Goal: Task Accomplishment & Management: Manage account settings

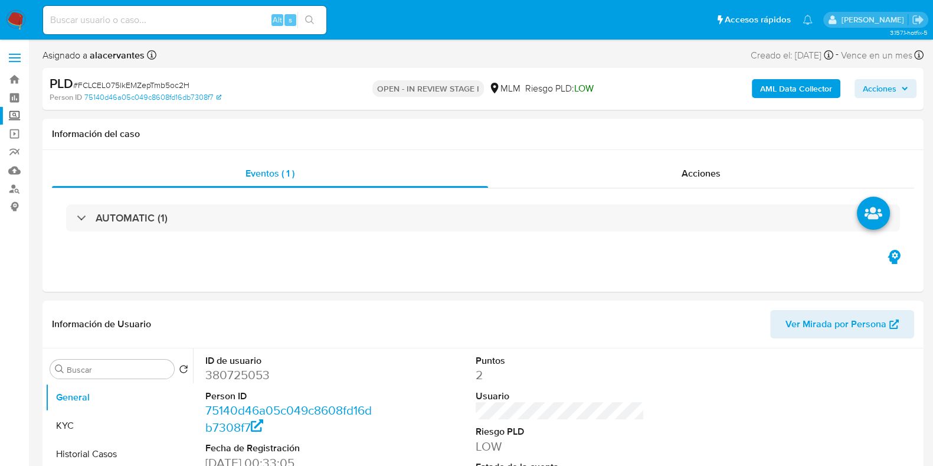
click at [18, 112] on label "Screening" at bounding box center [70, 116] width 140 height 18
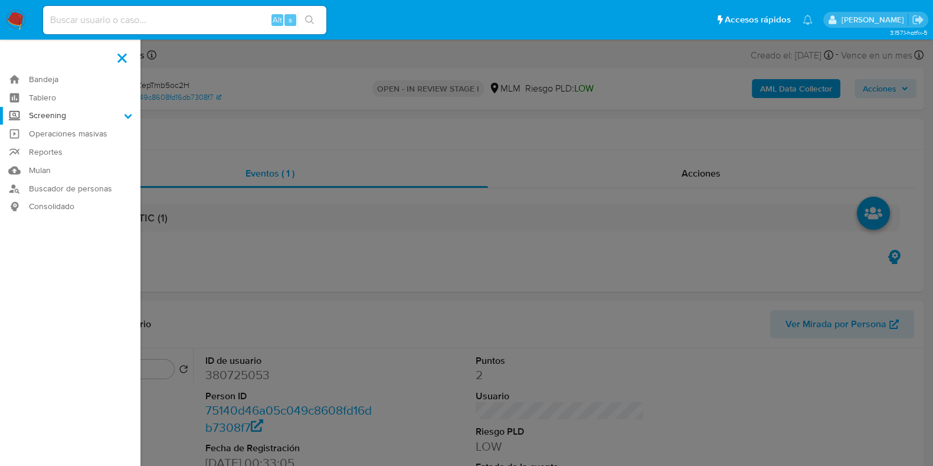
click at [0, 0] on input "Screening" at bounding box center [0, 0] width 0 height 0
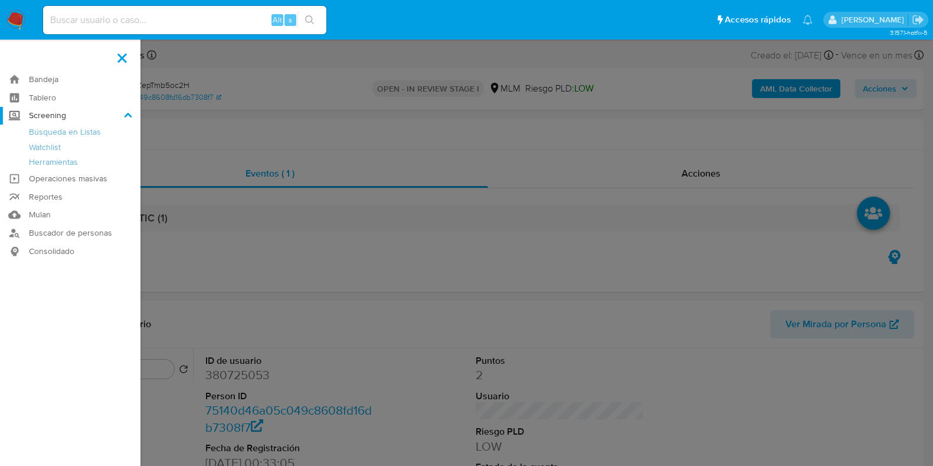
select select "10"
click at [55, 160] on link "Herramientas" at bounding box center [70, 162] width 140 height 15
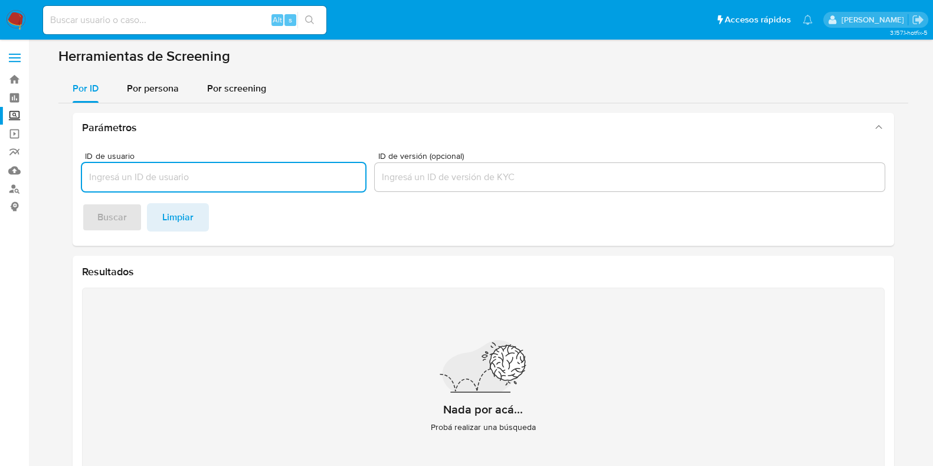
click at [150, 19] on input at bounding box center [184, 19] width 283 height 15
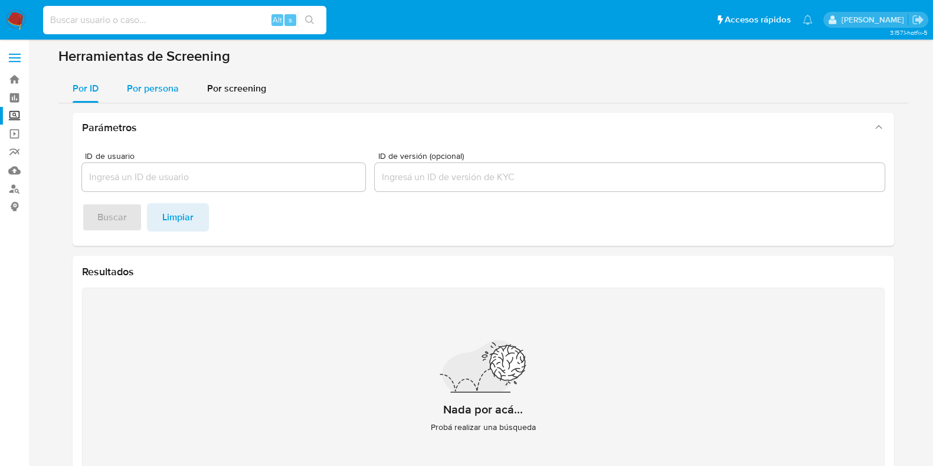
click at [140, 96] on div "Por persona" at bounding box center [153, 88] width 52 height 28
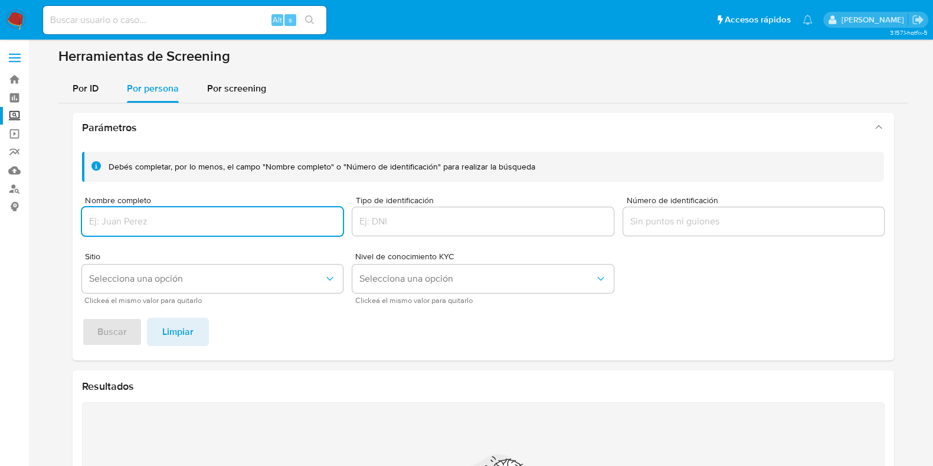
click at [179, 220] on input "Nombre completo" at bounding box center [212, 221] width 261 height 15
type input "PETRA CANTOR TLAPAYA"
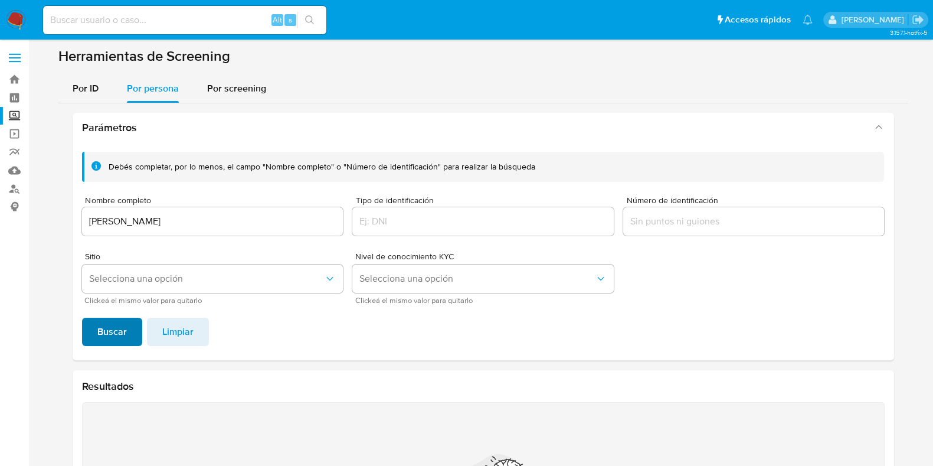
click at [127, 335] on button "Buscar" at bounding box center [112, 331] width 60 height 28
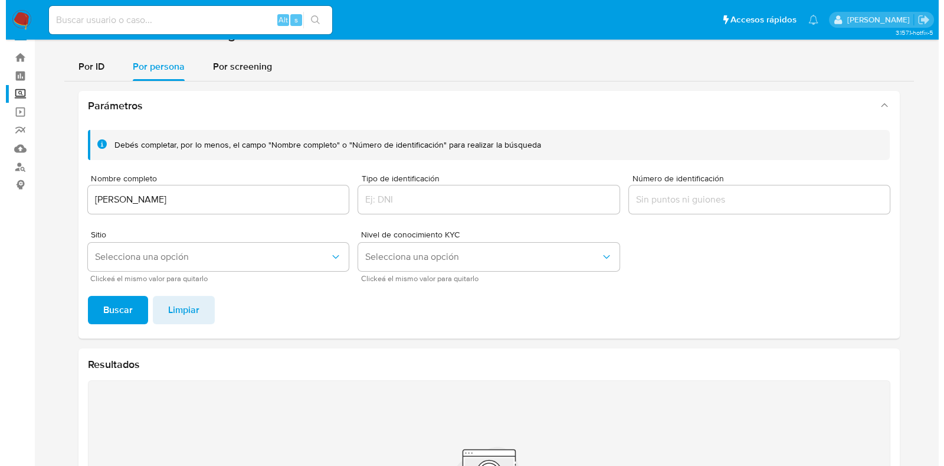
scroll to position [21, 0]
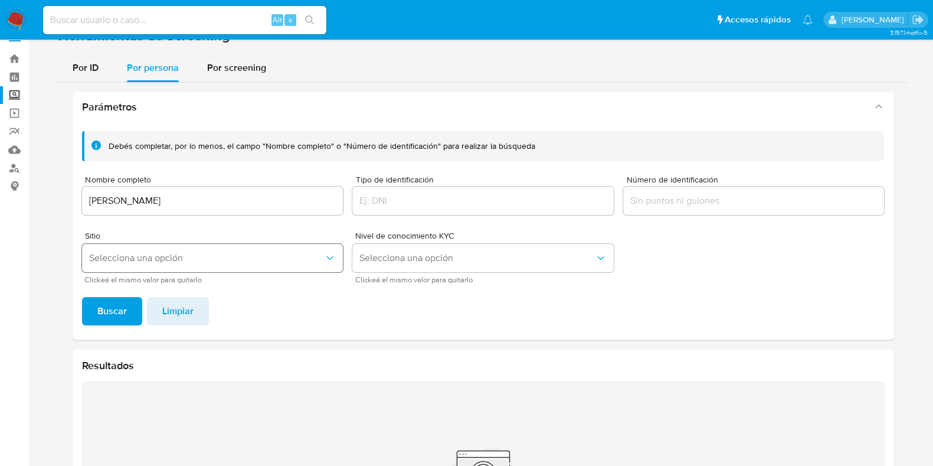
click at [235, 267] on button "Selecciona una opción" at bounding box center [212, 258] width 261 height 28
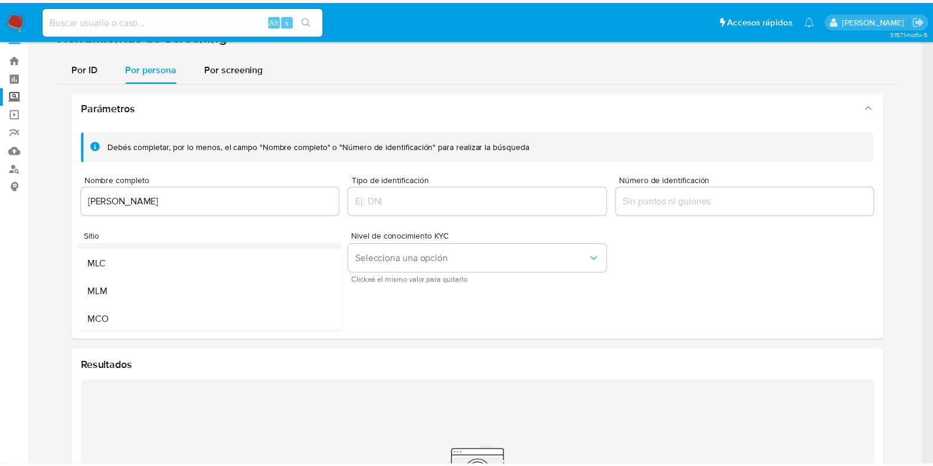
scroll to position [73, 0]
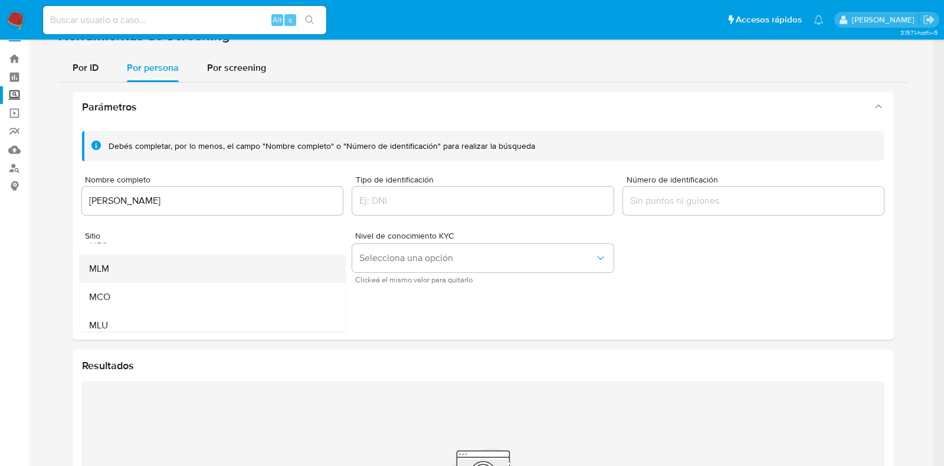
click at [153, 271] on div "MLM" at bounding box center [209, 268] width 240 height 28
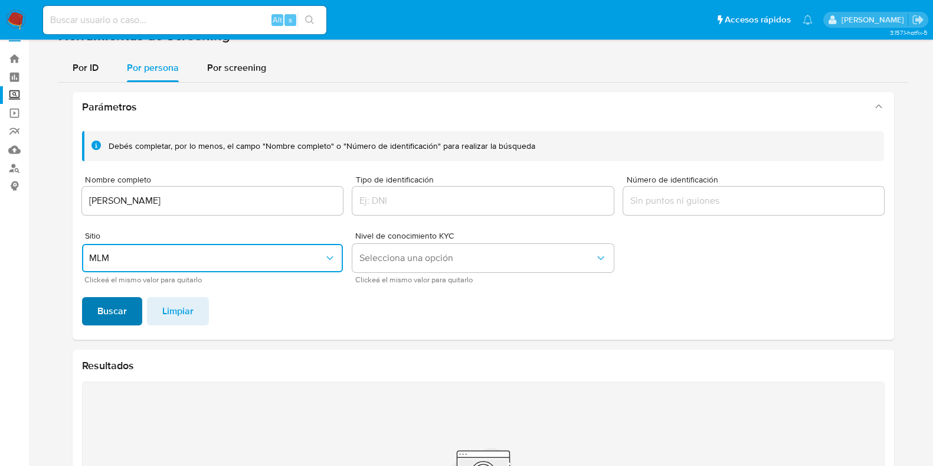
click at [126, 322] on button "Buscar" at bounding box center [112, 311] width 60 height 28
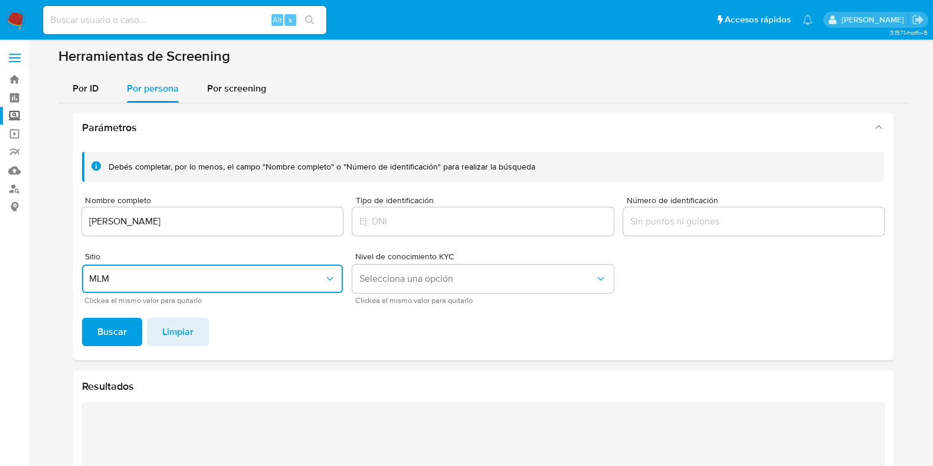
scroll to position [0, 0]
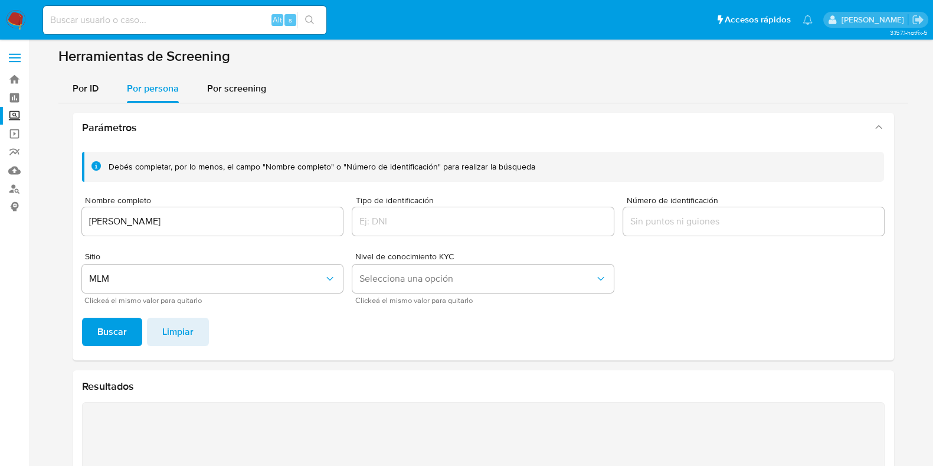
click at [191, 222] on input "PETRA CANTOR TLAPAYA" at bounding box center [212, 221] width 261 height 15
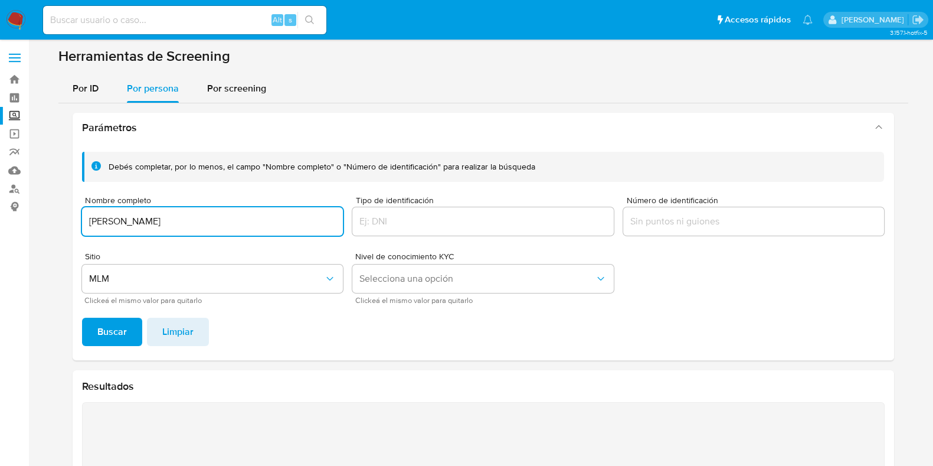
click at [191, 222] on input "PETRA CANTOR TLAPAYA" at bounding box center [212, 221] width 261 height 15
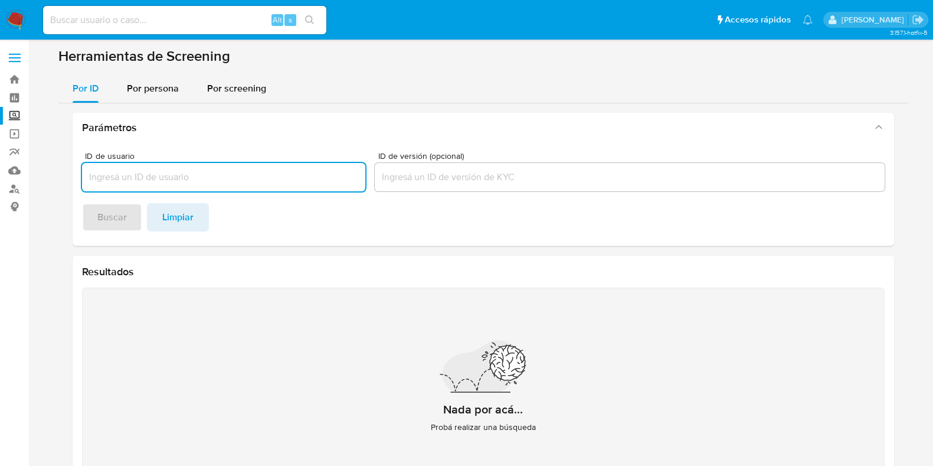
click at [11, 17] on img at bounding box center [16, 20] width 20 height 20
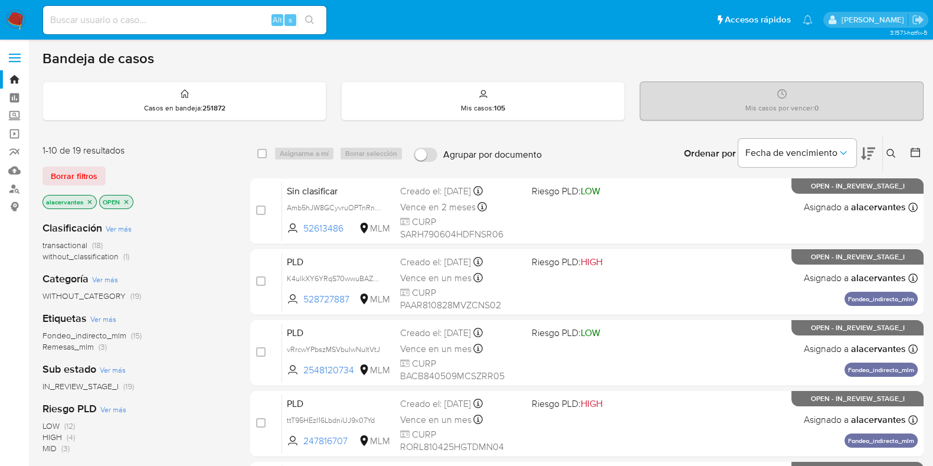
click at [891, 152] on icon at bounding box center [890, 153] width 9 height 9
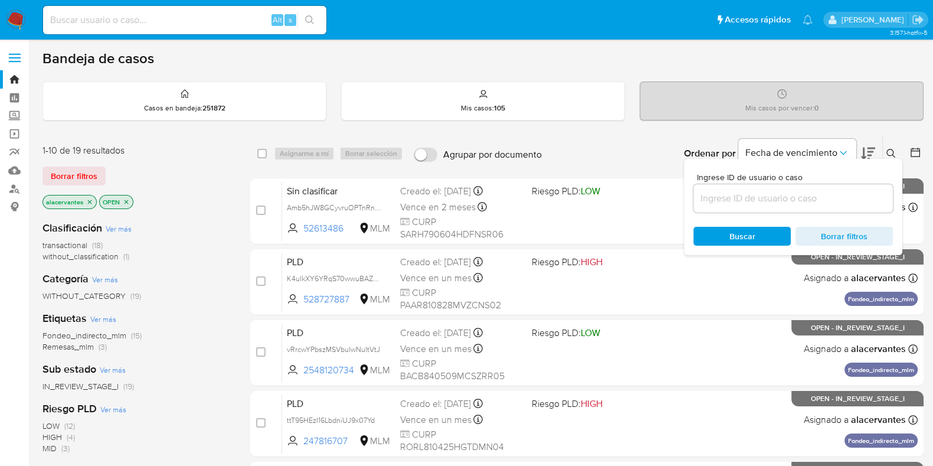
click at [787, 206] on div at bounding box center [792, 198] width 199 height 28
click at [787, 199] on input at bounding box center [792, 198] width 199 height 15
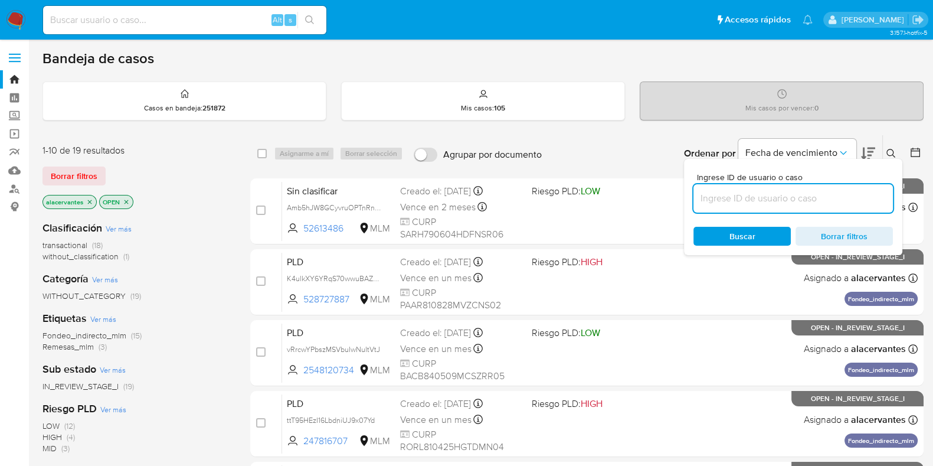
paste input "380725053"
type input "380725053"
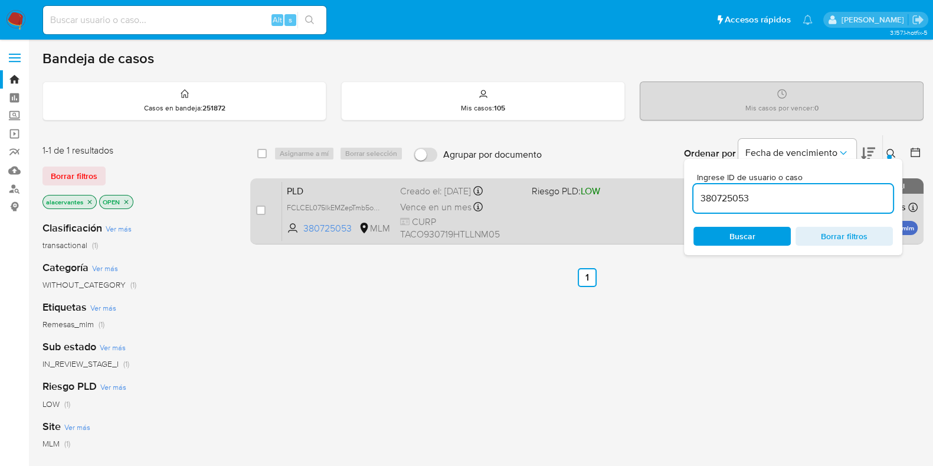
click at [606, 224] on div "PLD FCLCEL075lkEMZepTmb5oc2H 380725053 MLM Riesgo PLD: LOW Creado el: 12/08/202…" at bounding box center [599, 211] width 635 height 60
click at [599, 204] on div "PLD FCLCEL075lkEMZepTmb5oc2H 380725053 MLM Riesgo PLD: LOW Creado el: 12/08/202…" at bounding box center [599, 211] width 635 height 60
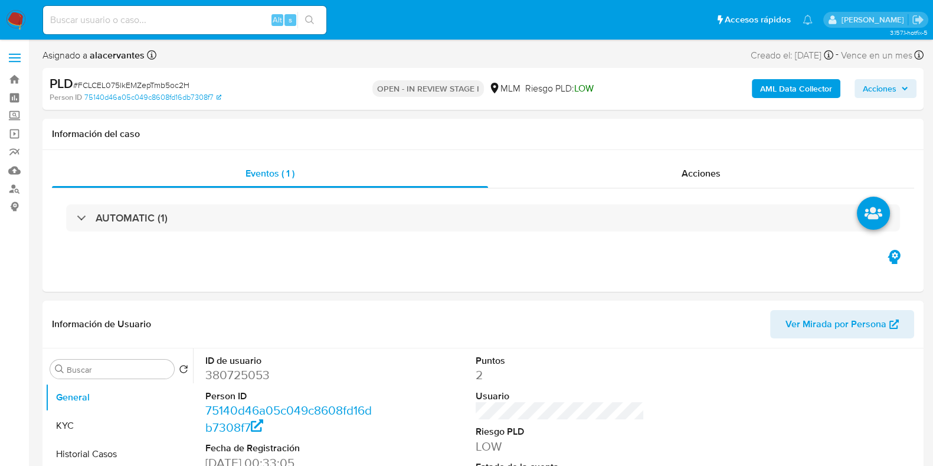
click at [902, 81] on span "Acciones" at bounding box center [885, 88] width 45 height 17
select select "10"
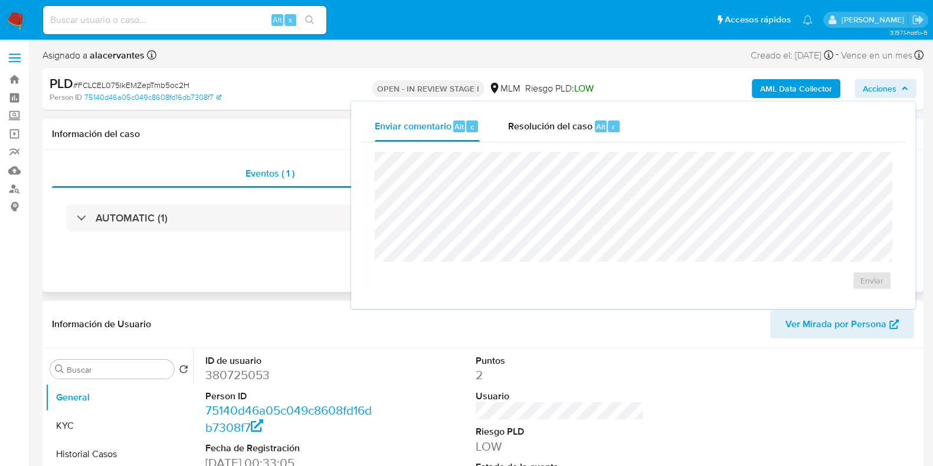
click at [264, 249] on div "Eventos ( 1 ) Acciones AUTOMATIC (1)" at bounding box center [482, 221] width 881 height 142
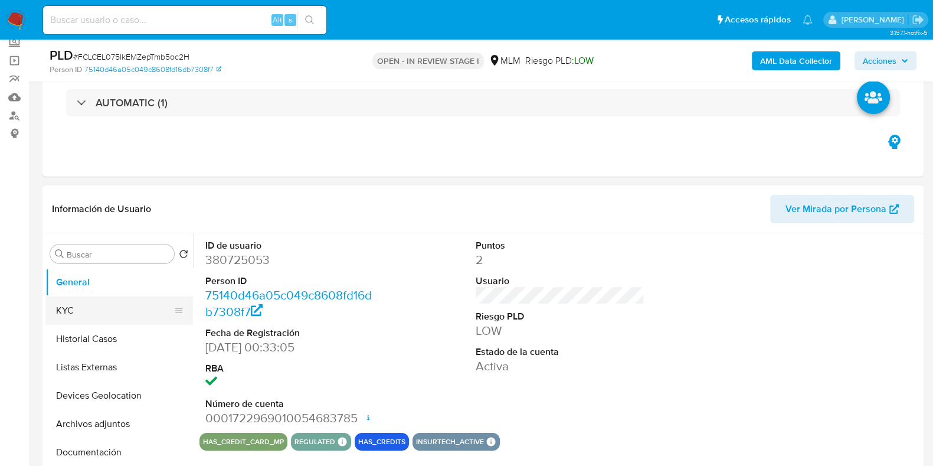
click at [93, 310] on button "KYC" at bounding box center [114, 310] width 138 height 28
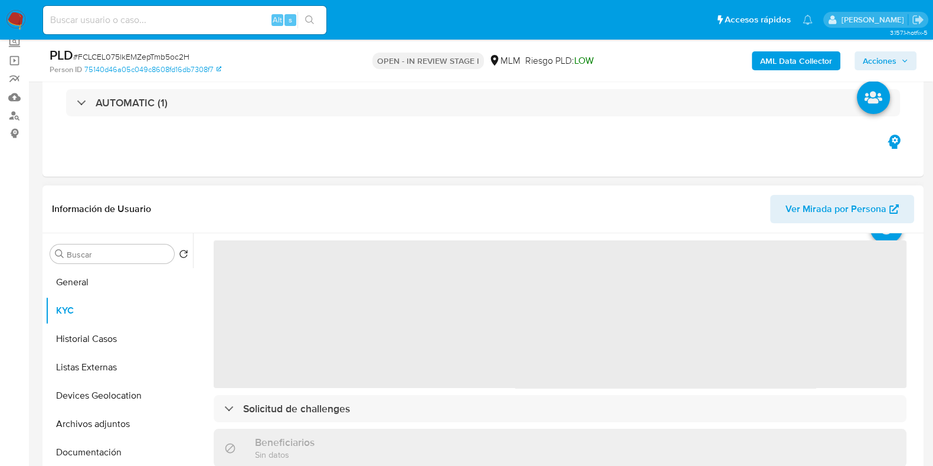
scroll to position [73, 0]
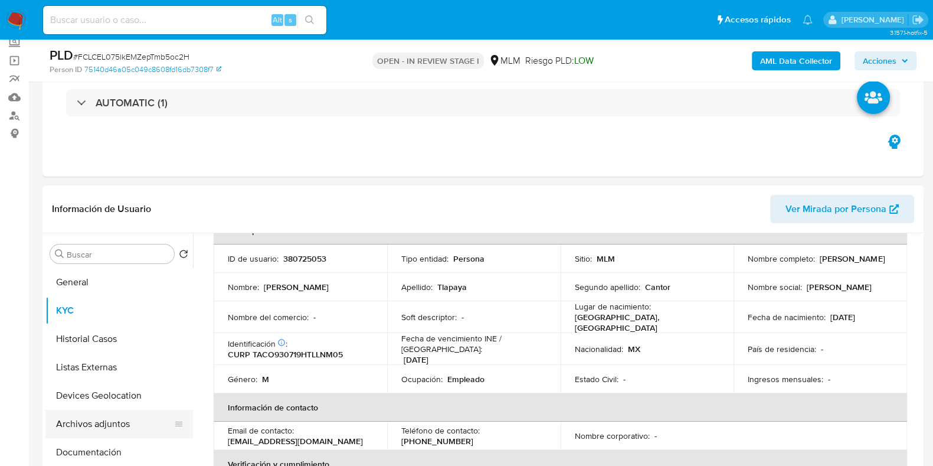
click at [114, 432] on button "Archivos adjuntos" at bounding box center [114, 423] width 138 height 28
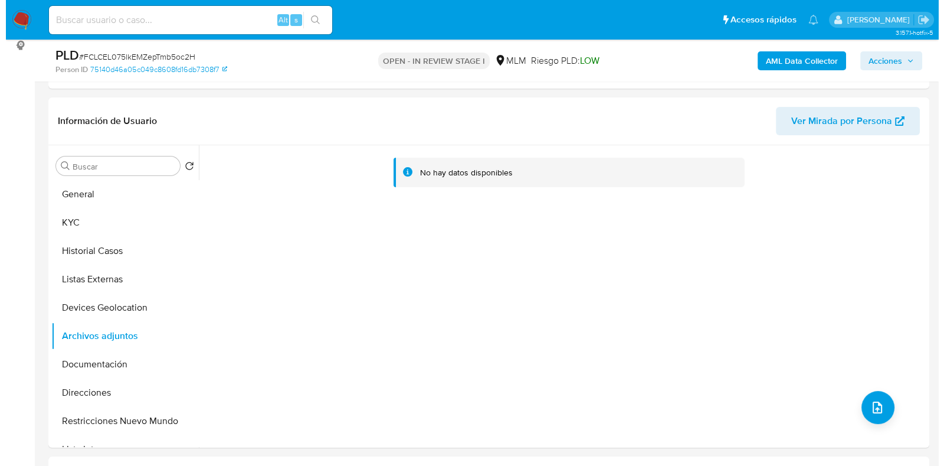
scroll to position [147, 0]
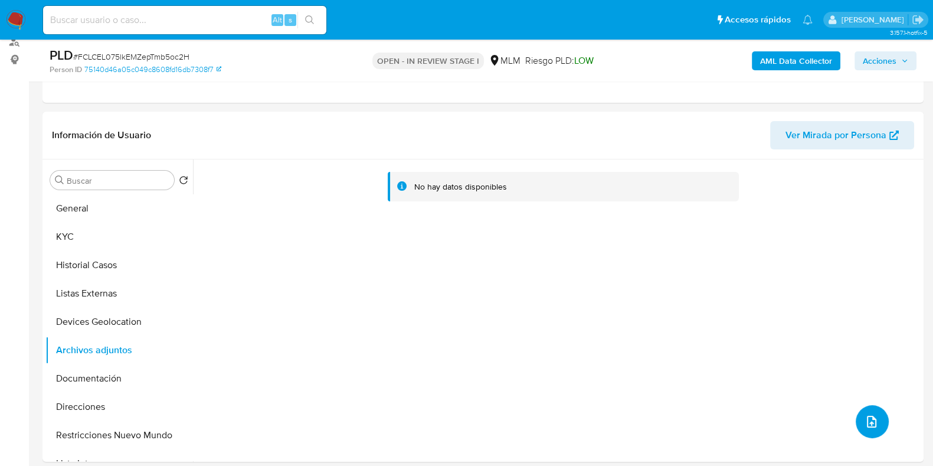
click at [864, 414] on icon "upload-file" at bounding box center [871, 421] width 14 height 14
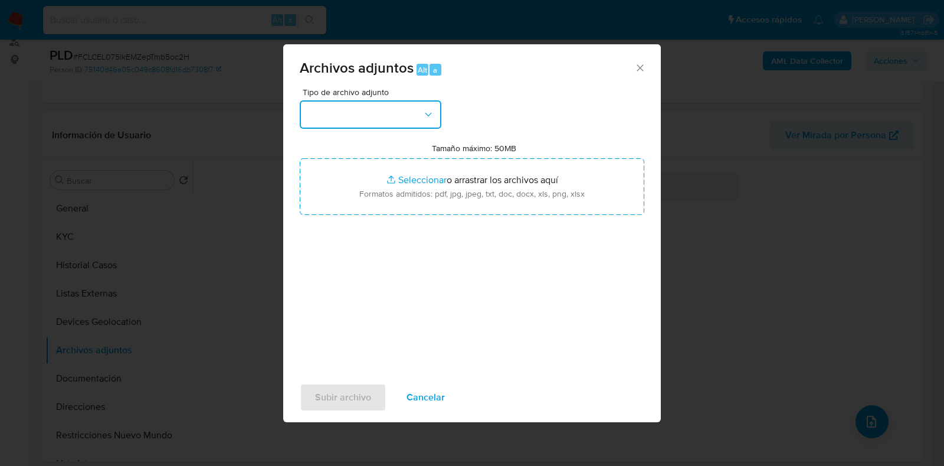
click at [333, 122] on button "button" at bounding box center [371, 114] width 142 height 28
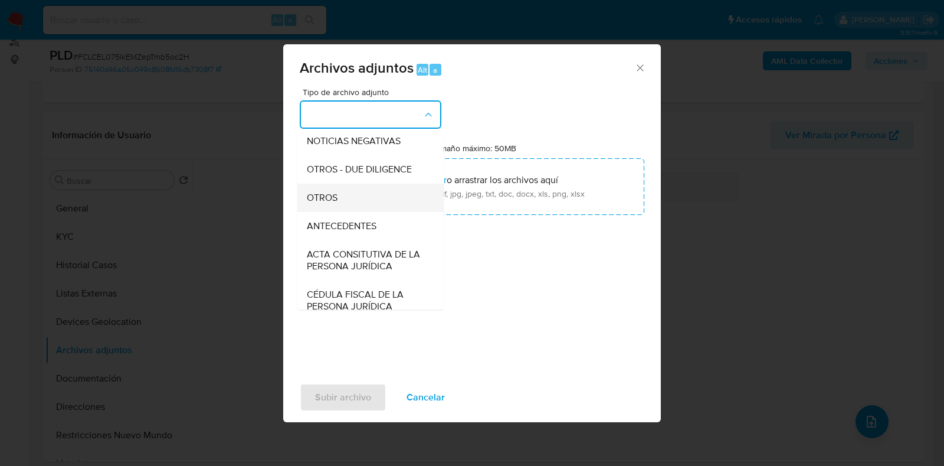
click at [354, 212] on div "OTROS" at bounding box center [367, 198] width 120 height 28
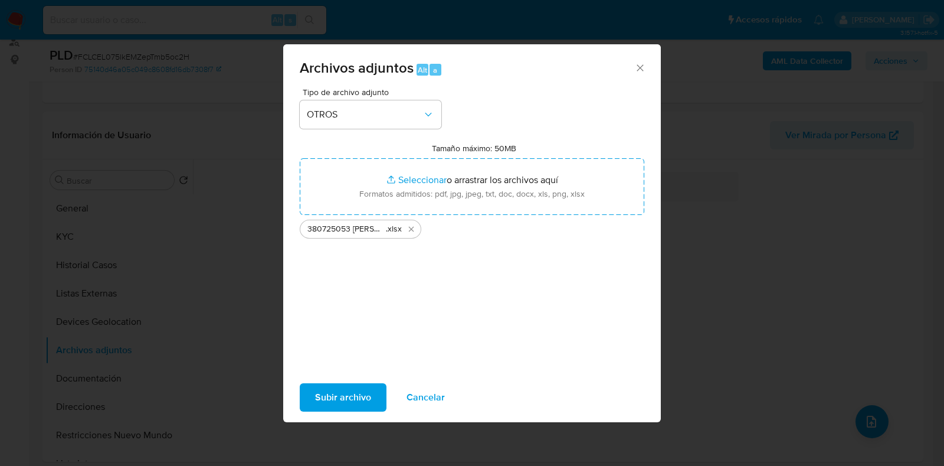
click at [349, 404] on span "Subir archivo" at bounding box center [343, 397] width 56 height 26
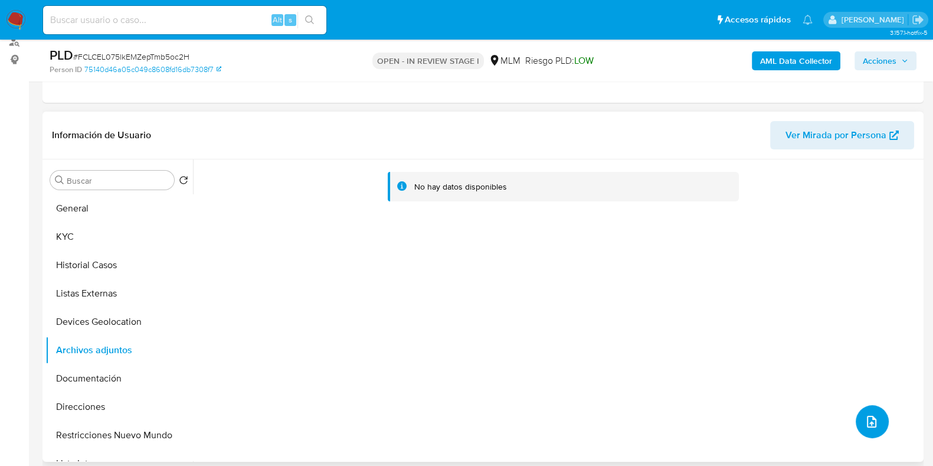
click at [872, 421] on icon "upload-file" at bounding box center [871, 421] width 14 height 14
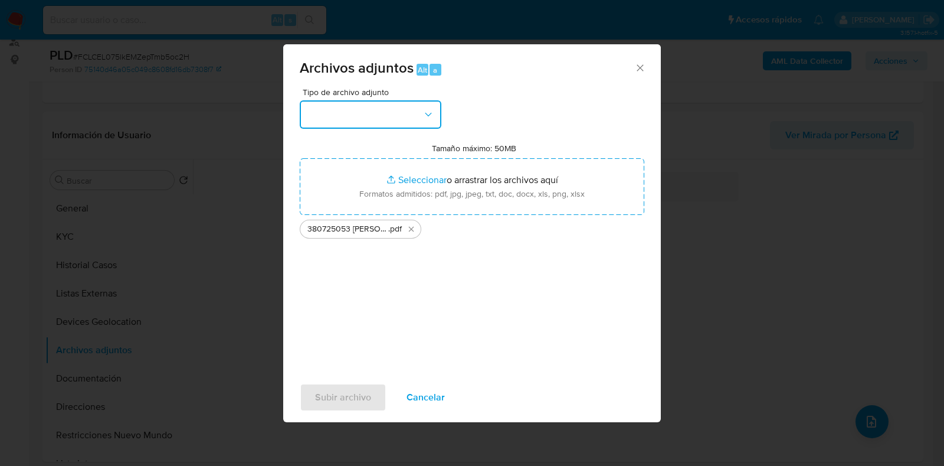
click at [401, 119] on button "button" at bounding box center [371, 114] width 142 height 28
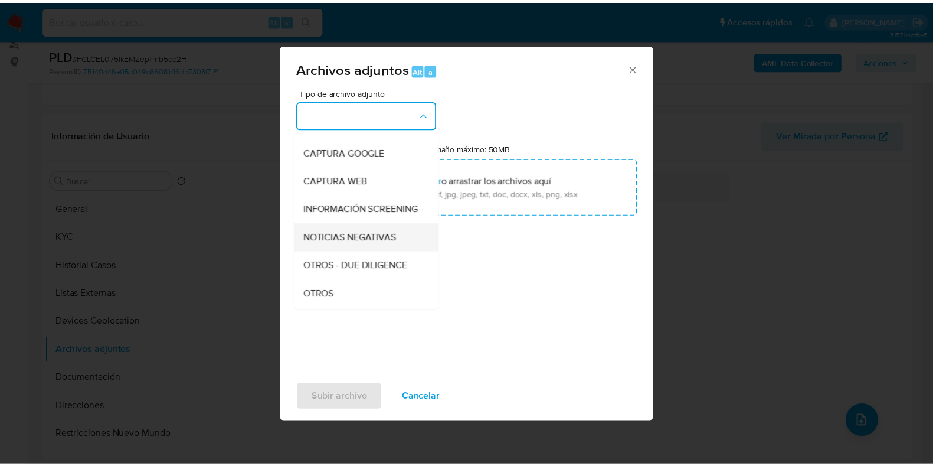
scroll to position [73, 0]
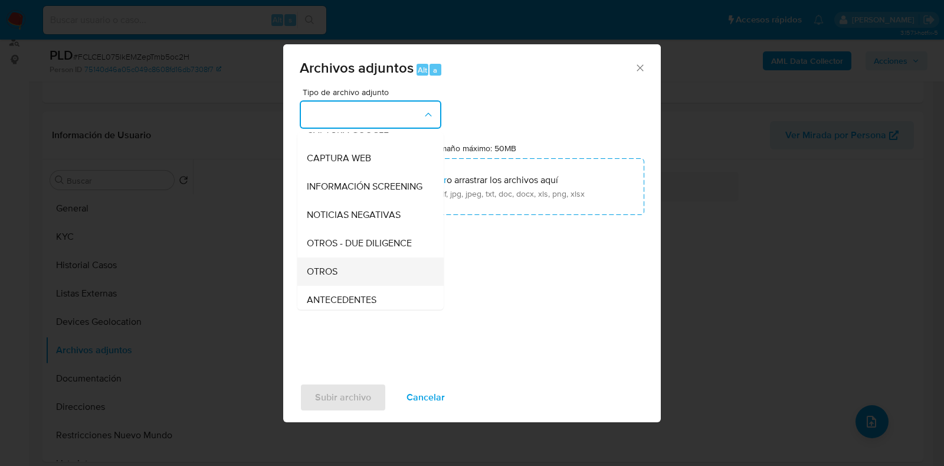
click at [332, 274] on div "OTROS" at bounding box center [367, 271] width 120 height 28
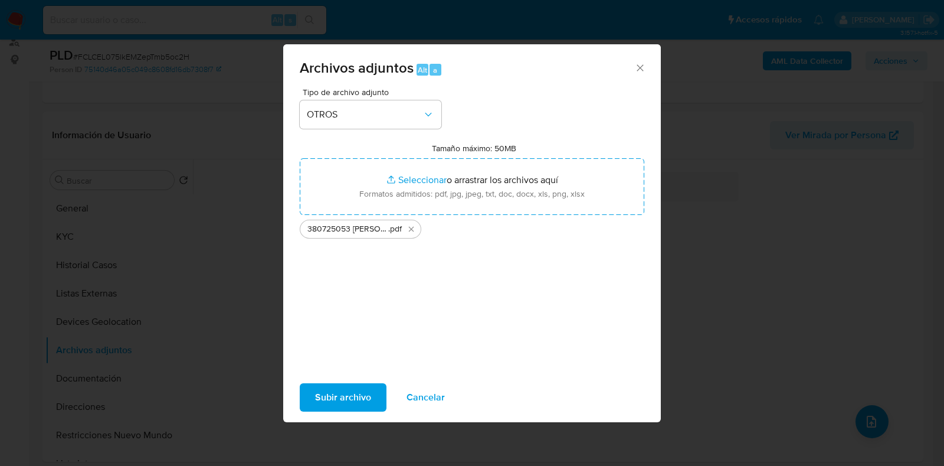
click at [369, 394] on span "Subir archivo" at bounding box center [343, 397] width 56 height 26
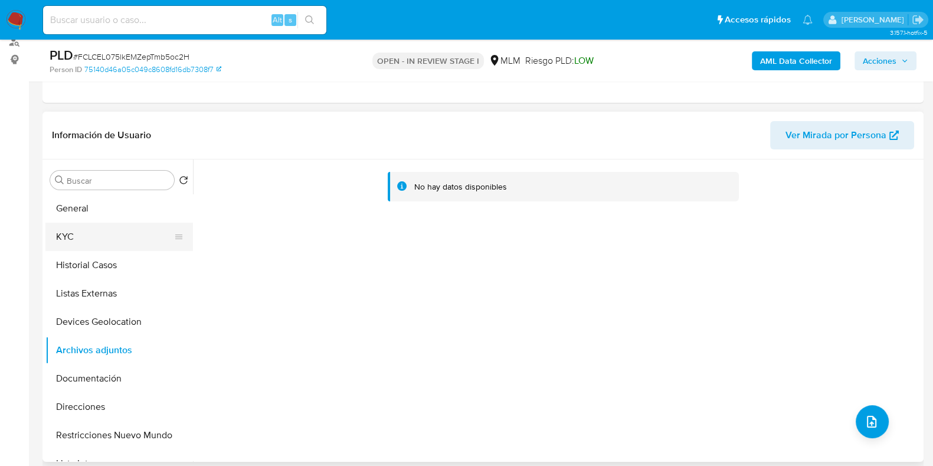
click at [62, 237] on button "KYC" at bounding box center [114, 236] width 138 height 28
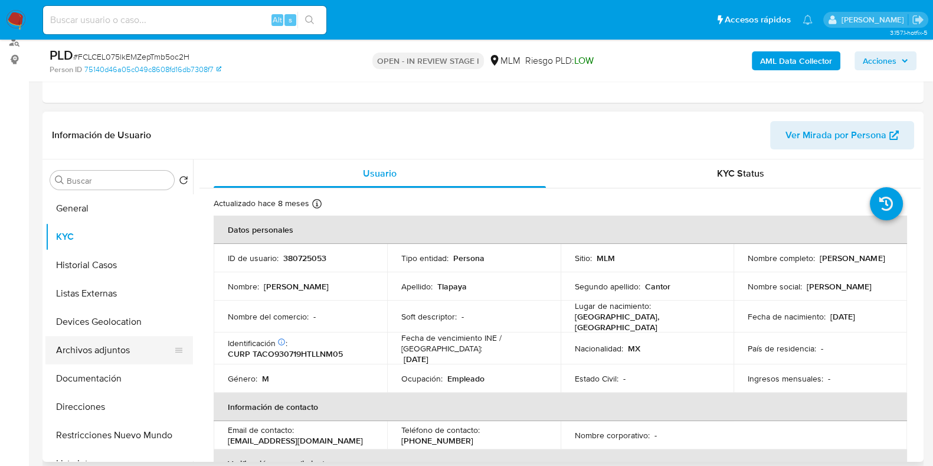
click at [74, 352] on button "Archivos adjuntos" at bounding box center [114, 350] width 138 height 28
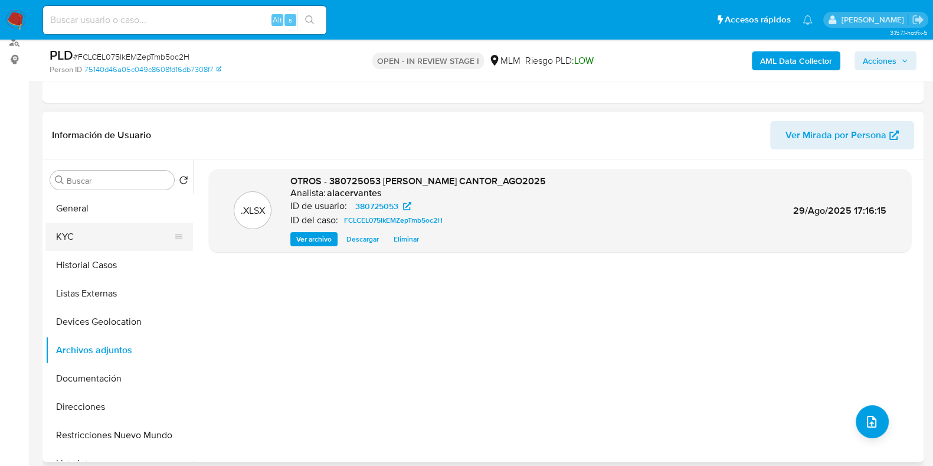
click at [84, 240] on button "KYC" at bounding box center [114, 236] width 138 height 28
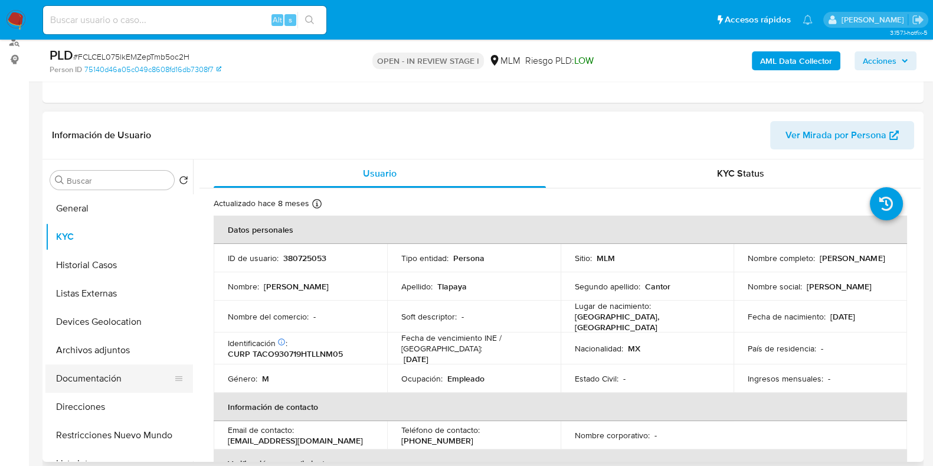
click at [104, 366] on button "Documentación" at bounding box center [114, 378] width 138 height 28
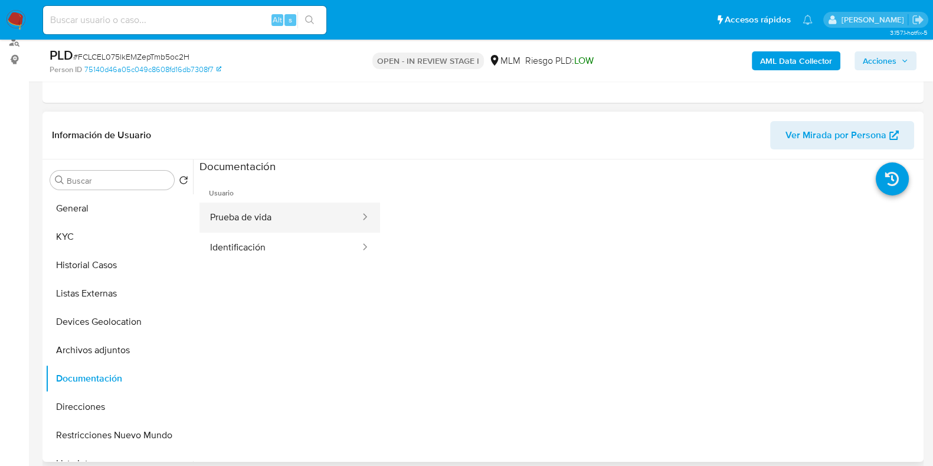
click at [239, 225] on button "Prueba de vida" at bounding box center [280, 217] width 162 height 30
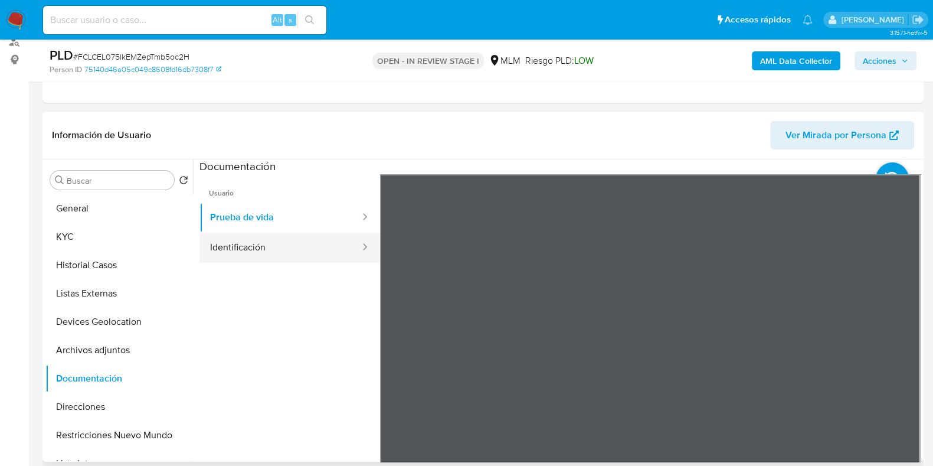
click at [239, 258] on button "Identificación" at bounding box center [280, 247] width 162 height 30
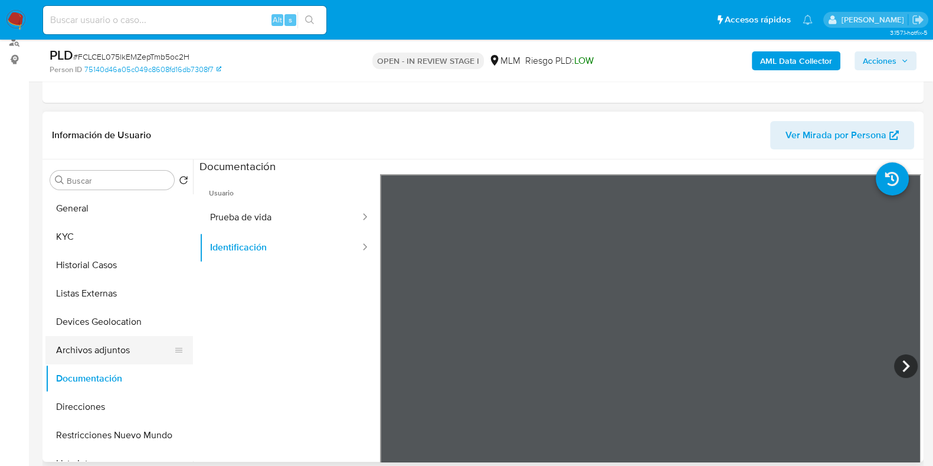
click at [98, 347] on button "Archivos adjuntos" at bounding box center [114, 350] width 138 height 28
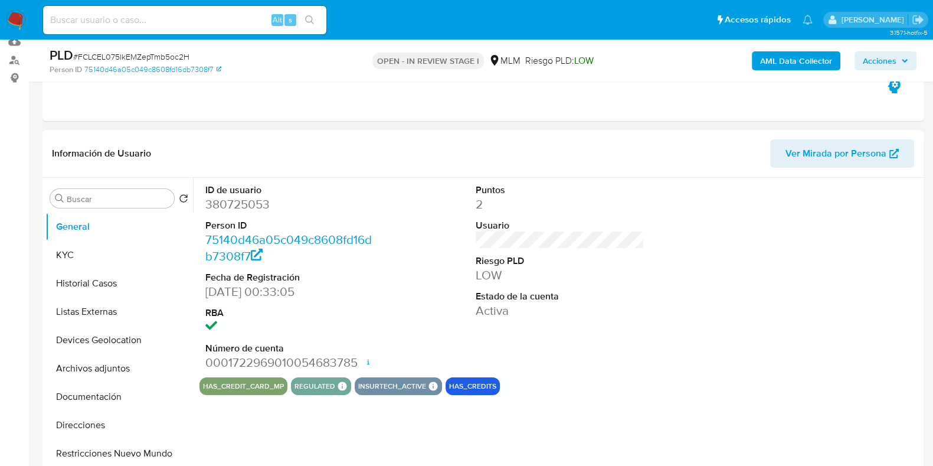
scroll to position [221, 0]
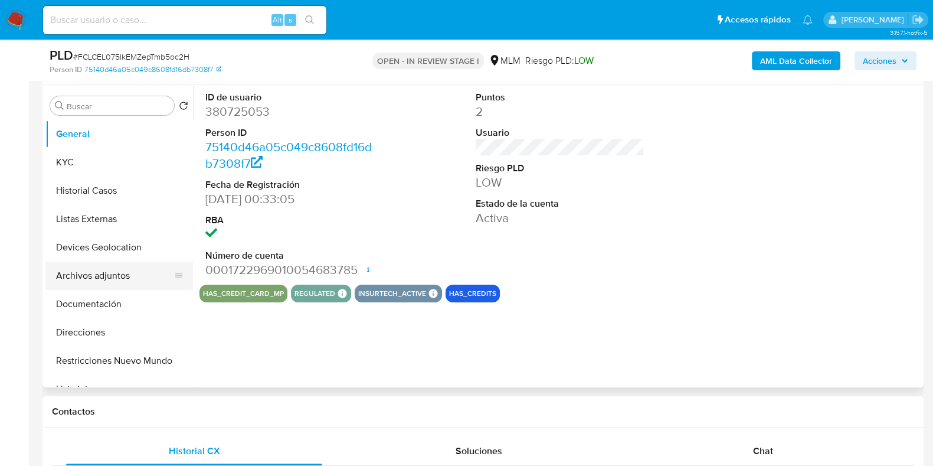
select select "10"
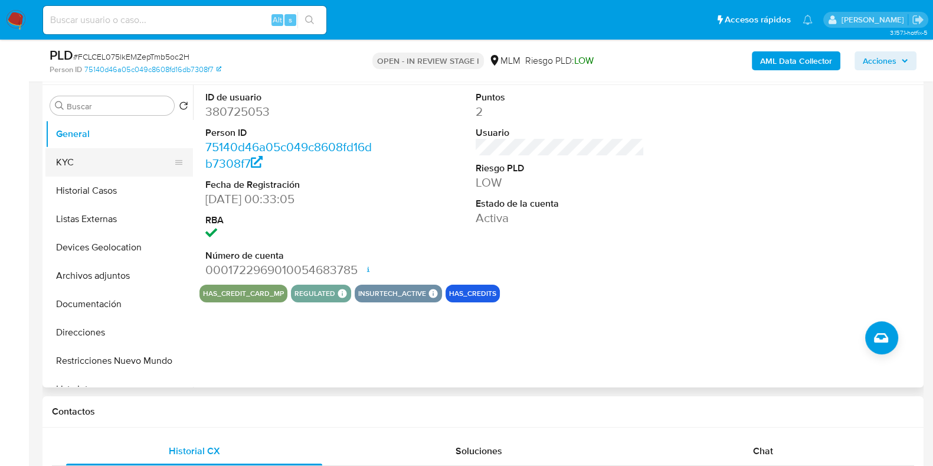
click at [71, 162] on button "KYC" at bounding box center [114, 162] width 138 height 28
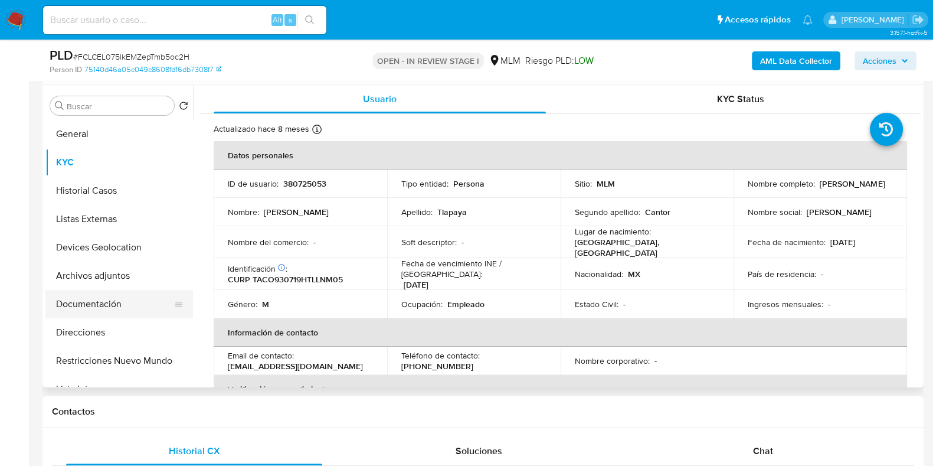
click at [87, 305] on button "Documentación" at bounding box center [114, 304] width 138 height 28
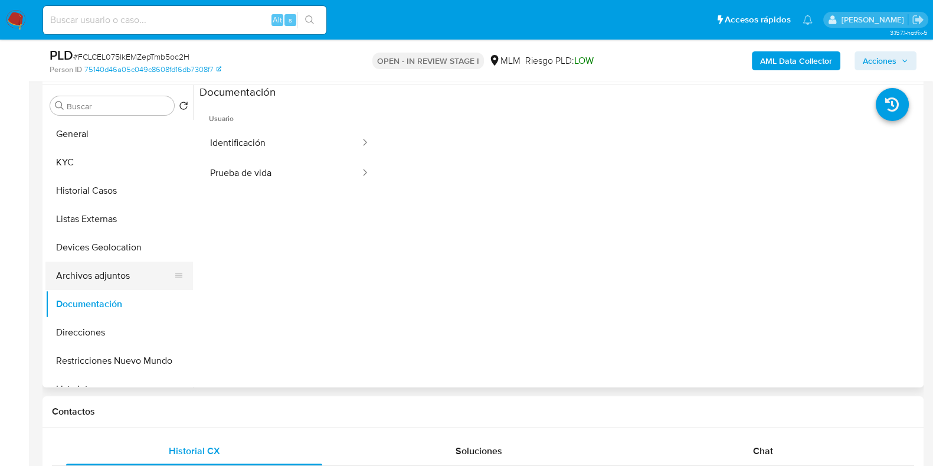
click at [105, 276] on button "Archivos adjuntos" at bounding box center [114, 275] width 138 height 28
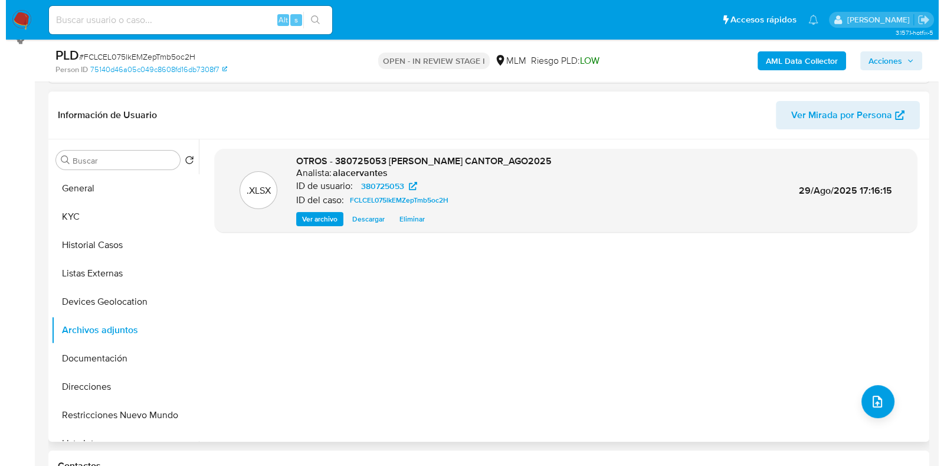
scroll to position [147, 0]
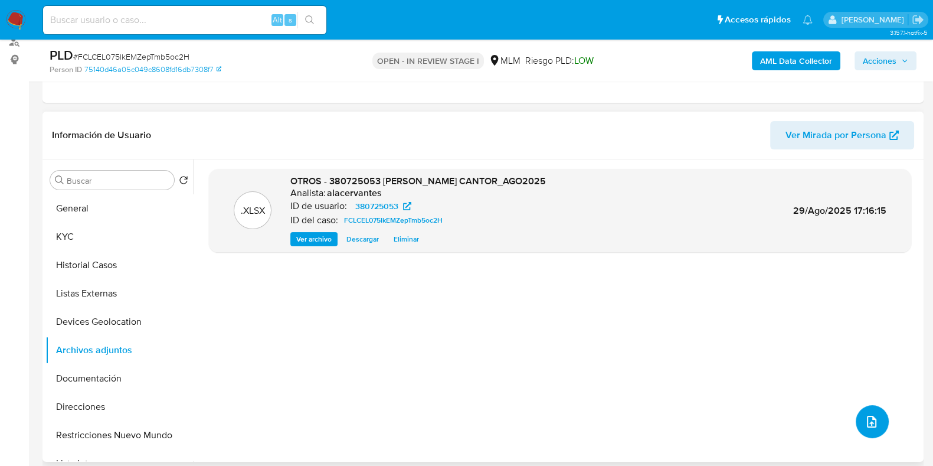
click at [877, 423] on button "upload-file" at bounding box center [872, 421] width 33 height 33
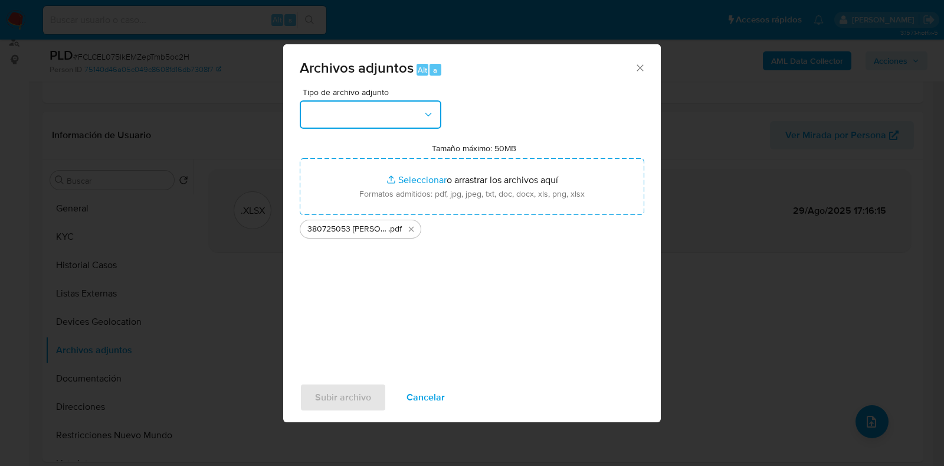
click at [408, 115] on button "button" at bounding box center [371, 114] width 142 height 28
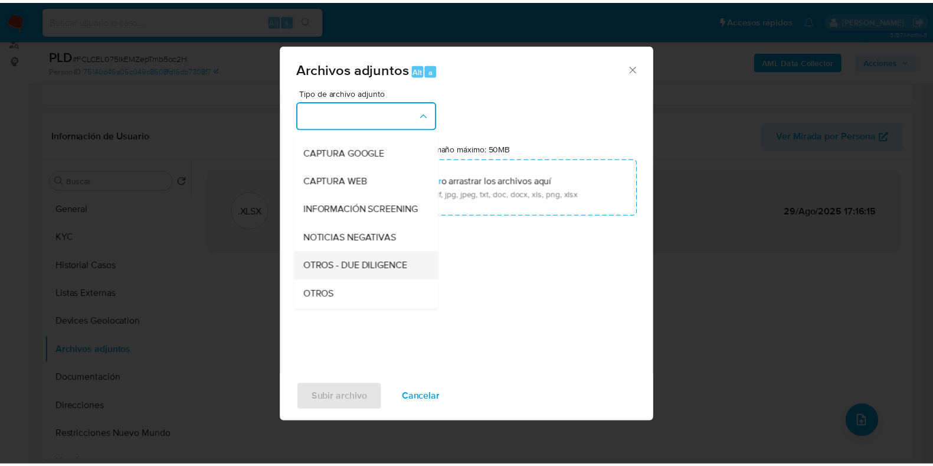
scroll to position [73, 0]
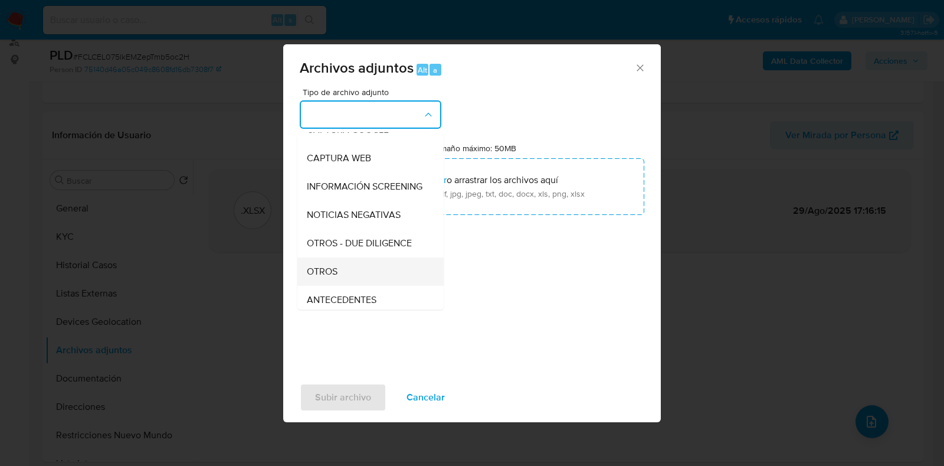
click at [358, 281] on div "OTROS" at bounding box center [367, 271] width 120 height 28
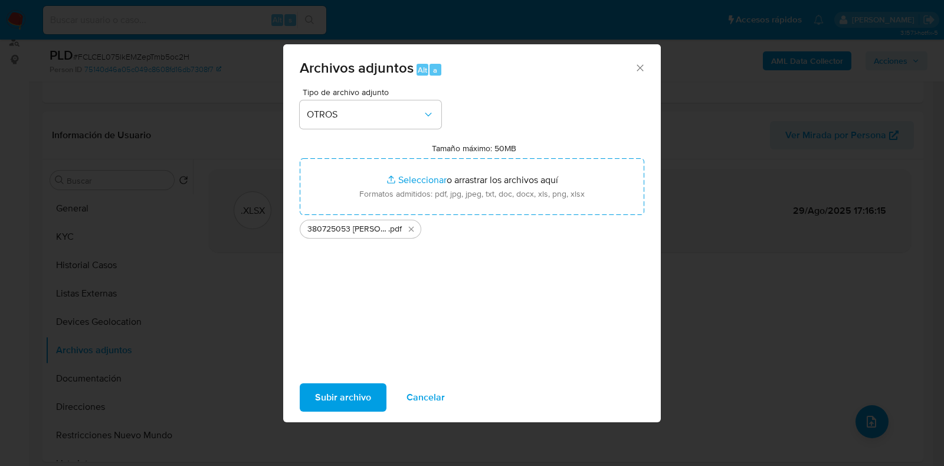
click at [348, 390] on span "Subir archivo" at bounding box center [343, 397] width 56 height 26
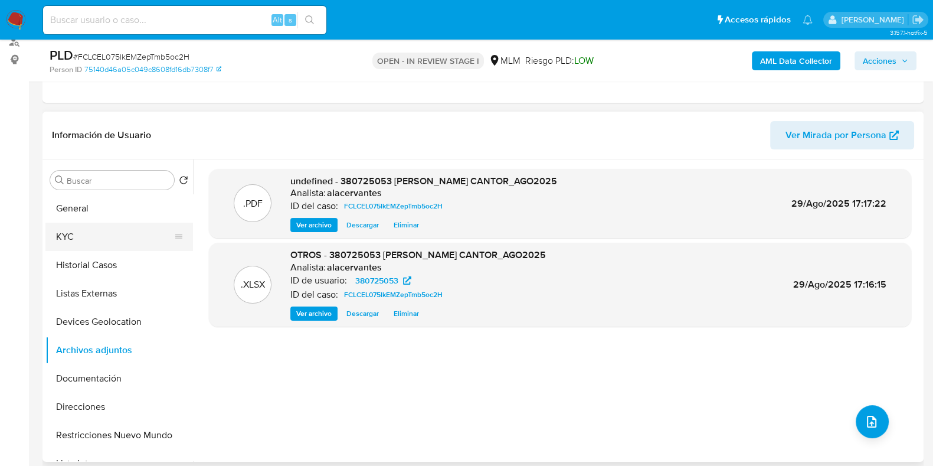
click at [95, 240] on button "KYC" at bounding box center [114, 236] width 138 height 28
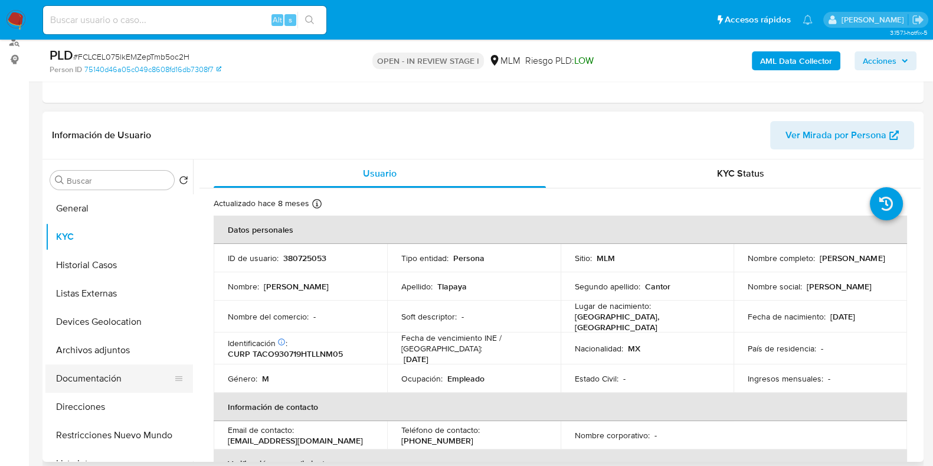
click at [104, 376] on button "Documentación" at bounding box center [114, 378] width 138 height 28
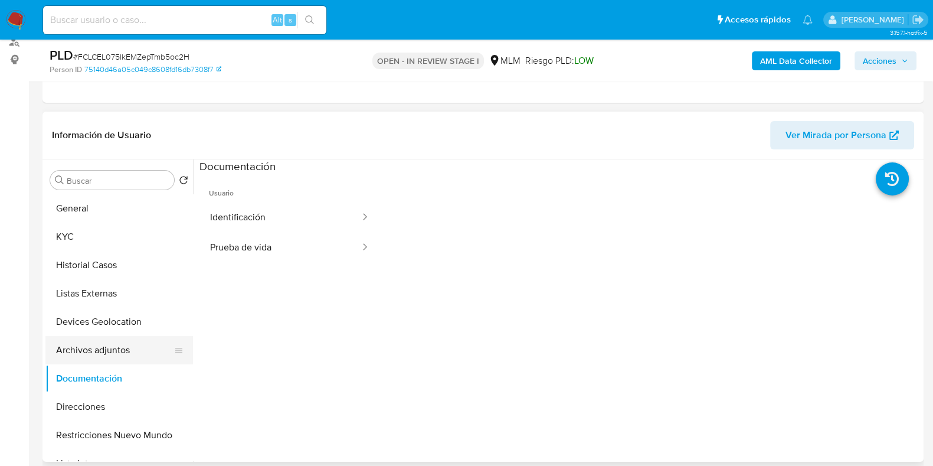
click at [100, 337] on button "Archivos adjuntos" at bounding box center [114, 350] width 138 height 28
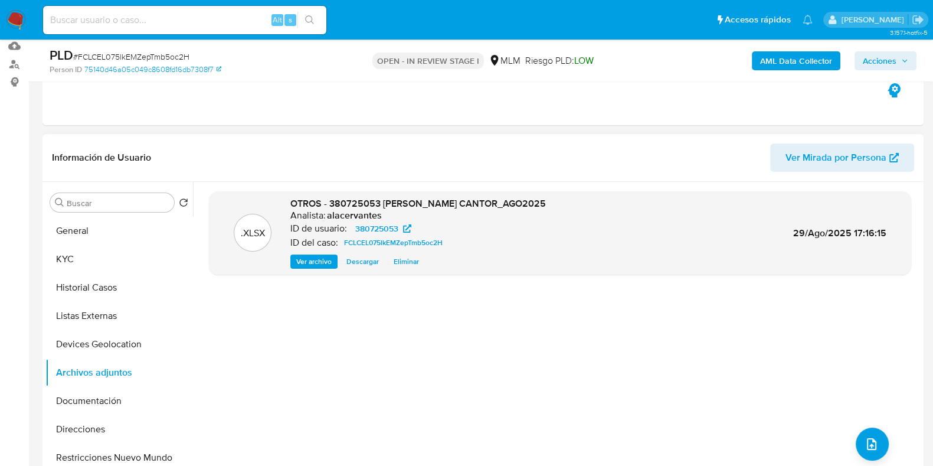
scroll to position [147, 0]
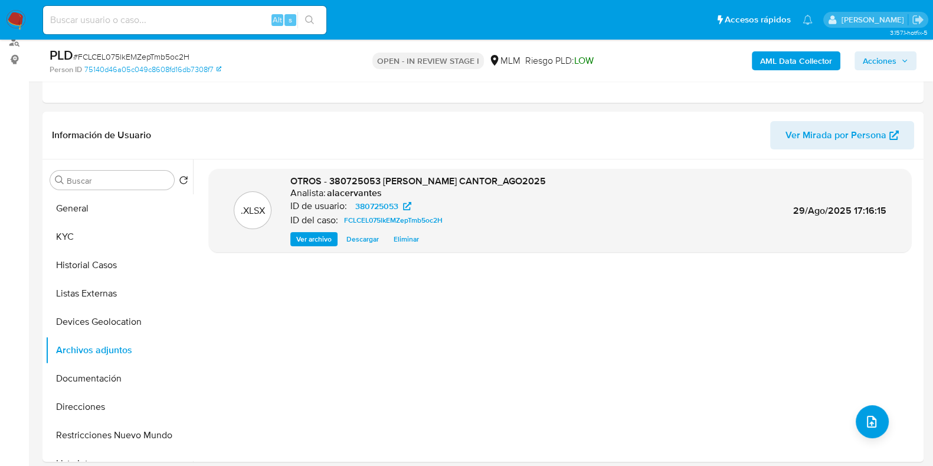
click at [14, 21] on img at bounding box center [16, 20] width 20 height 20
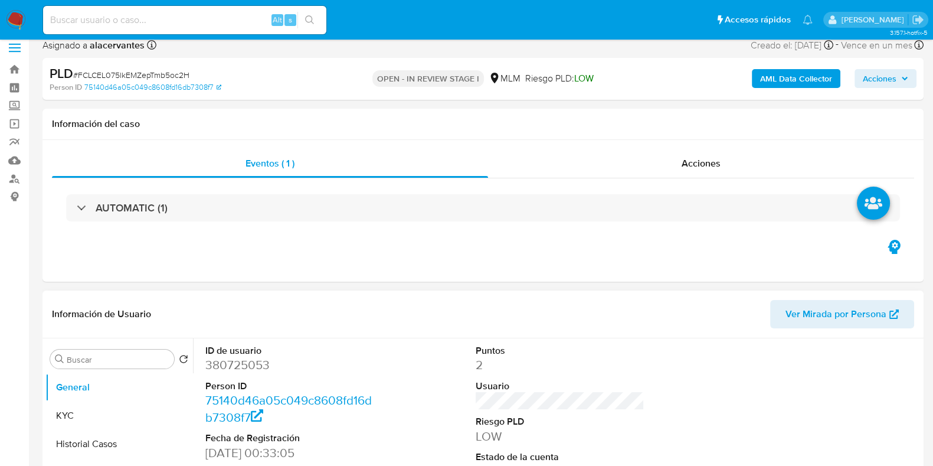
select select "10"
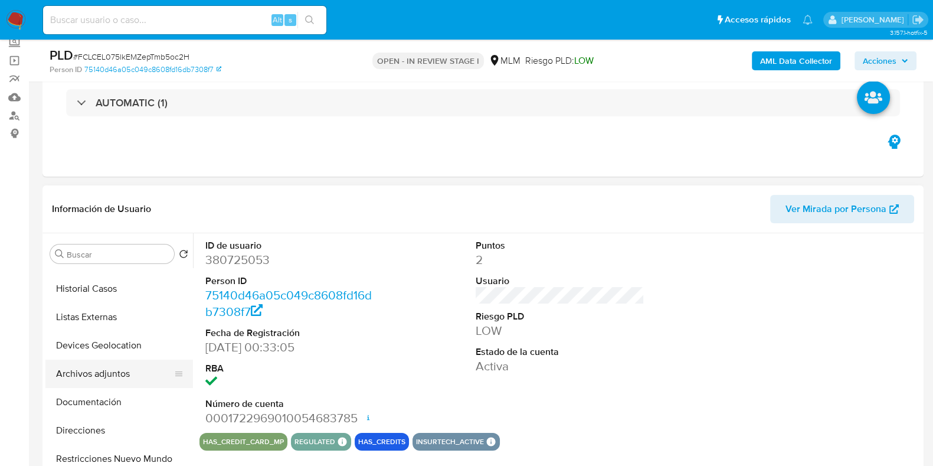
scroll to position [73, 0]
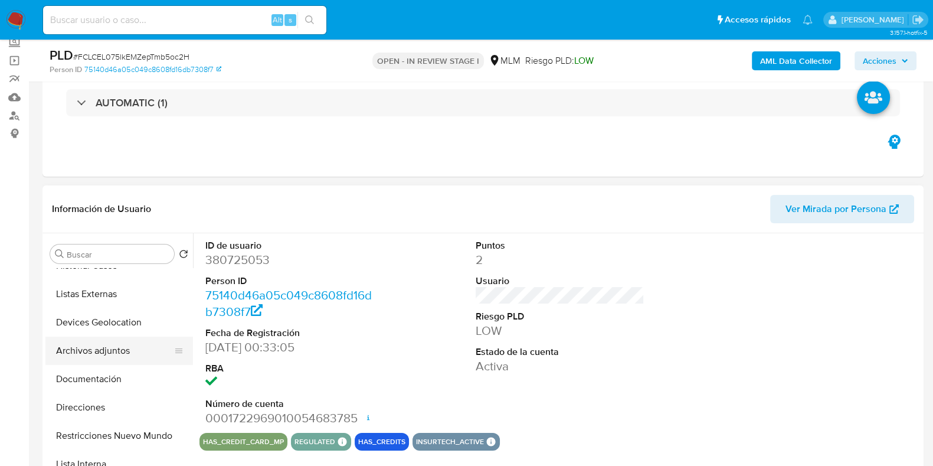
click at [112, 356] on button "Archivos adjuntos" at bounding box center [114, 350] width 138 height 28
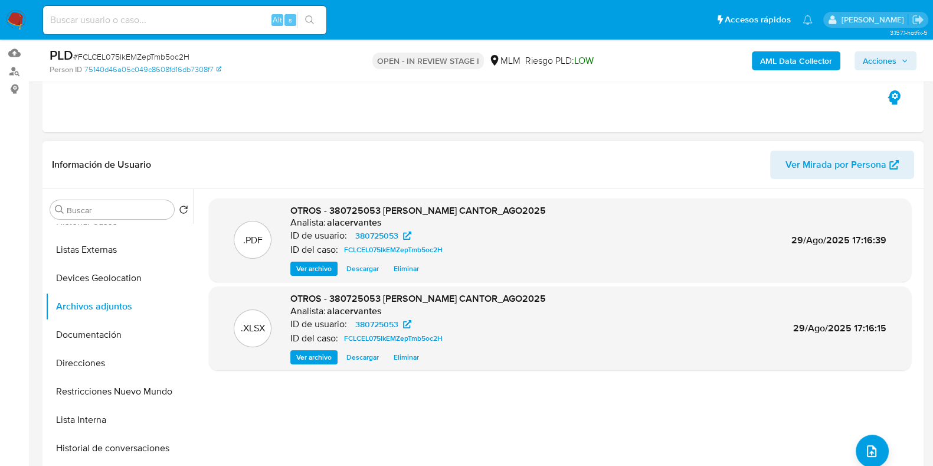
scroll to position [147, 0]
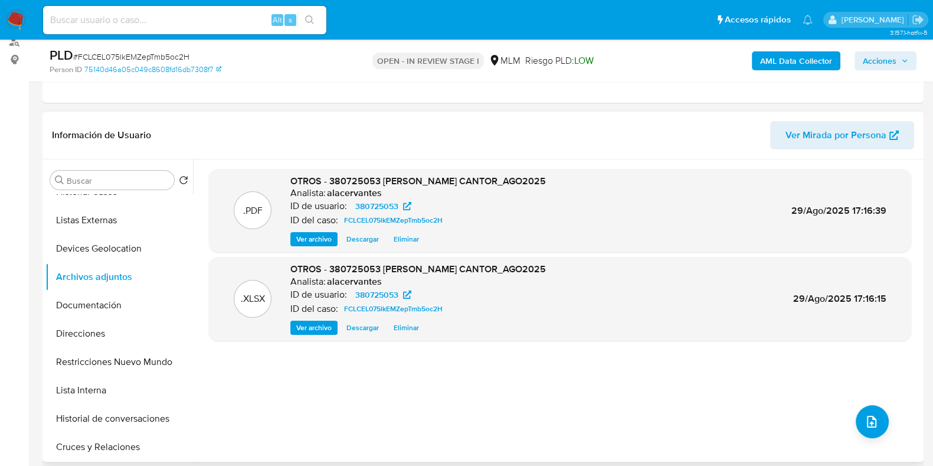
click at [321, 238] on span "Ver archivo" at bounding box center [313, 239] width 35 height 12
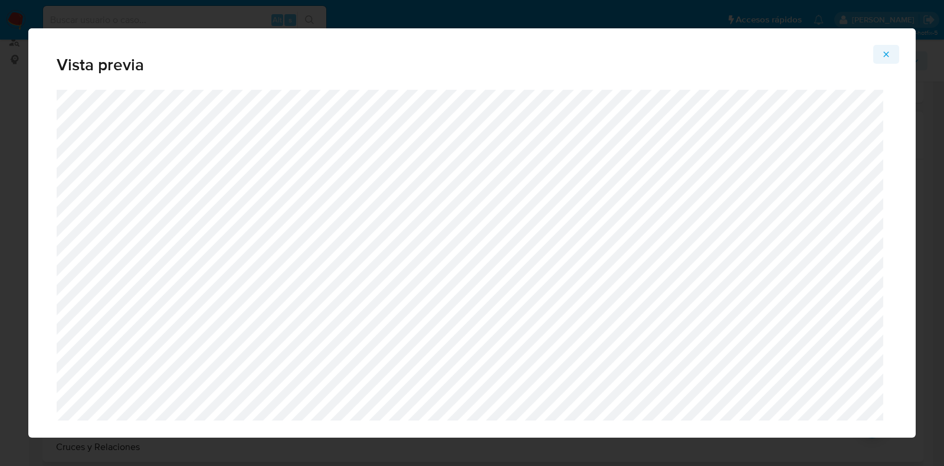
click at [885, 60] on span "Attachment preview" at bounding box center [886, 54] width 9 height 17
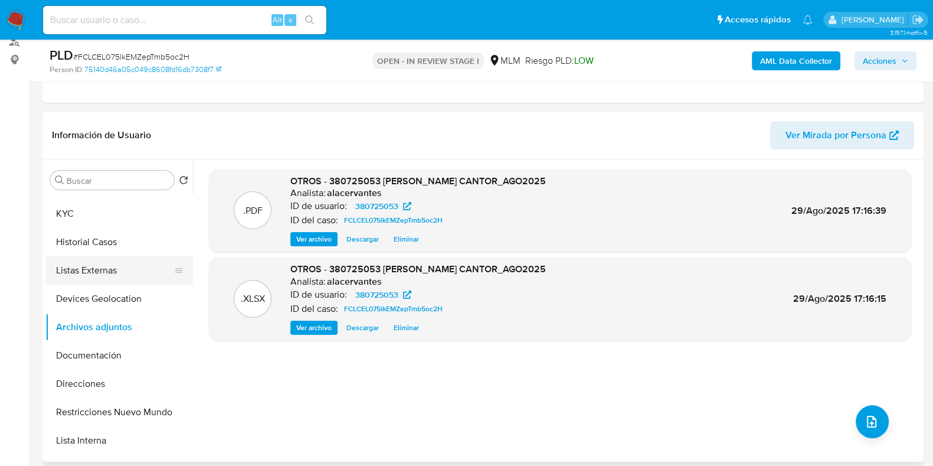
scroll to position [0, 0]
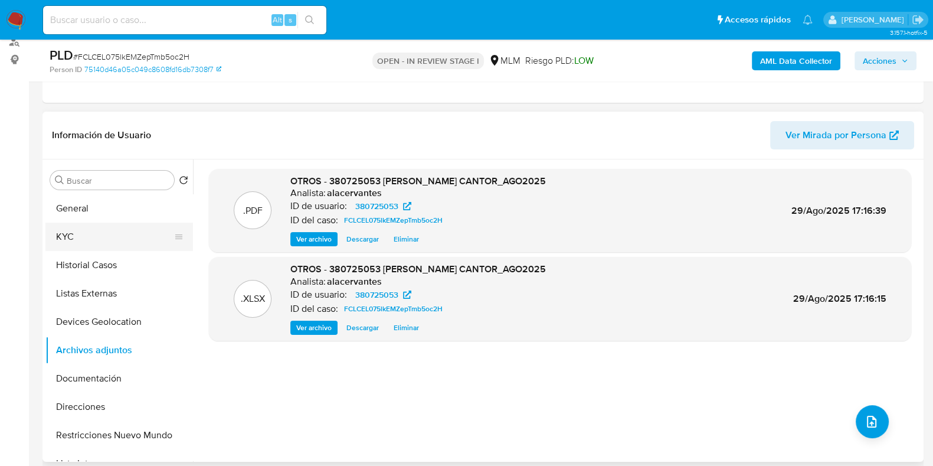
click at [83, 230] on button "KYC" at bounding box center [114, 236] width 138 height 28
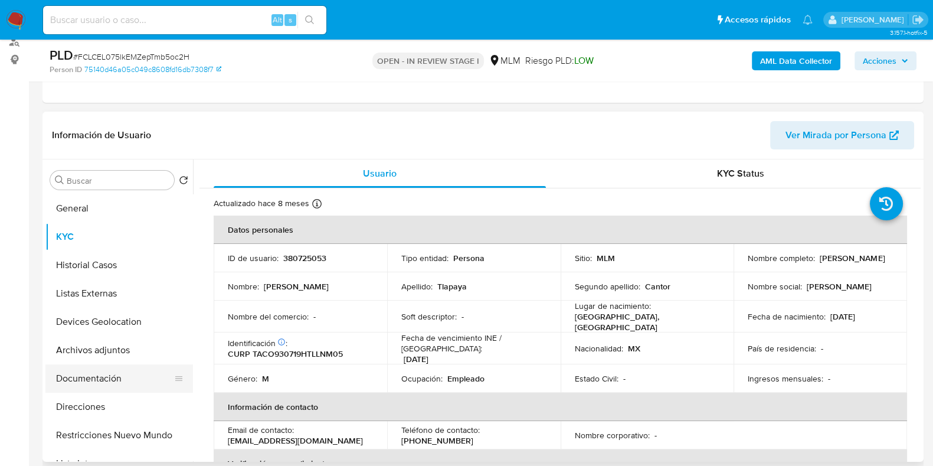
click at [104, 373] on button "Documentación" at bounding box center [114, 378] width 138 height 28
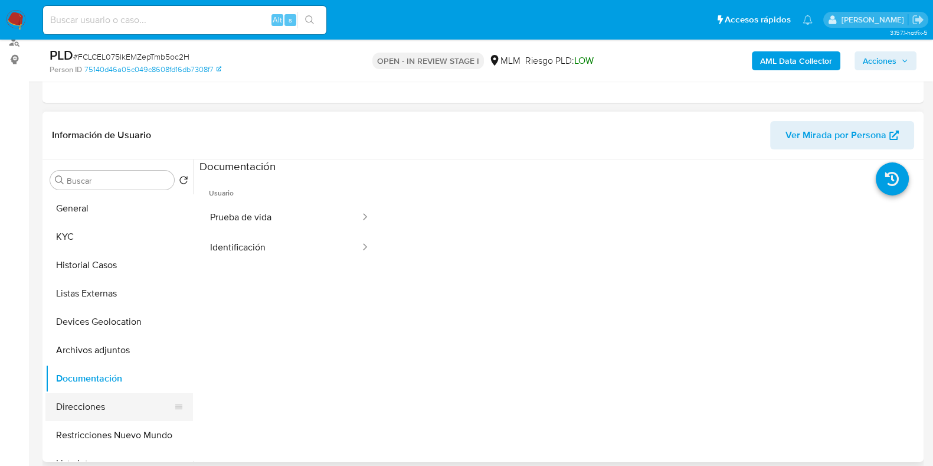
click at [106, 408] on button "Direcciones" at bounding box center [114, 406] width 138 height 28
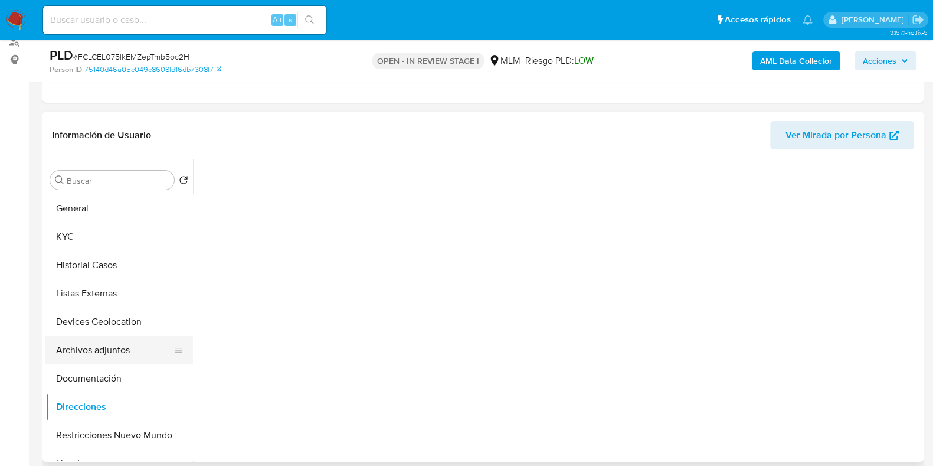
click at [96, 353] on button "Archivos adjuntos" at bounding box center [114, 350] width 138 height 28
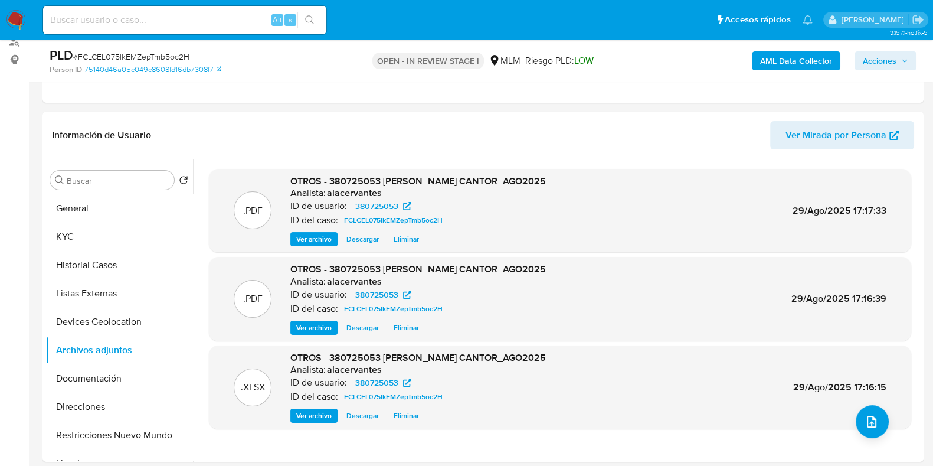
click at [879, 57] on span "Acciones" at bounding box center [880, 60] width 34 height 19
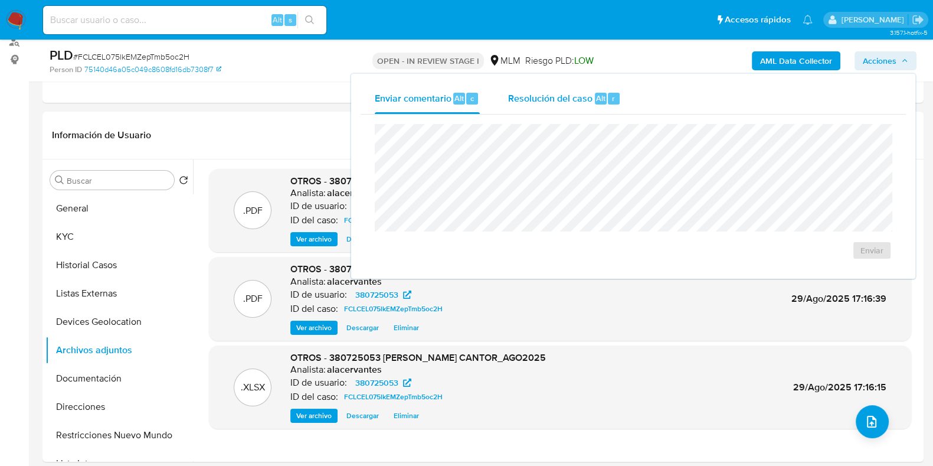
click at [555, 105] on div "Resolución del caso Alt r" at bounding box center [564, 98] width 113 height 31
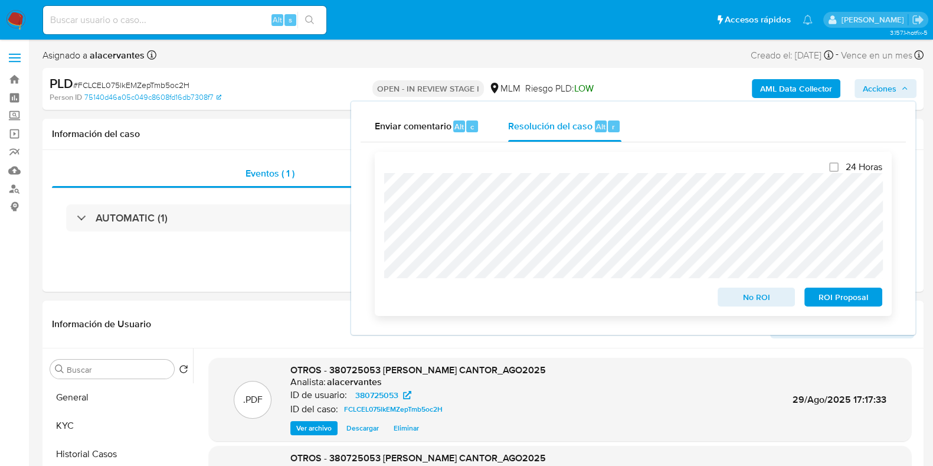
click at [752, 297] on span "No ROI" at bounding box center [756, 297] width 61 height 17
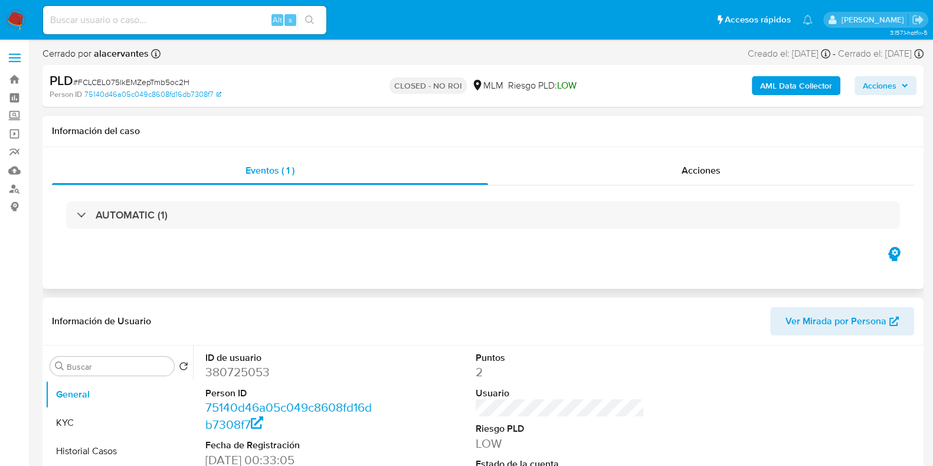
select select "10"
click at [771, 158] on div "Acciones" at bounding box center [701, 170] width 426 height 28
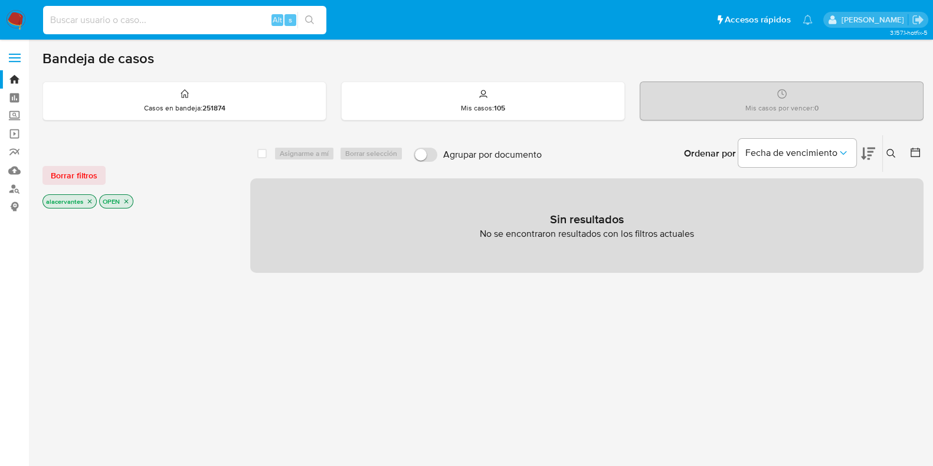
click at [165, 18] on input at bounding box center [184, 19] width 283 height 15
type input "42865498"
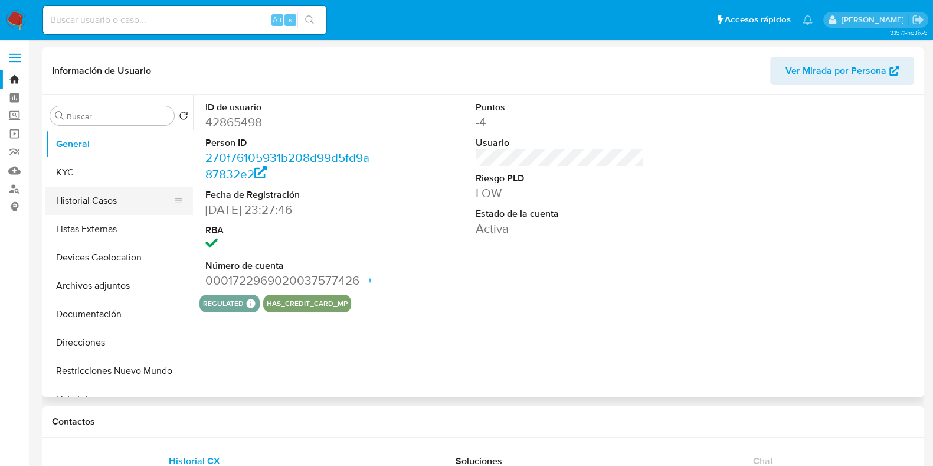
click at [116, 201] on button "Historial Casos" at bounding box center [114, 200] width 138 height 28
select select "10"
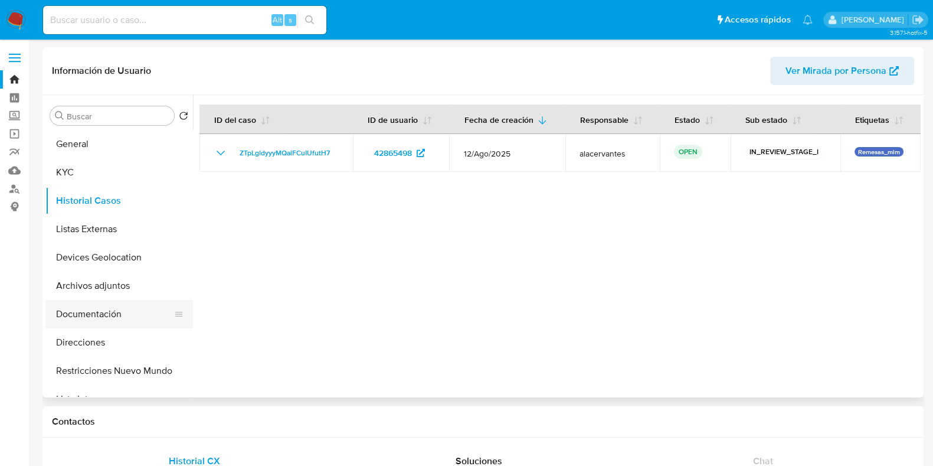
click at [115, 305] on button "Documentación" at bounding box center [114, 314] width 138 height 28
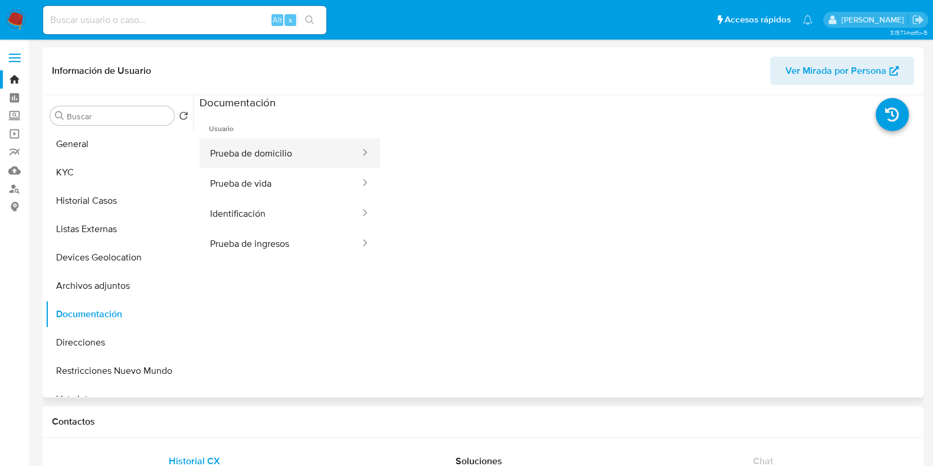
click at [277, 155] on button "Prueba de domicilio" at bounding box center [280, 153] width 162 height 30
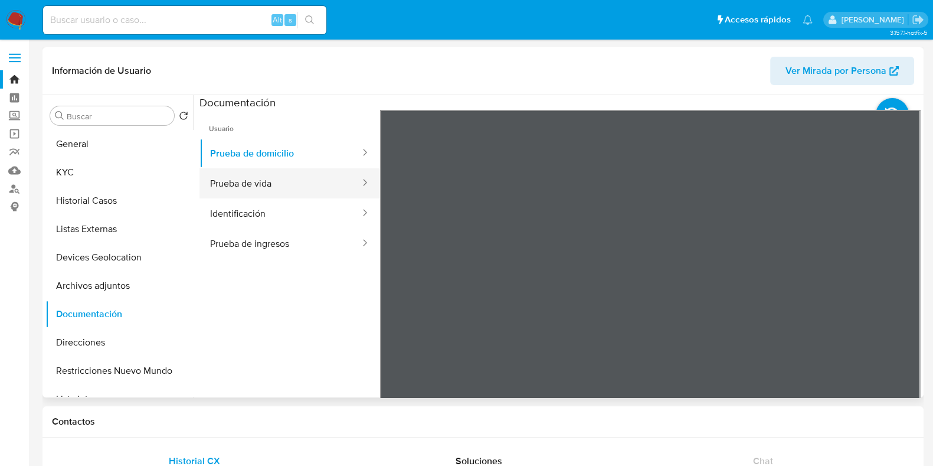
click at [251, 184] on button "Prueba de vida" at bounding box center [280, 183] width 162 height 30
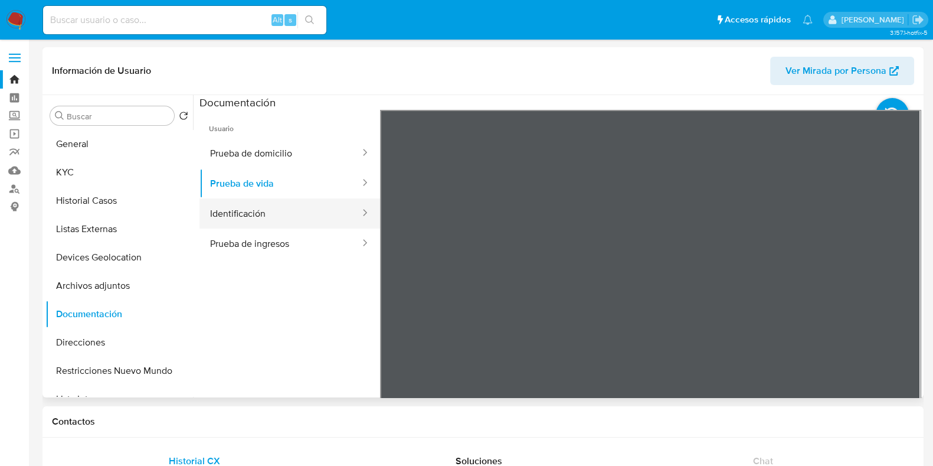
click at [290, 211] on button "Identificación" at bounding box center [280, 213] width 162 height 30
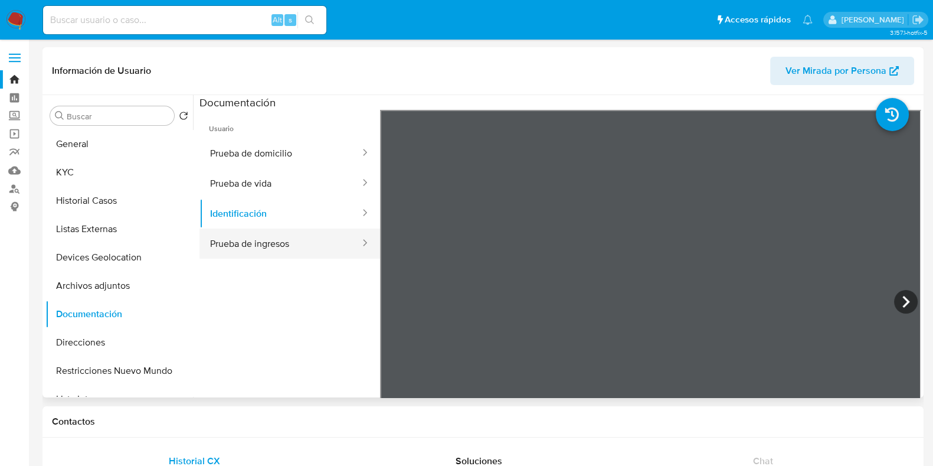
click at [296, 240] on button "Prueba de ingresos" at bounding box center [280, 243] width 162 height 30
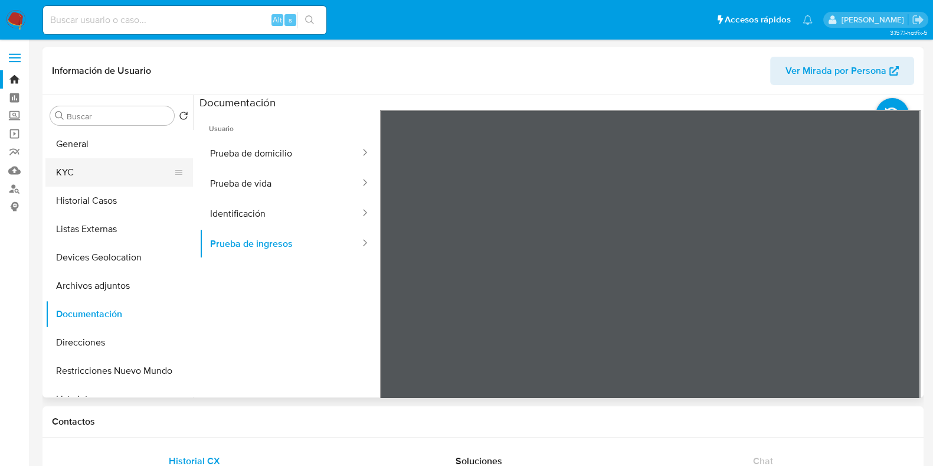
click at [100, 173] on button "KYC" at bounding box center [114, 172] width 138 height 28
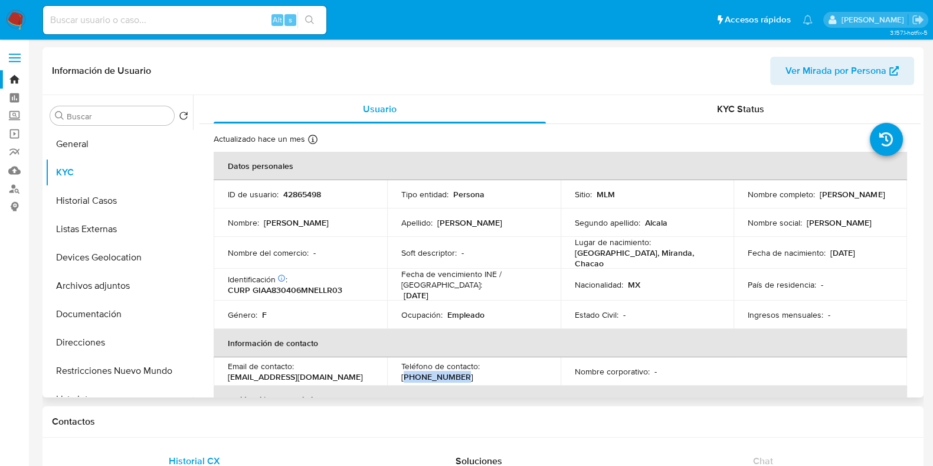
drag, startPoint x: 486, startPoint y: 358, endPoint x: 546, endPoint y: 356, distance: 60.2
click at [537, 361] on div "Teléfono de contacto : (55) 80555341" at bounding box center [473, 371] width 145 height 21
copy p "55) 80555341"
drag, startPoint x: 323, startPoint y: 369, endPoint x: 228, endPoint y: 367, distance: 95.0
click at [228, 371] on p "ariannarebeca@gmail.com" at bounding box center [295, 376] width 135 height 11
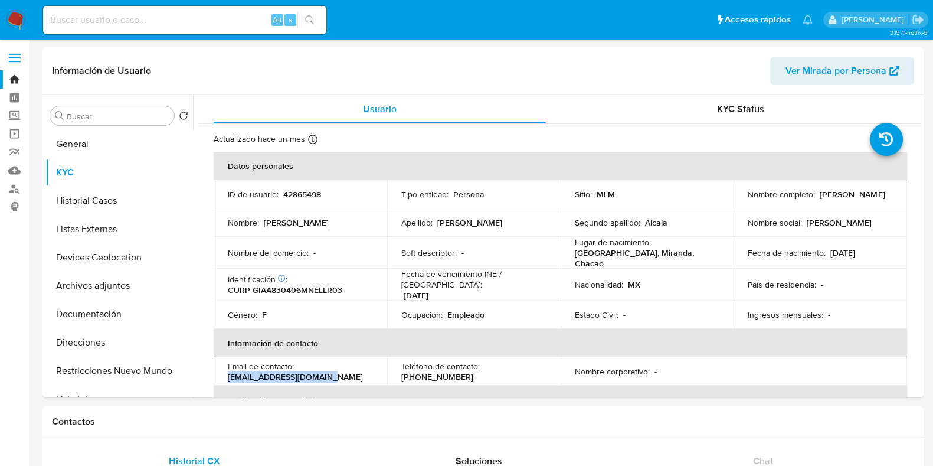
copy p "ariannarebeca@gmail.com"
click at [103, 146] on button "General" at bounding box center [114, 144] width 138 height 28
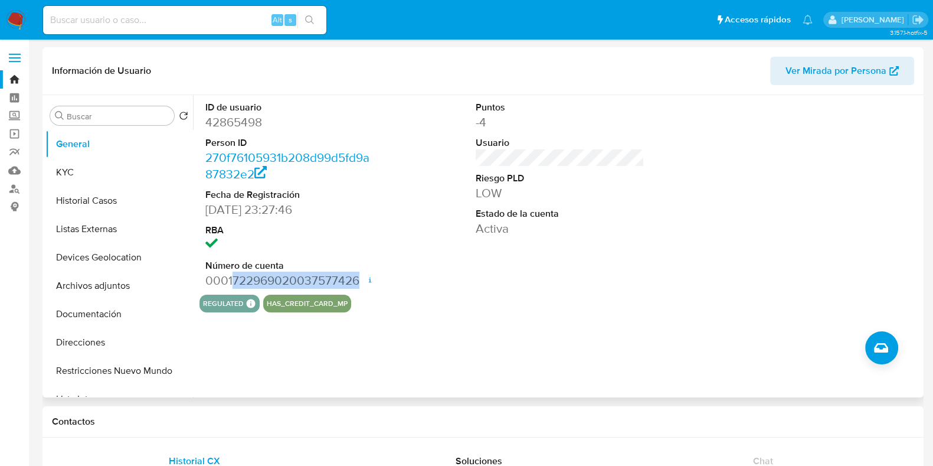
drag, startPoint x: 235, startPoint y: 277, endPoint x: 360, endPoint y: 285, distance: 125.3
click at [360, 285] on dd "0001722969020037577426 Fecha de apertura 14/08/2024 15:52 Estado ACTIVE" at bounding box center [289, 280] width 169 height 17
copy dd "722969020037577426"
click at [107, 230] on button "Listas Externas" at bounding box center [114, 229] width 138 height 28
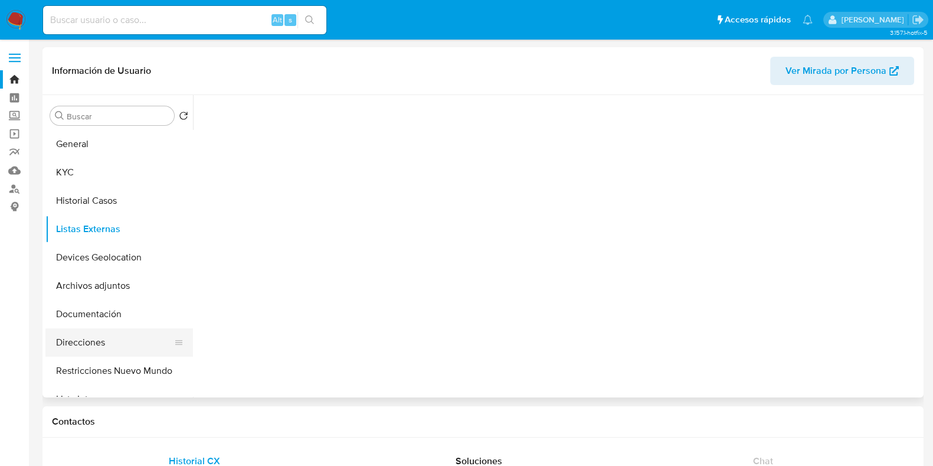
scroll to position [73, 0]
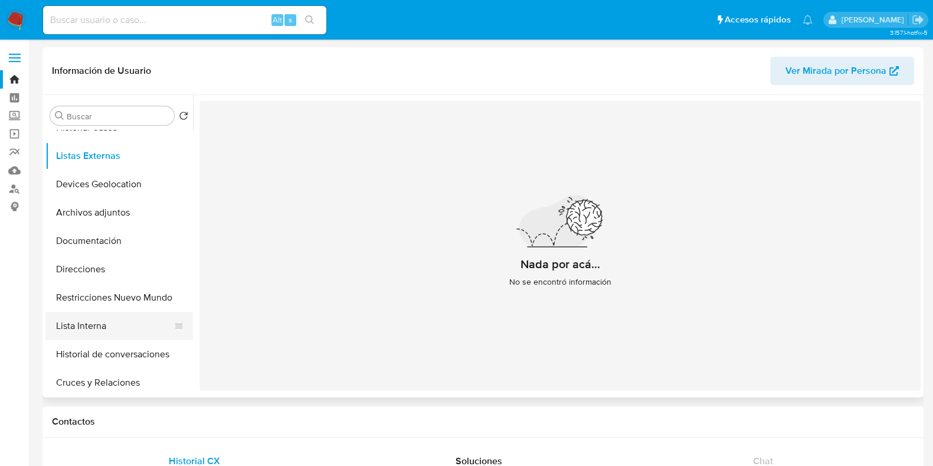
click at [107, 329] on button "Lista Interna" at bounding box center [114, 326] width 138 height 28
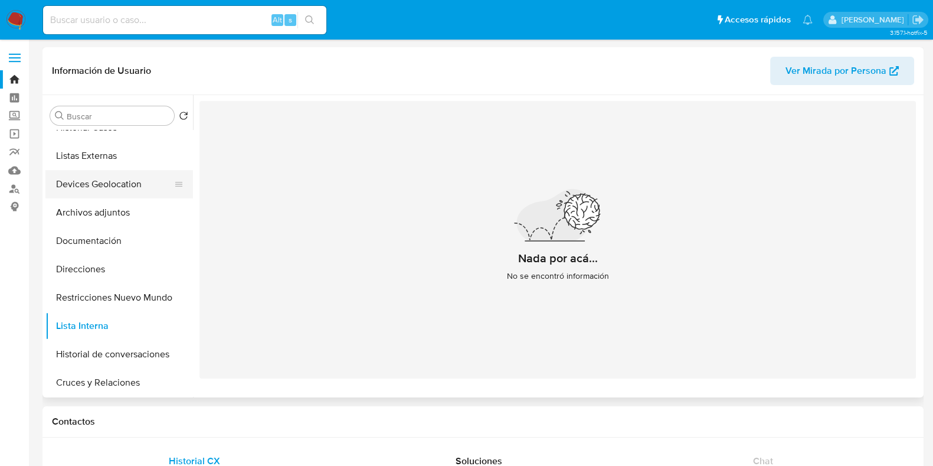
click at [118, 196] on button "Devices Geolocation" at bounding box center [114, 184] width 138 height 28
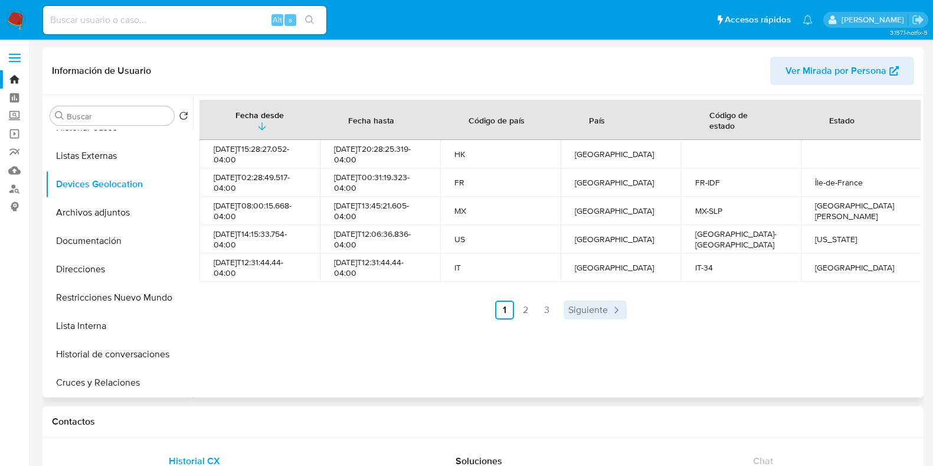
click at [601, 314] on span "Siguiente" at bounding box center [588, 309] width 40 height 9
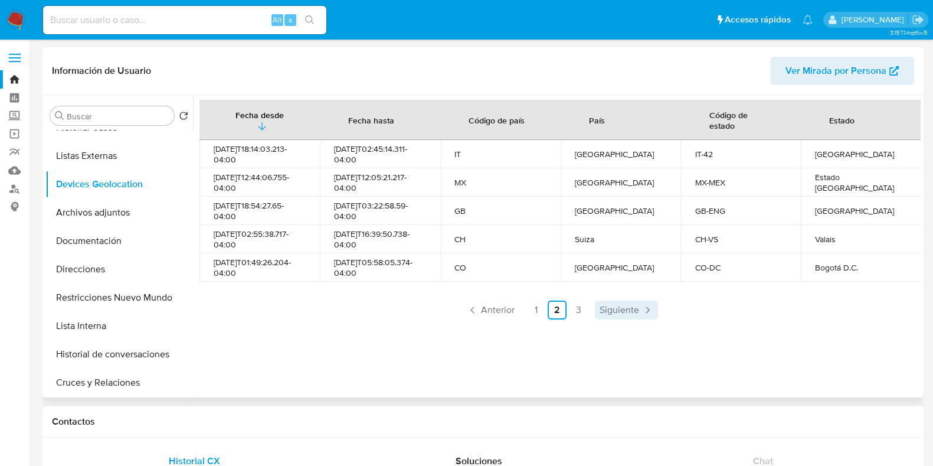
click at [613, 307] on span "Siguiente" at bounding box center [619, 309] width 40 height 9
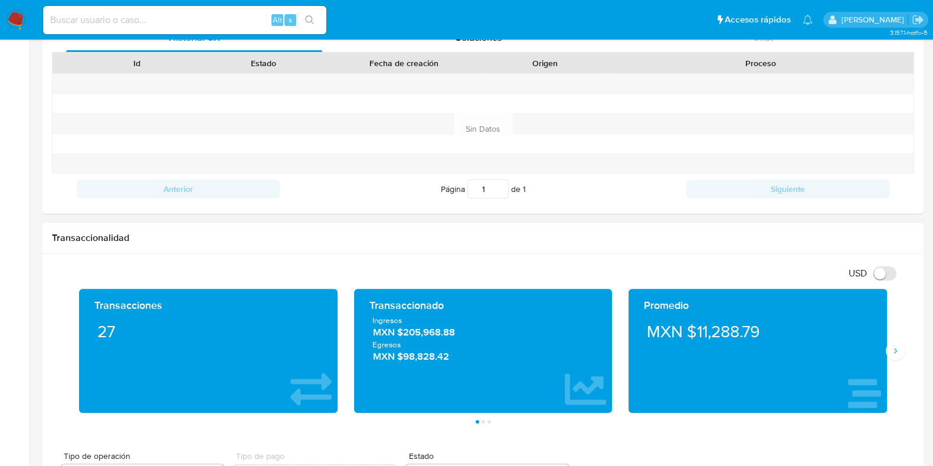
scroll to position [443, 0]
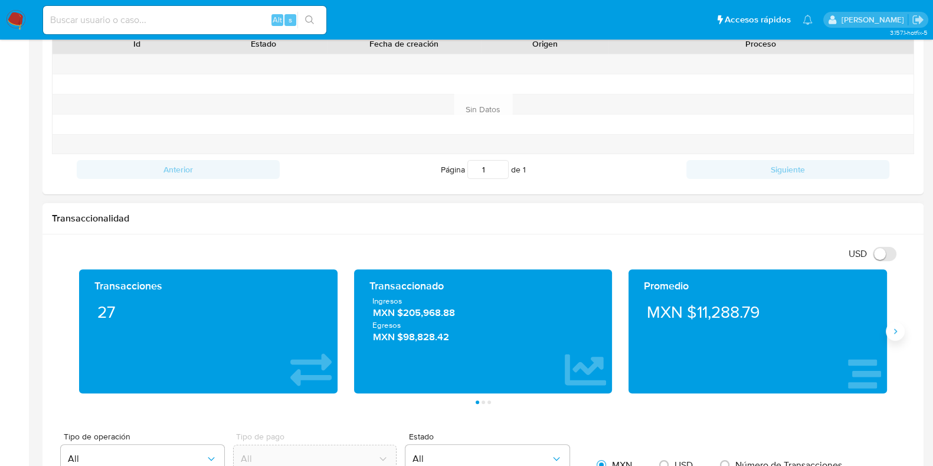
click at [891, 337] on button "Siguiente" at bounding box center [895, 331] width 19 height 19
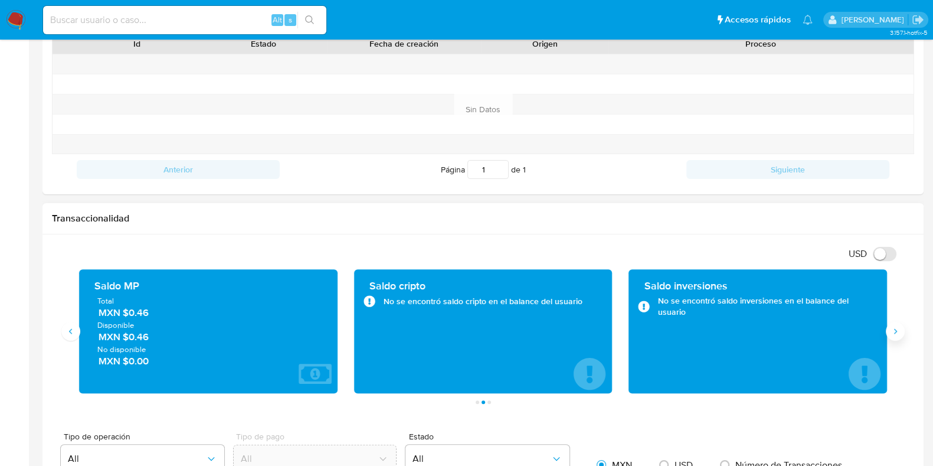
click at [892, 335] on button "Siguiente" at bounding box center [895, 331] width 19 height 19
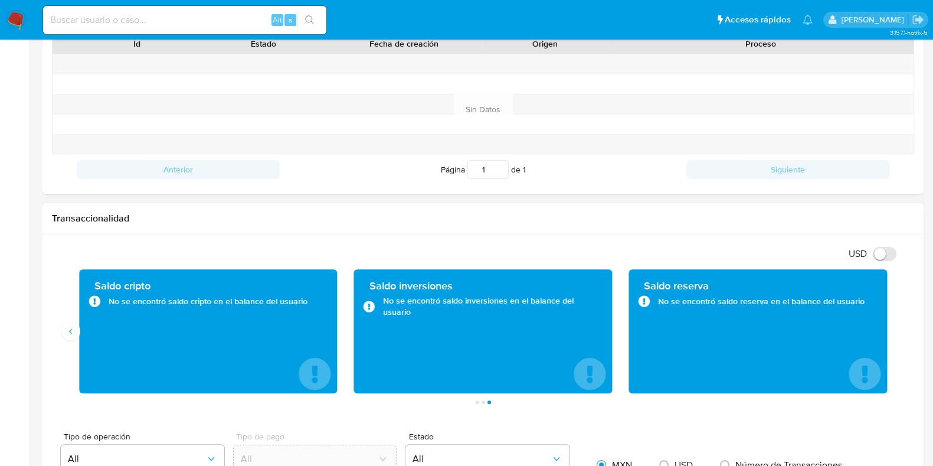
click at [71, 340] on div "Saldo cripto No se encontró saldo cripto en el balance del usuario" at bounding box center [208, 331] width 275 height 124
click at [70, 333] on icon "Anterior" at bounding box center [70, 330] width 9 height 9
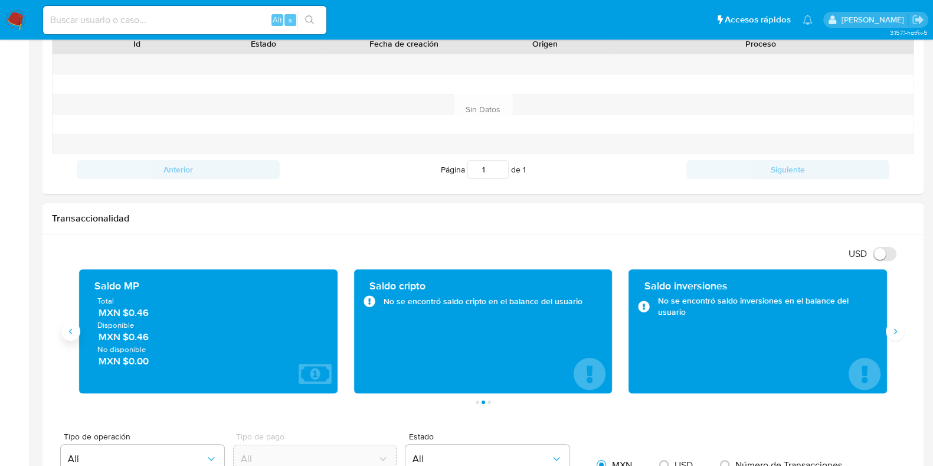
click at [71, 333] on icon "Anterior" at bounding box center [70, 330] width 9 height 9
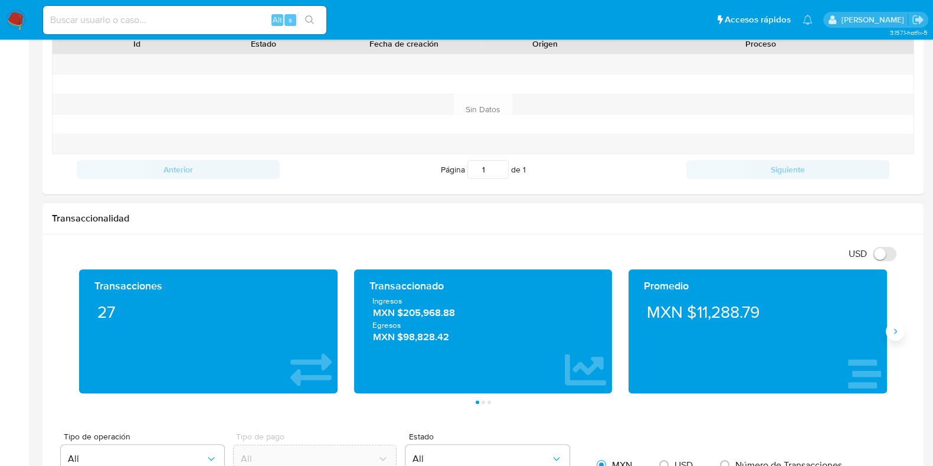
click at [893, 339] on button "Siguiente" at bounding box center [895, 331] width 19 height 19
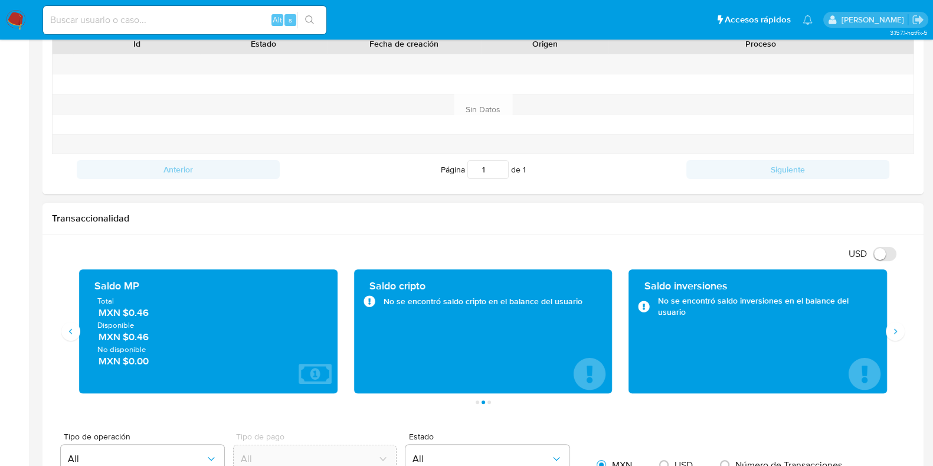
click at [365, 303] on icon "5 de 7" at bounding box center [369, 301] width 12 height 12
click at [365, 303] on icon "5 de 7" at bounding box center [368, 301] width 11 height 11
click at [367, 302] on icon "5 de 7" at bounding box center [368, 301] width 11 height 11
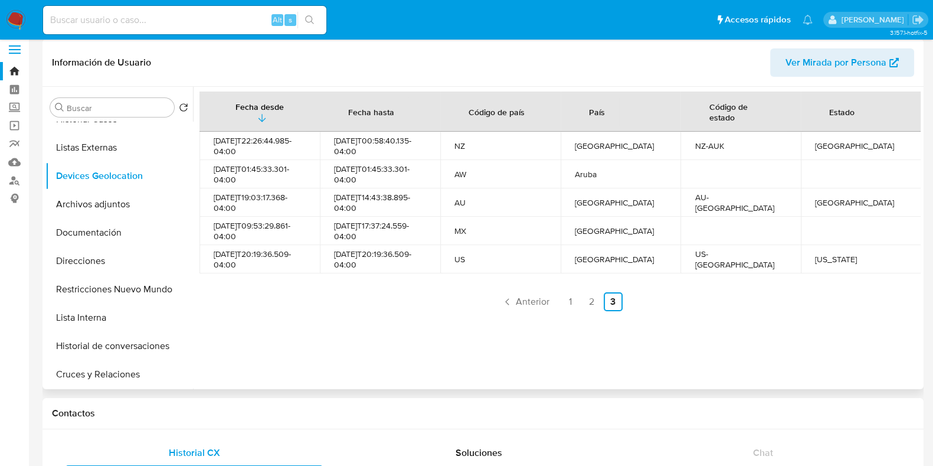
scroll to position [0, 0]
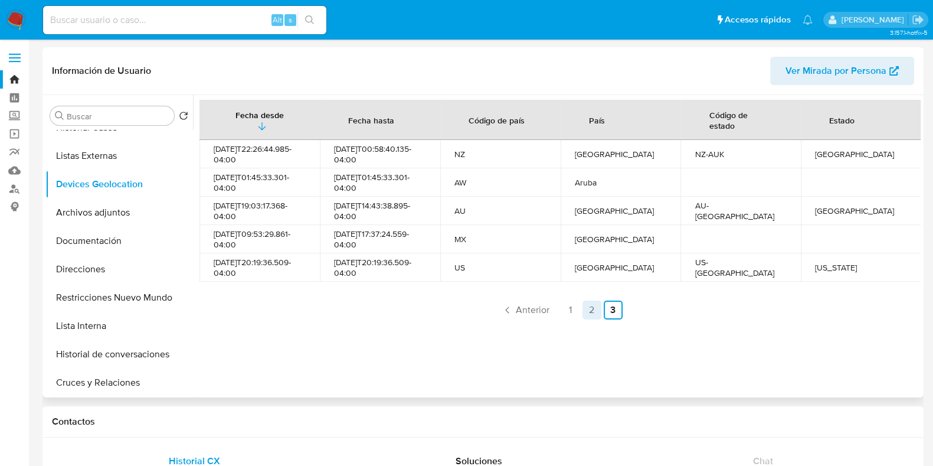
click at [592, 310] on link "2" at bounding box center [591, 309] width 19 height 19
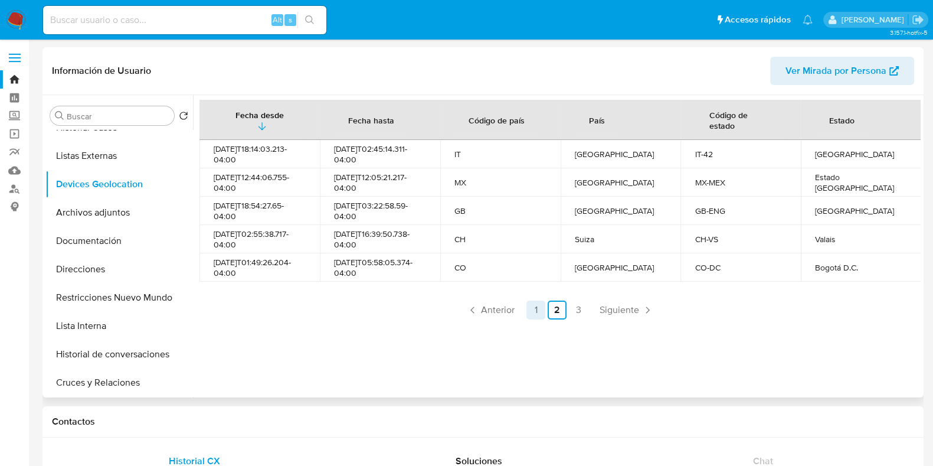
click at [533, 309] on link "1" at bounding box center [535, 309] width 19 height 19
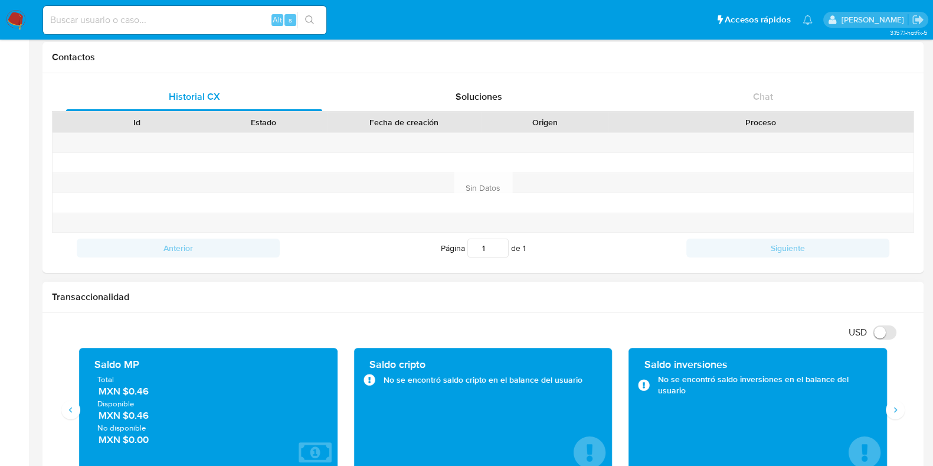
scroll to position [443, 0]
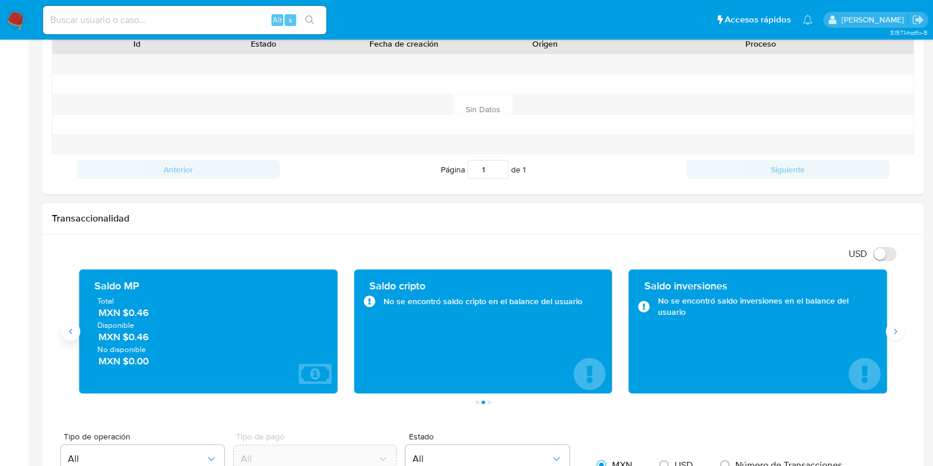
click at [69, 325] on button "Anterior" at bounding box center [70, 331] width 19 height 19
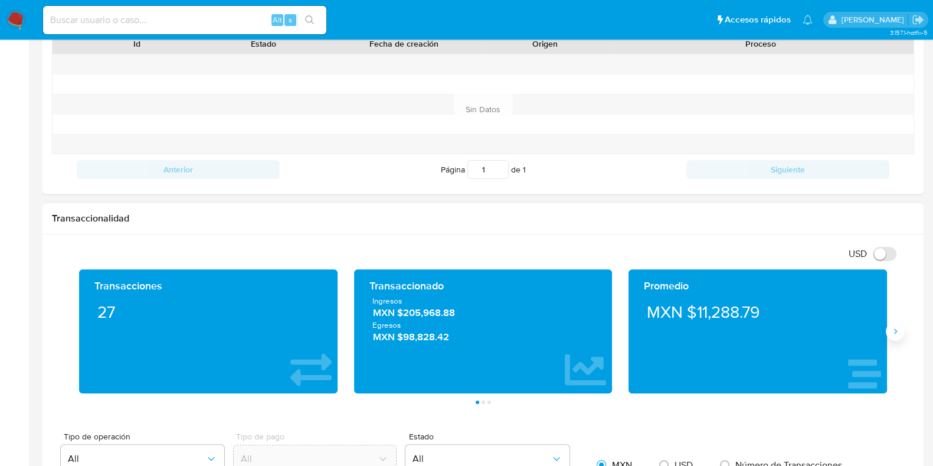
click at [897, 323] on button "Siguiente" at bounding box center [895, 331] width 19 height 19
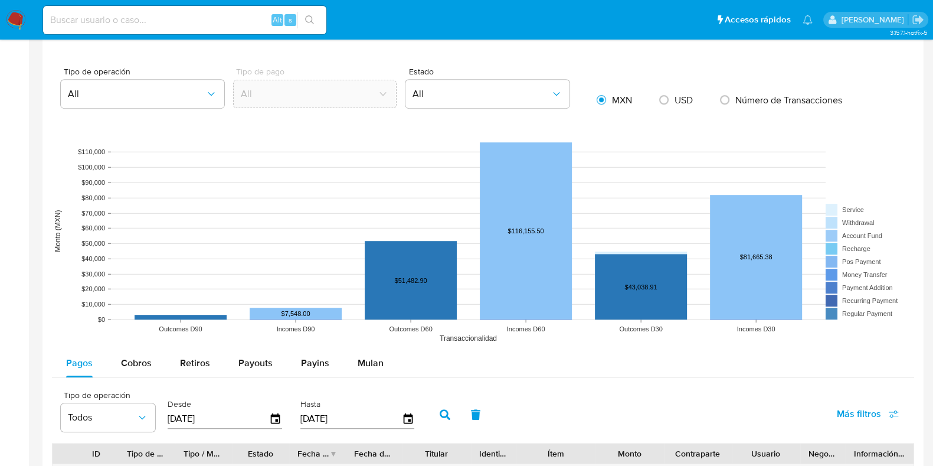
scroll to position [885, 0]
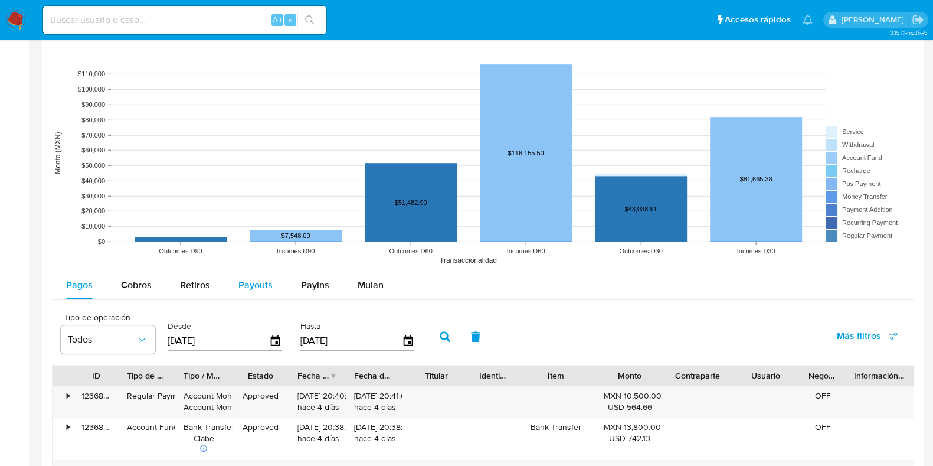
click at [126, 279] on span "Cobros" at bounding box center [136, 285] width 31 height 14
select select "10"
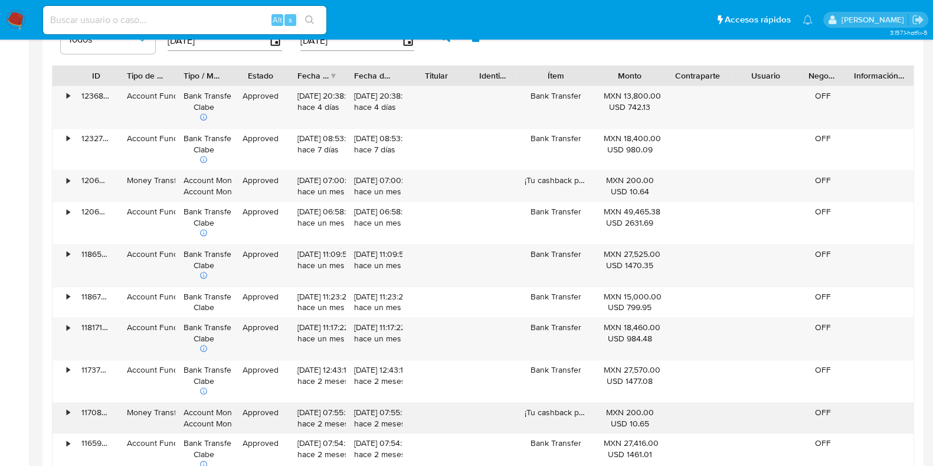
scroll to position [1254, 0]
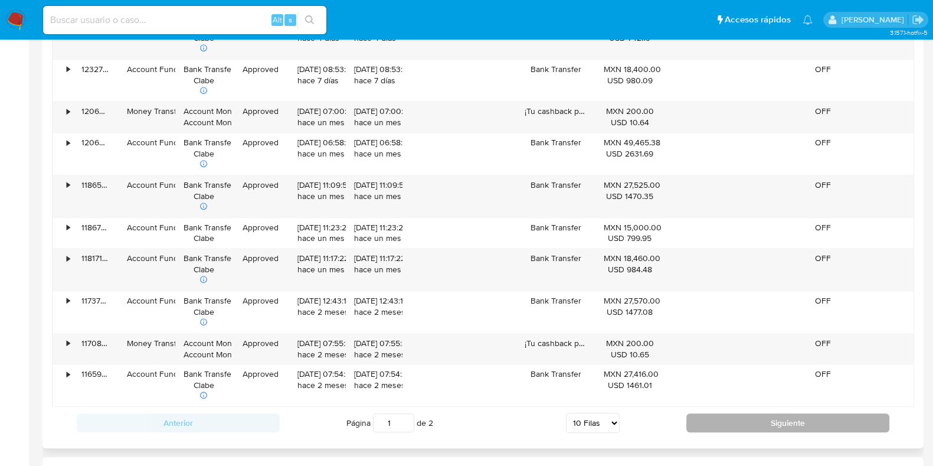
click at [766, 413] on button "Siguiente" at bounding box center [787, 422] width 203 height 19
type input "2"
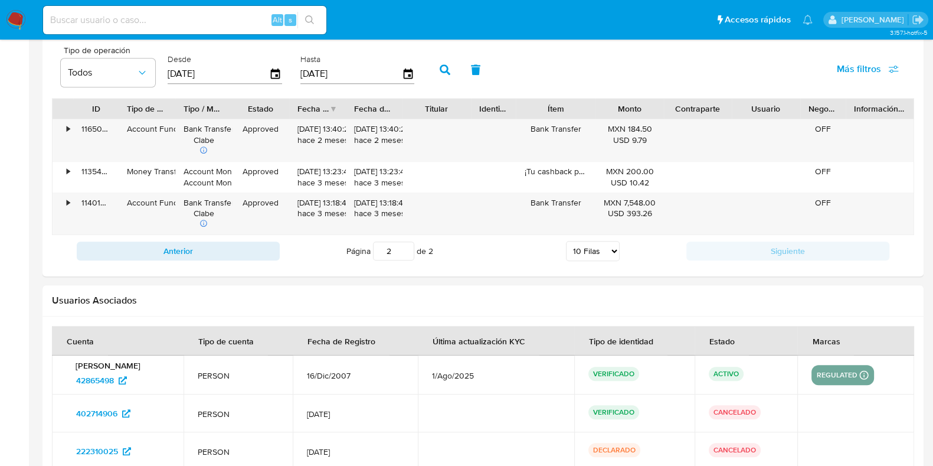
scroll to position [1070, 0]
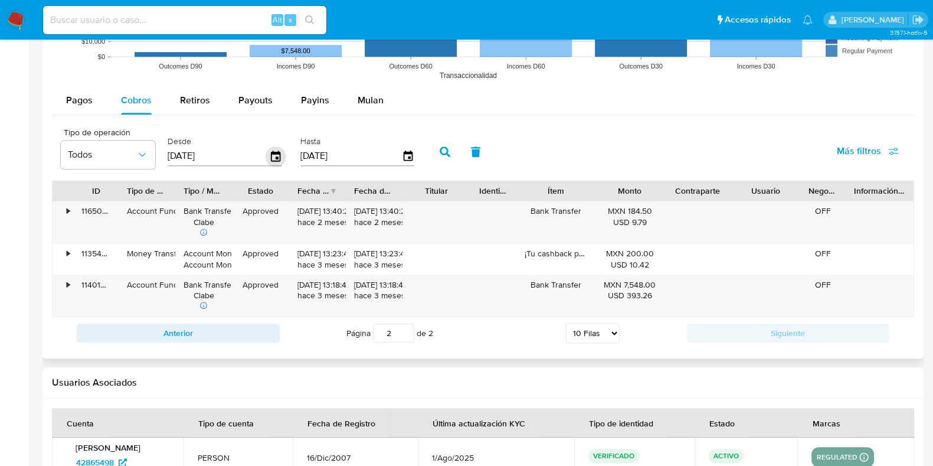
click at [268, 153] on icon "button" at bounding box center [276, 156] width 21 height 21
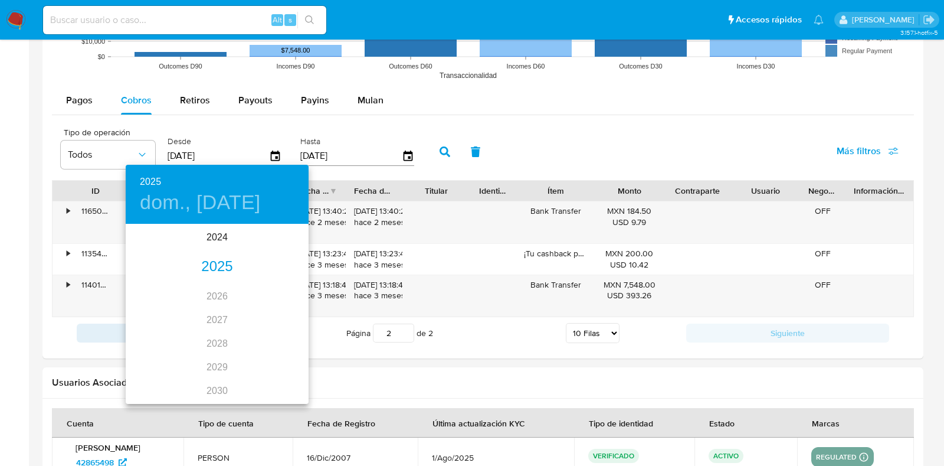
click at [221, 264] on div "2025" at bounding box center [217, 267] width 183 height 24
click at [159, 246] on div "ene." at bounding box center [156, 247] width 61 height 44
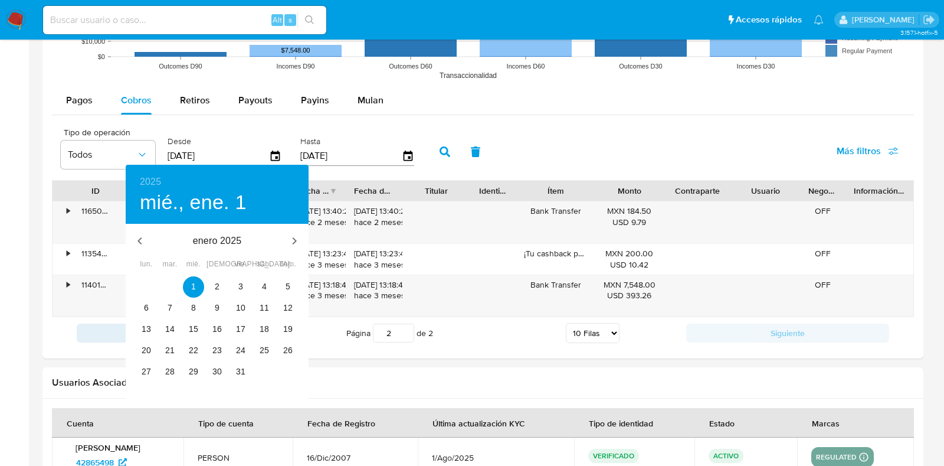
click at [230, 237] on p "enero 2025" at bounding box center [217, 241] width 126 height 14
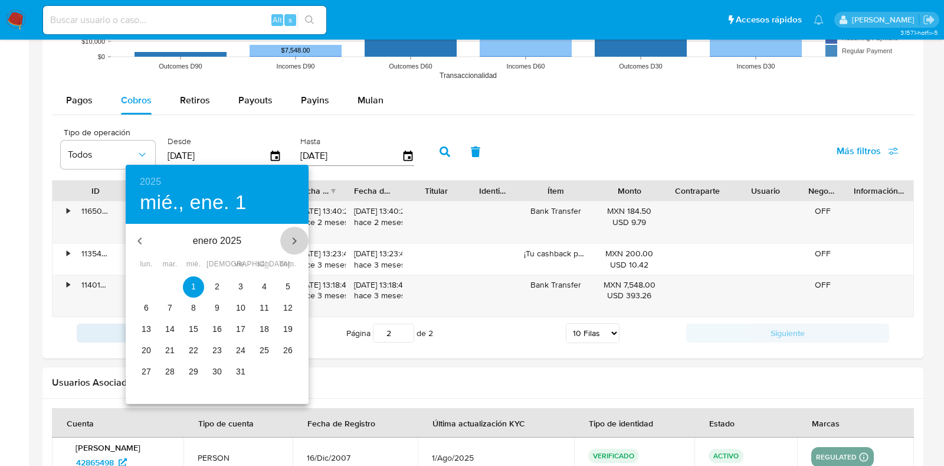
click at [297, 238] on icon "button" at bounding box center [294, 241] width 14 height 14
click at [218, 283] on p "1" at bounding box center [217, 286] width 5 height 12
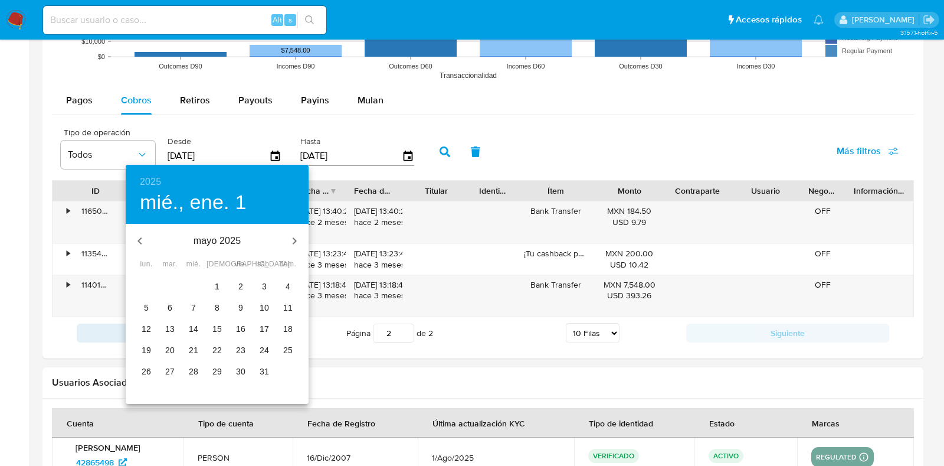
type input "01/05/2025"
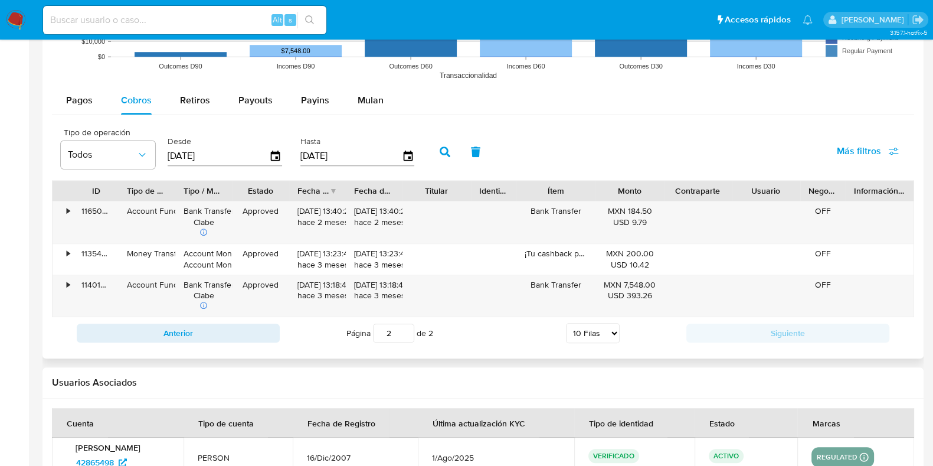
click at [442, 149] on icon "button" at bounding box center [445, 151] width 11 height 11
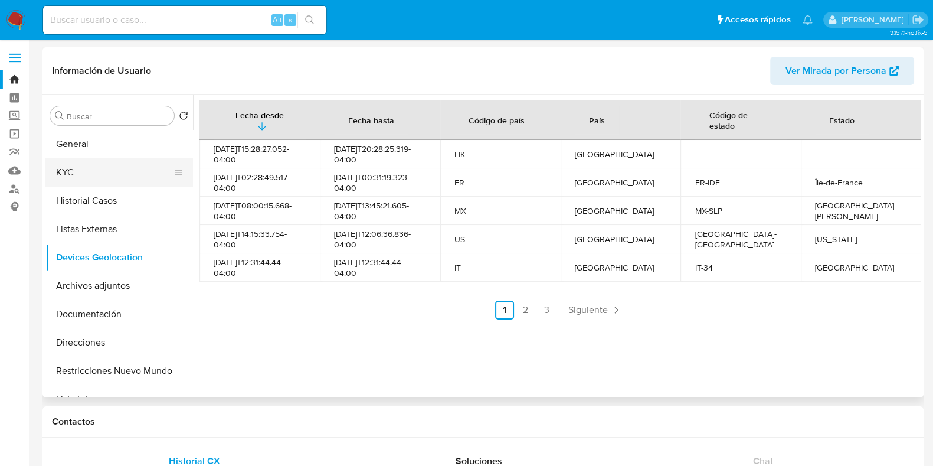
scroll to position [0, 0]
click at [87, 148] on button "General" at bounding box center [114, 144] width 138 height 28
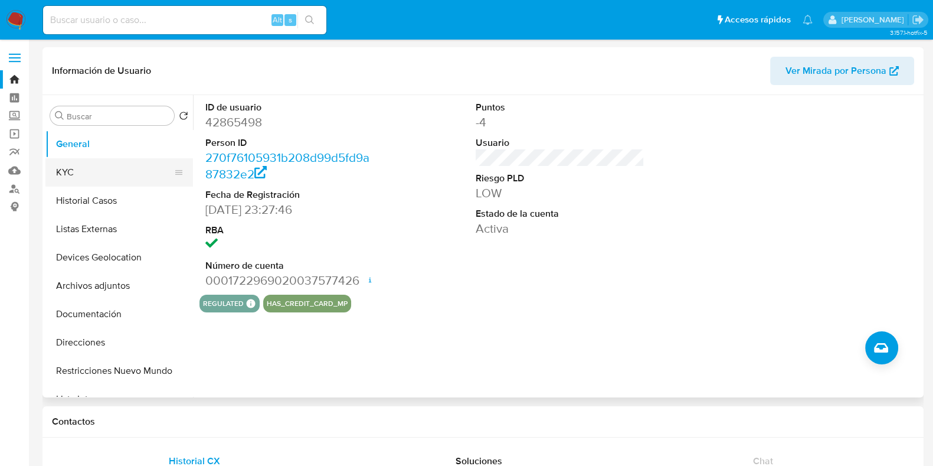
click at [78, 185] on button "KYC" at bounding box center [114, 172] width 138 height 28
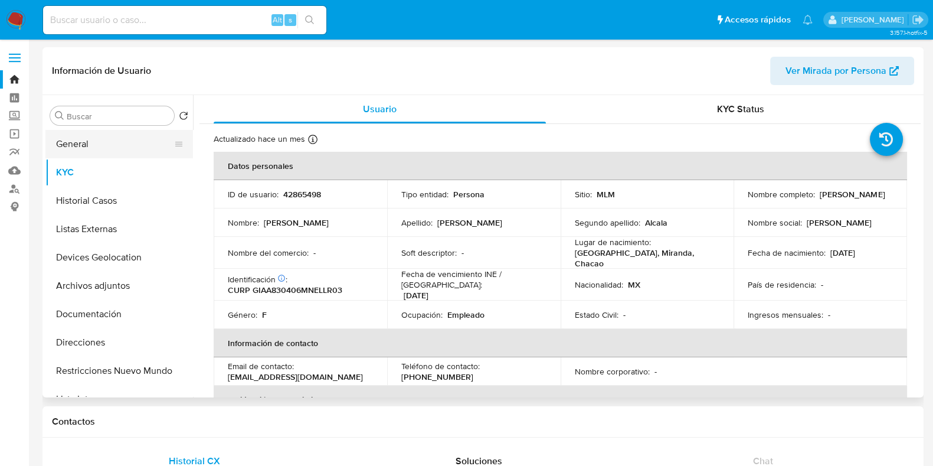
click at [89, 148] on button "General" at bounding box center [114, 144] width 138 height 28
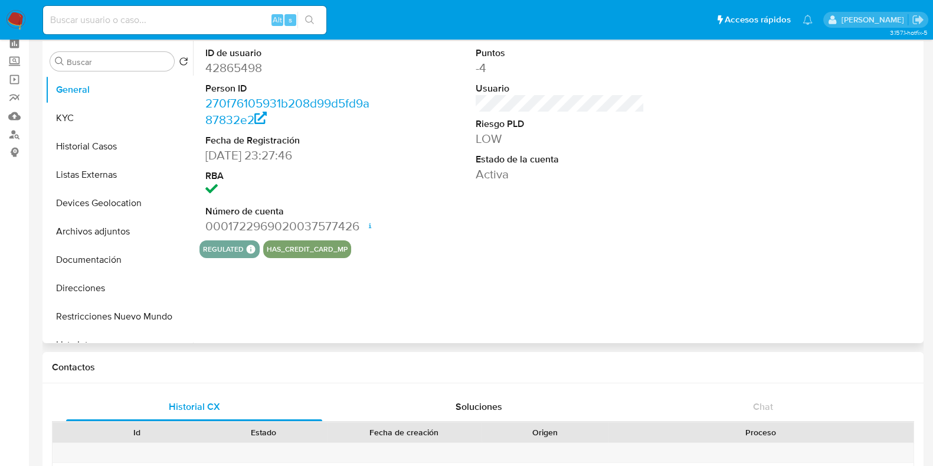
scroll to position [73, 0]
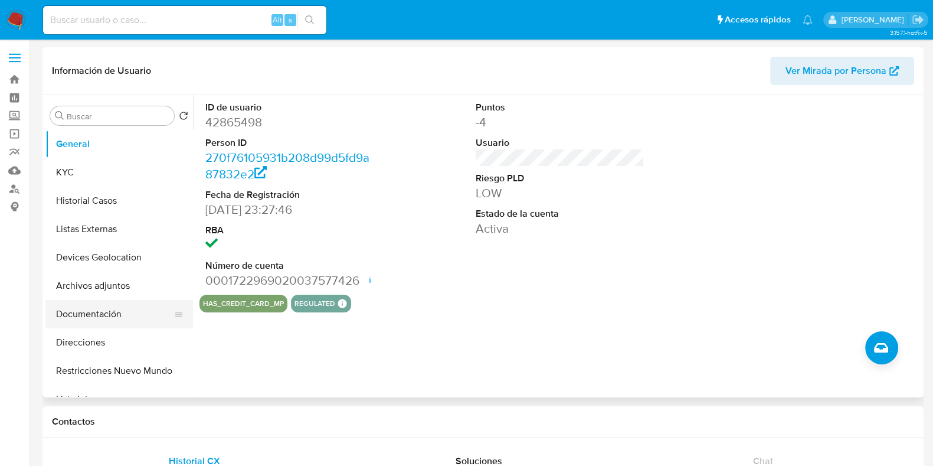
select select "10"
click at [121, 312] on button "Documentación" at bounding box center [114, 314] width 138 height 28
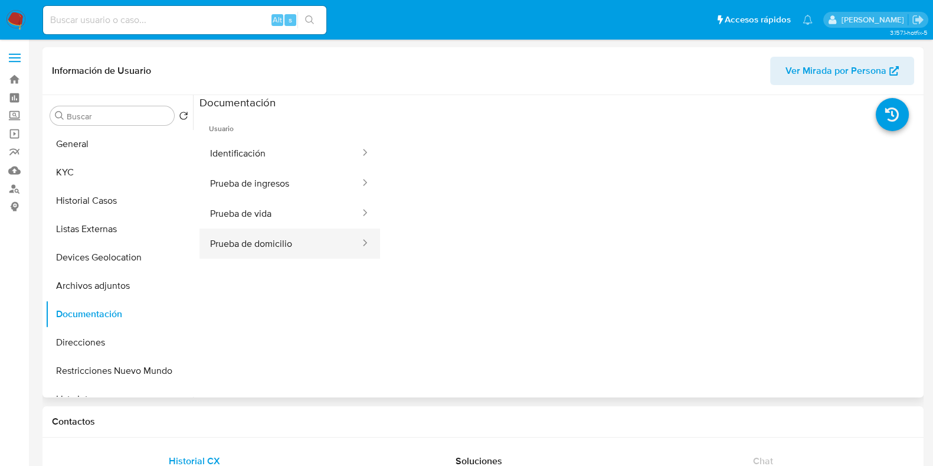
click at [255, 238] on button "Prueba de domicilio" at bounding box center [280, 243] width 162 height 30
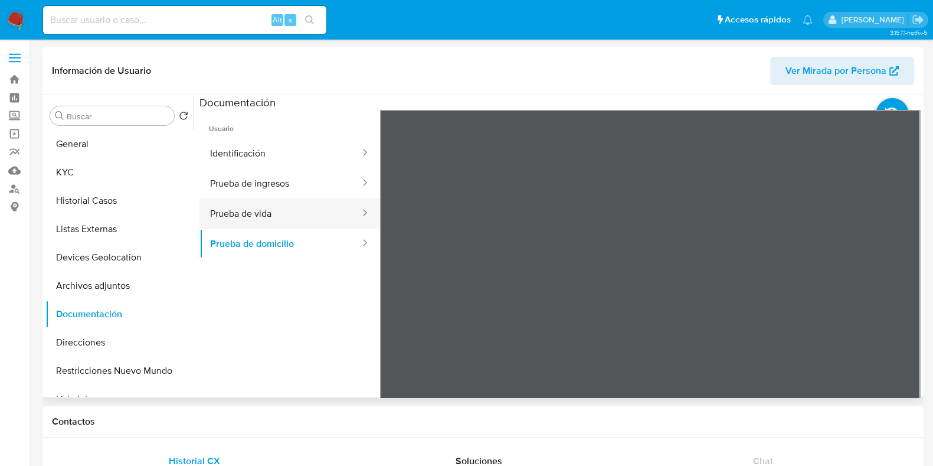
click at [271, 212] on button "Prueba de vida" at bounding box center [280, 213] width 162 height 30
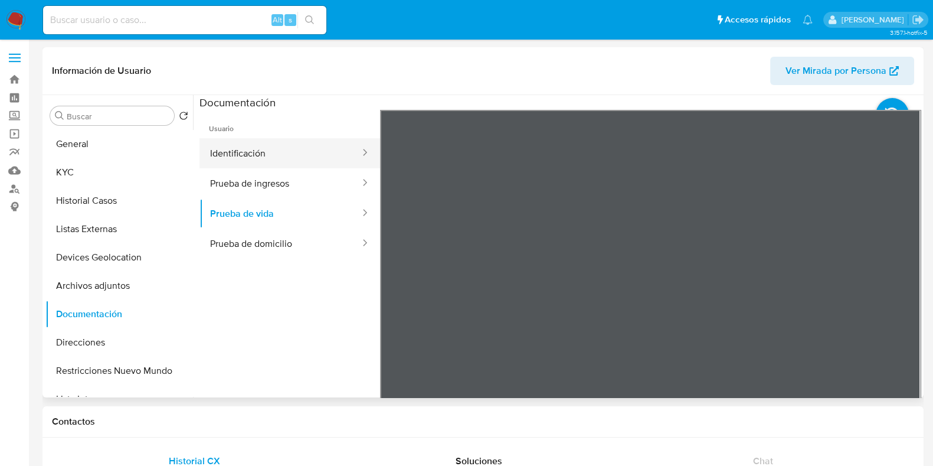
click at [302, 155] on button "Identificación" at bounding box center [280, 153] width 162 height 30
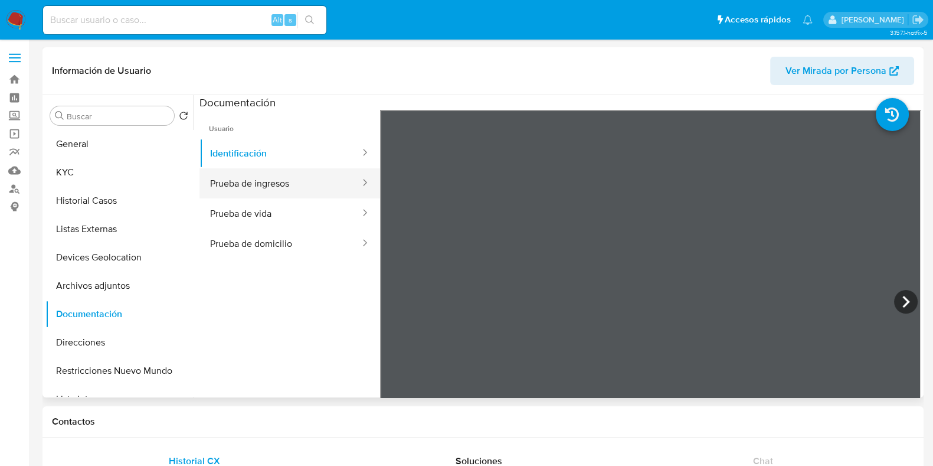
click at [297, 188] on button "Prueba de ingresos" at bounding box center [280, 183] width 162 height 30
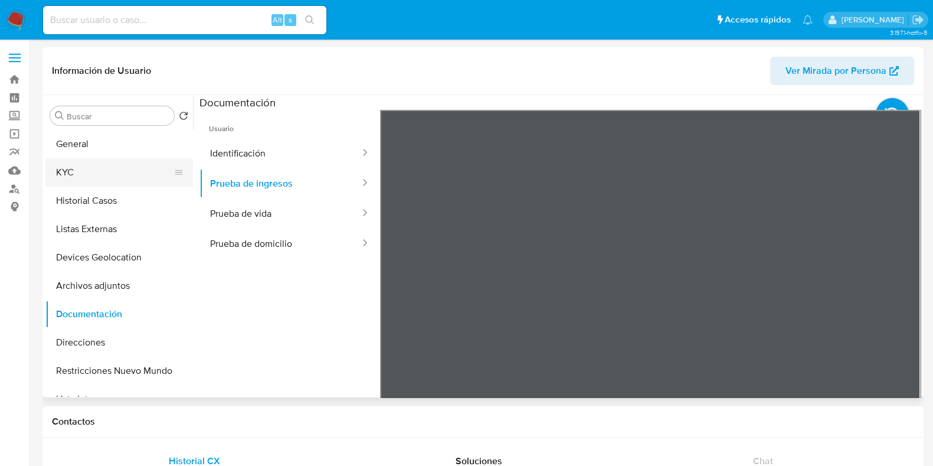
click at [52, 178] on button "KYC" at bounding box center [114, 172] width 138 height 28
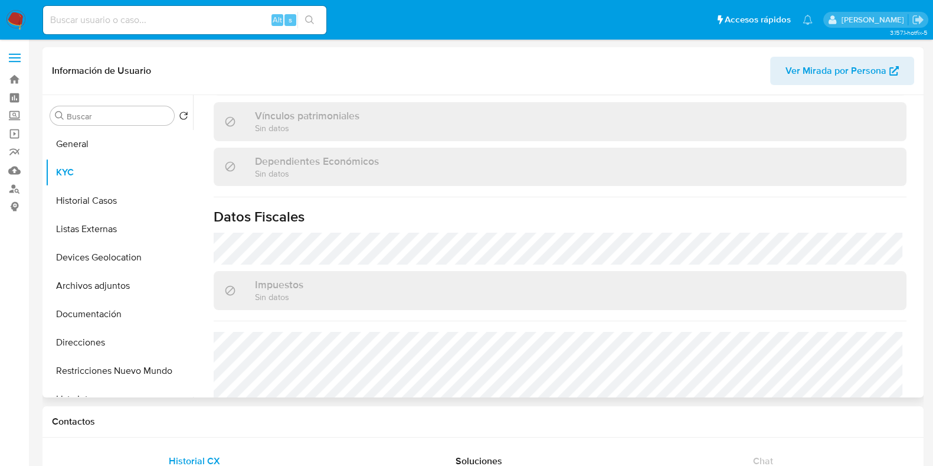
scroll to position [741, 0]
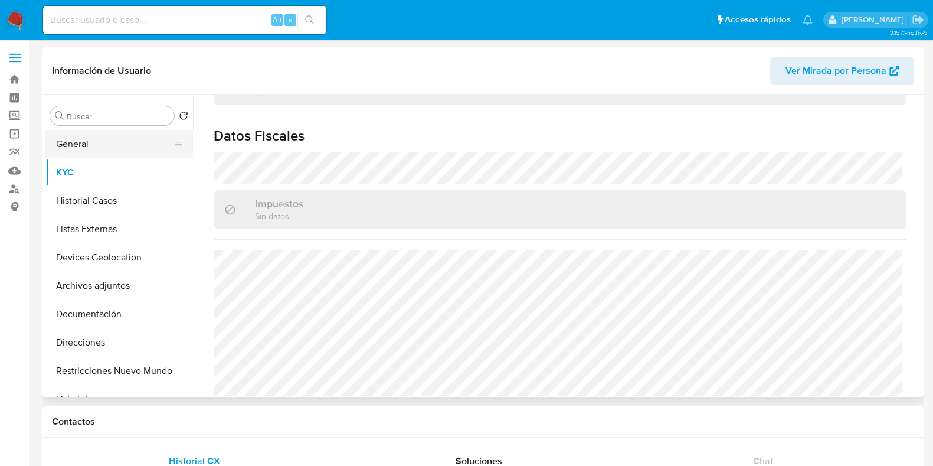
click at [76, 145] on button "General" at bounding box center [114, 144] width 138 height 28
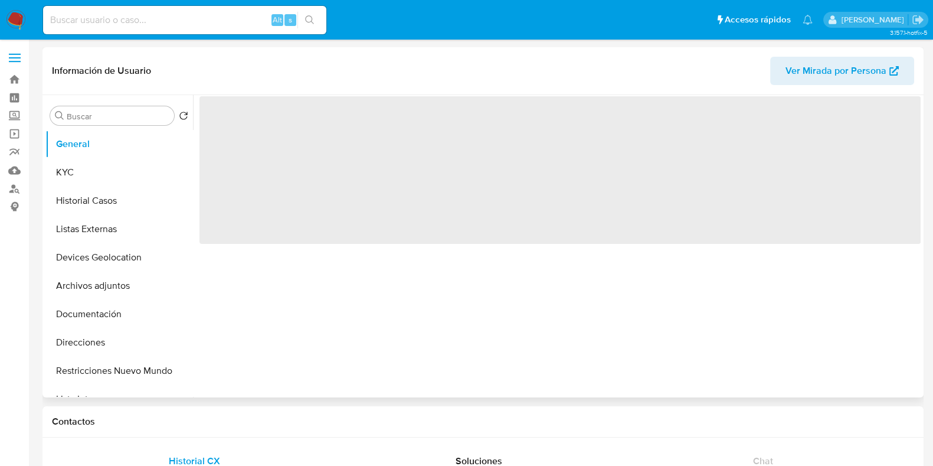
scroll to position [0, 0]
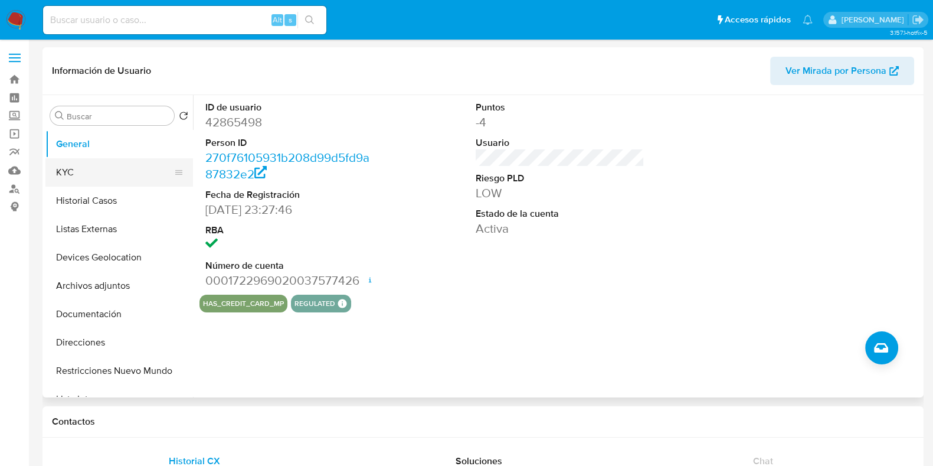
click at [68, 170] on button "KYC" at bounding box center [114, 172] width 138 height 28
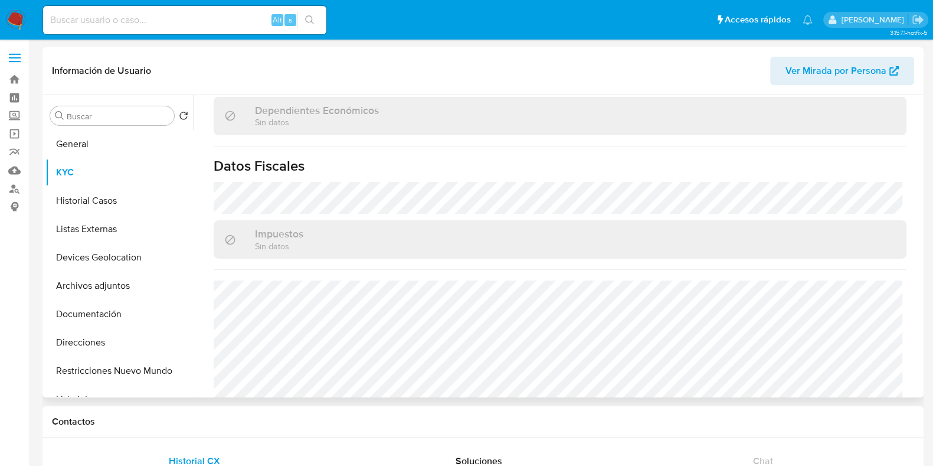
scroll to position [741, 0]
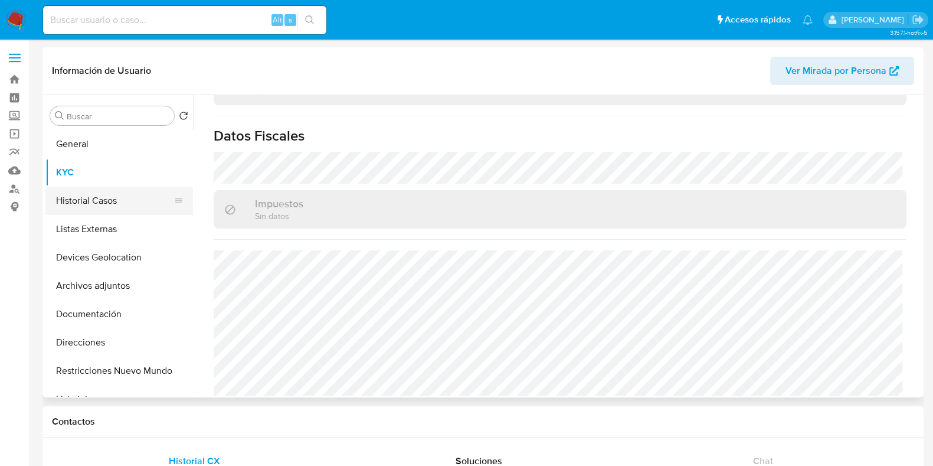
click at [122, 199] on button "Historial Casos" at bounding box center [114, 200] width 138 height 28
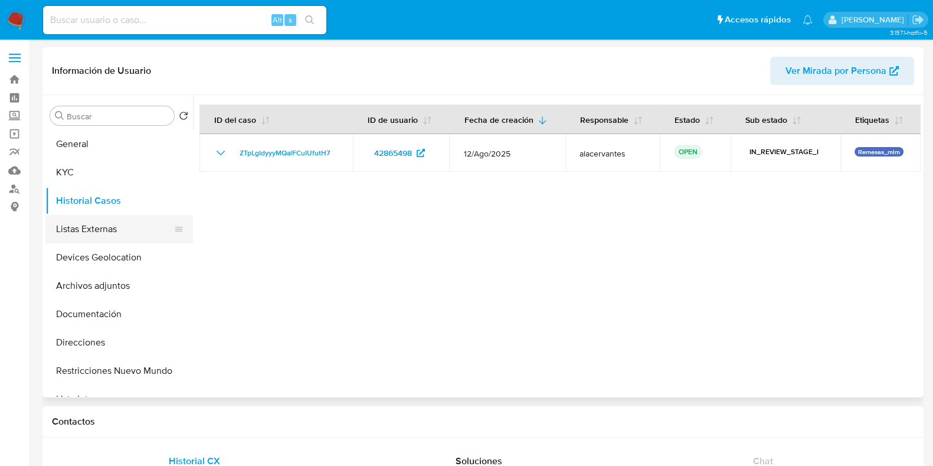
click at [84, 234] on button "Listas Externas" at bounding box center [114, 229] width 138 height 28
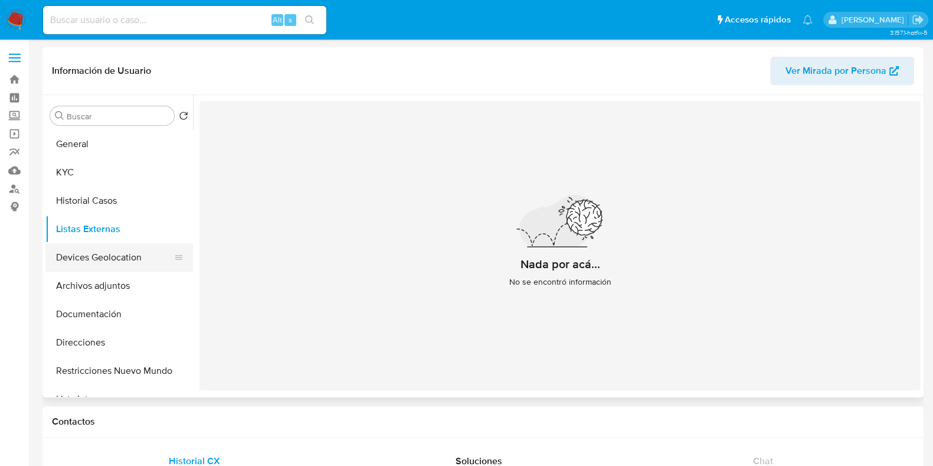
click at [106, 270] on button "Devices Geolocation" at bounding box center [114, 257] width 138 height 28
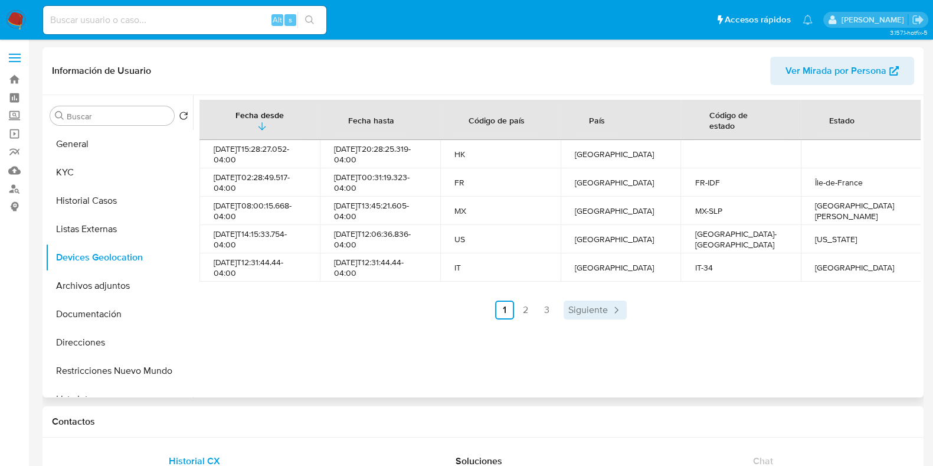
click at [584, 309] on span "Siguiente" at bounding box center [588, 309] width 40 height 9
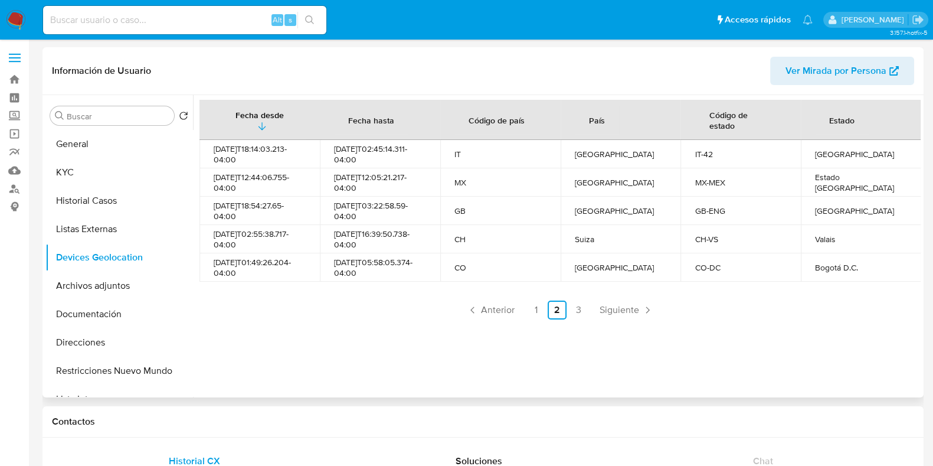
click at [599, 310] on span "Siguiente" at bounding box center [619, 309] width 40 height 9
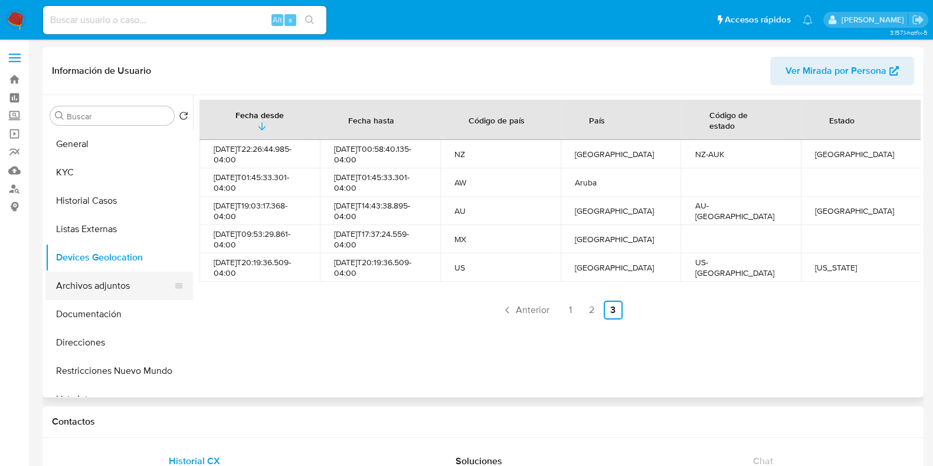
click at [112, 280] on button "Archivos adjuntos" at bounding box center [114, 285] width 138 height 28
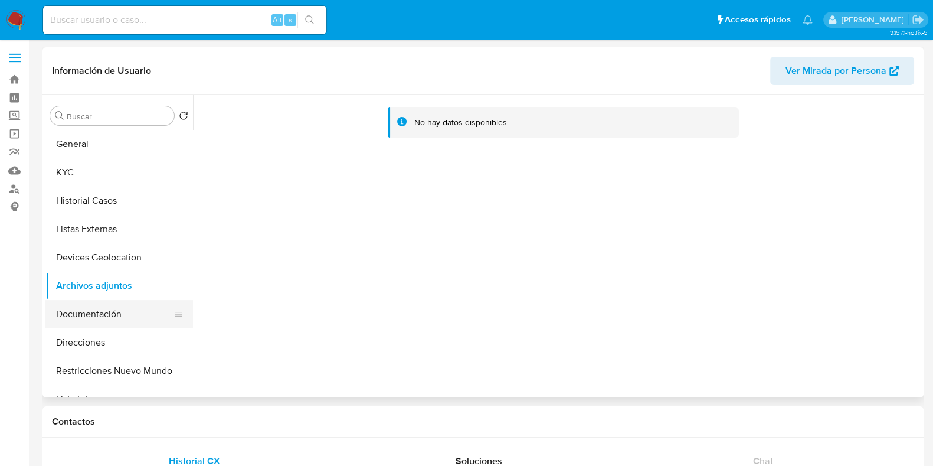
click at [97, 305] on button "Documentación" at bounding box center [114, 314] width 138 height 28
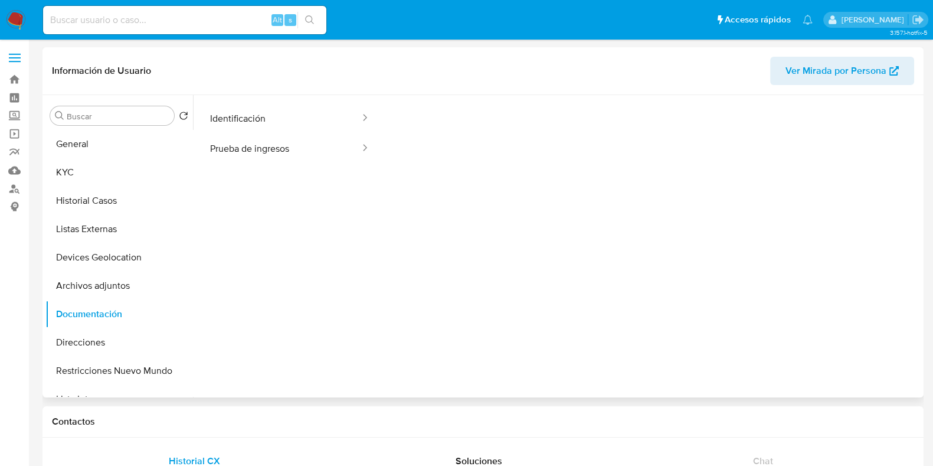
scroll to position [96, 0]
click at [284, 151] on button "Prueba de ingresos" at bounding box center [280, 147] width 162 height 30
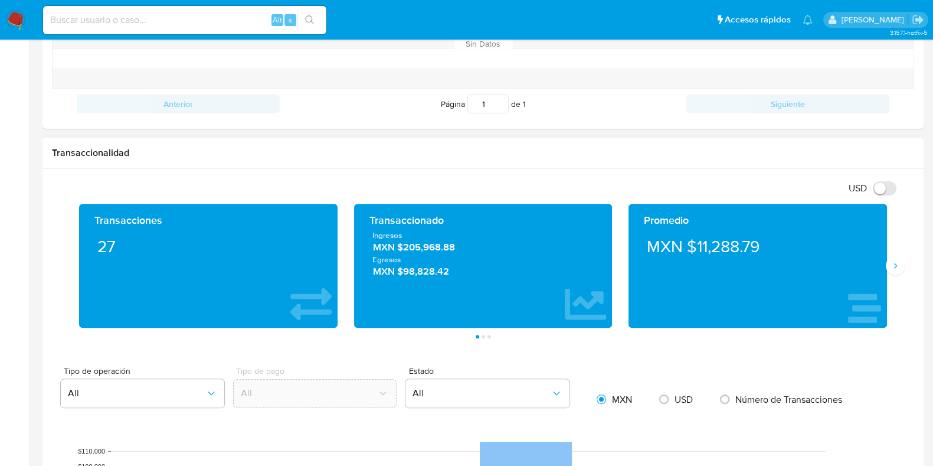
scroll to position [516, 0]
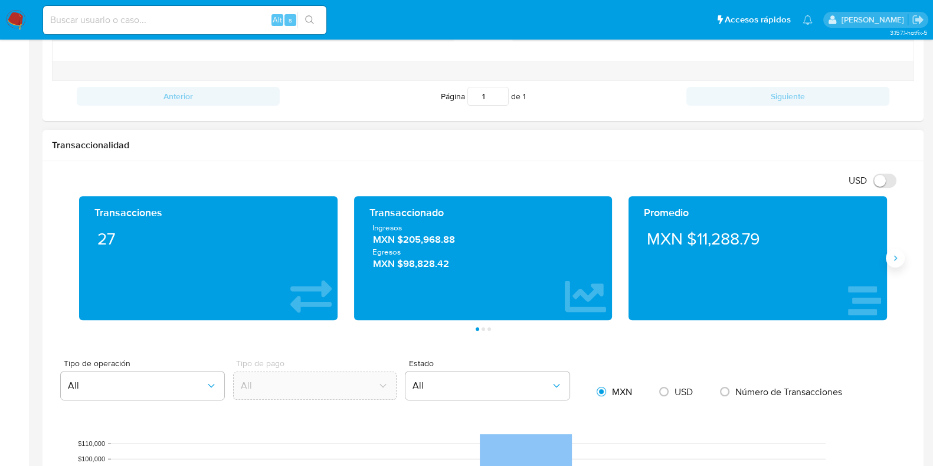
click at [894, 261] on button "Siguiente" at bounding box center [895, 257] width 19 height 19
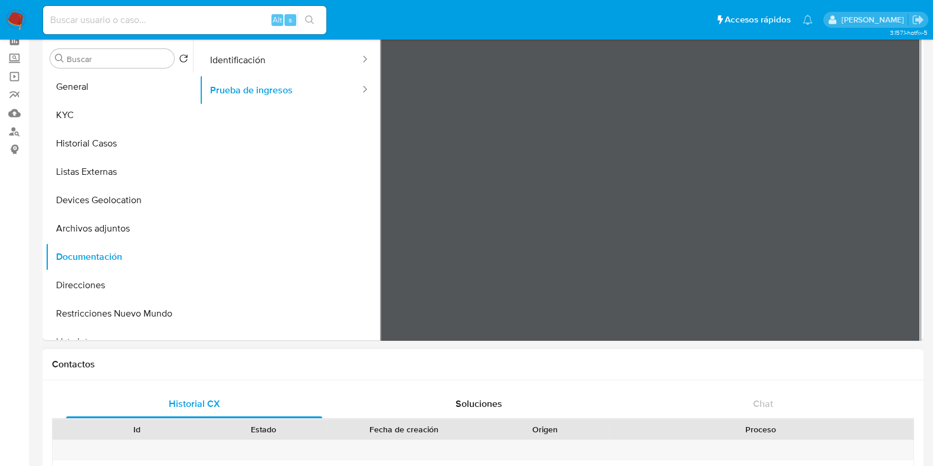
scroll to position [0, 0]
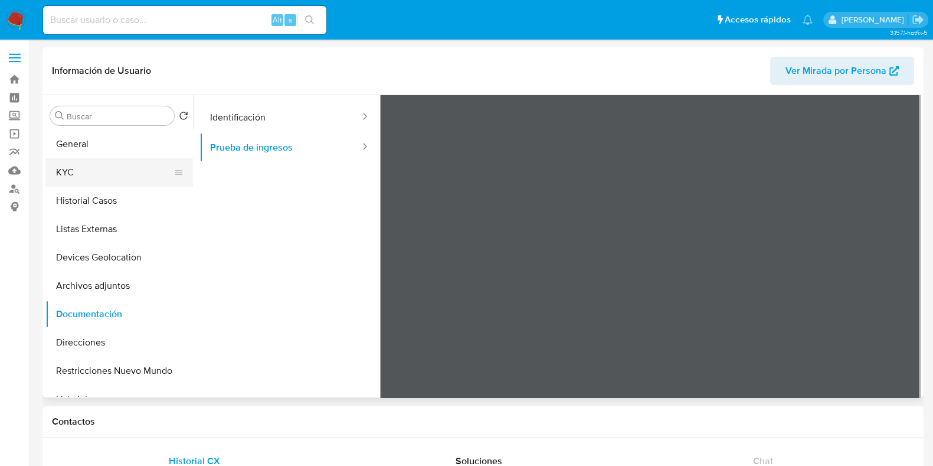
click at [110, 171] on button "KYC" at bounding box center [114, 172] width 138 height 28
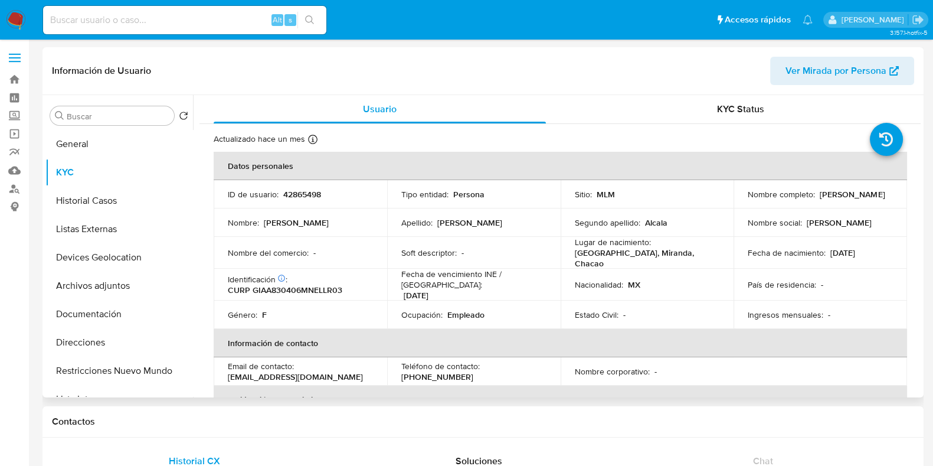
click at [307, 195] on p "42865498" at bounding box center [302, 194] width 38 height 11
copy p "42865498"
click at [20, 15] on img at bounding box center [16, 20] width 20 height 20
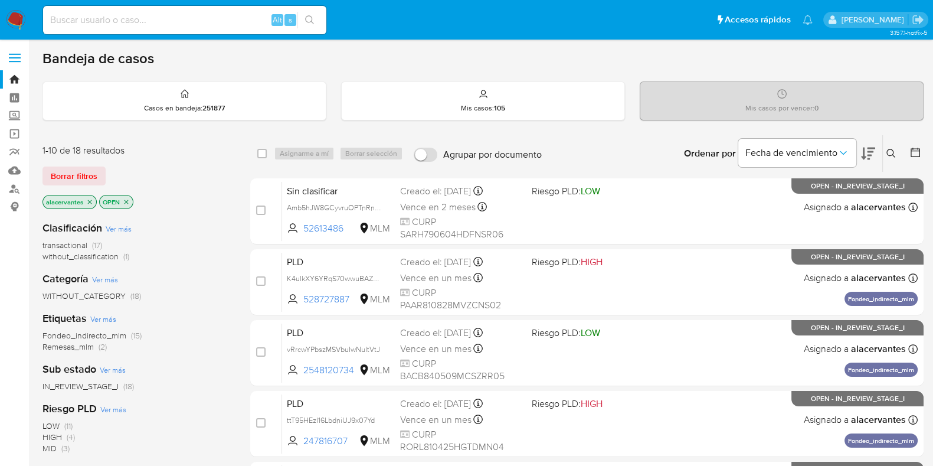
click at [891, 155] on icon at bounding box center [890, 153] width 9 height 9
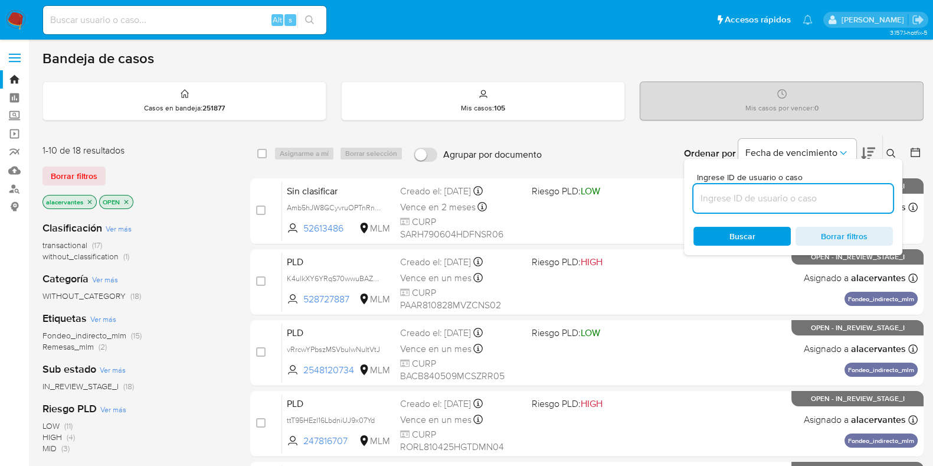
click at [717, 191] on input at bounding box center [792, 198] width 199 height 15
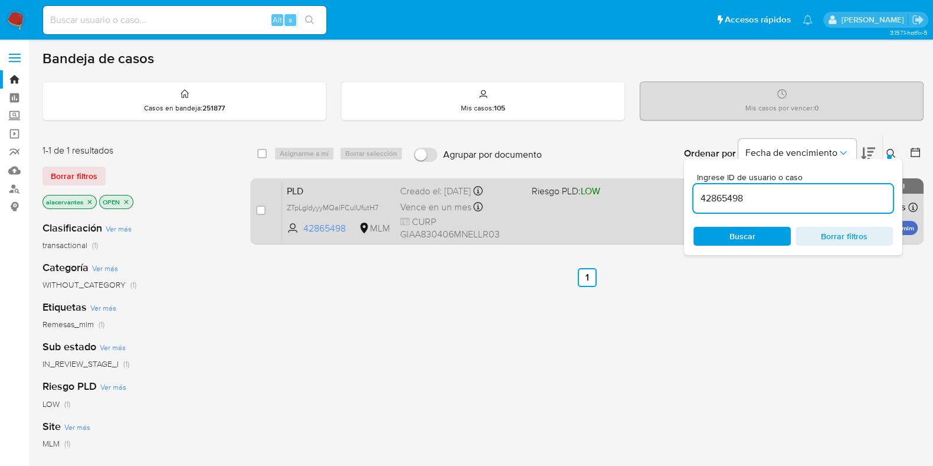
click at [496, 212] on div "Vence en un mes Vence el [DATE] 02:05:27" at bounding box center [461, 207] width 122 height 16
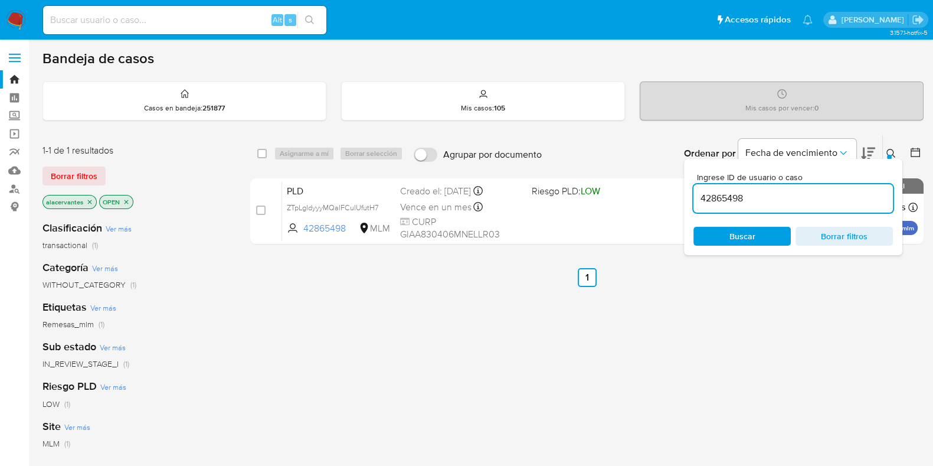
click at [723, 204] on input "42865498" at bounding box center [792, 198] width 199 height 15
paste input "243300334"
type input "243300334"
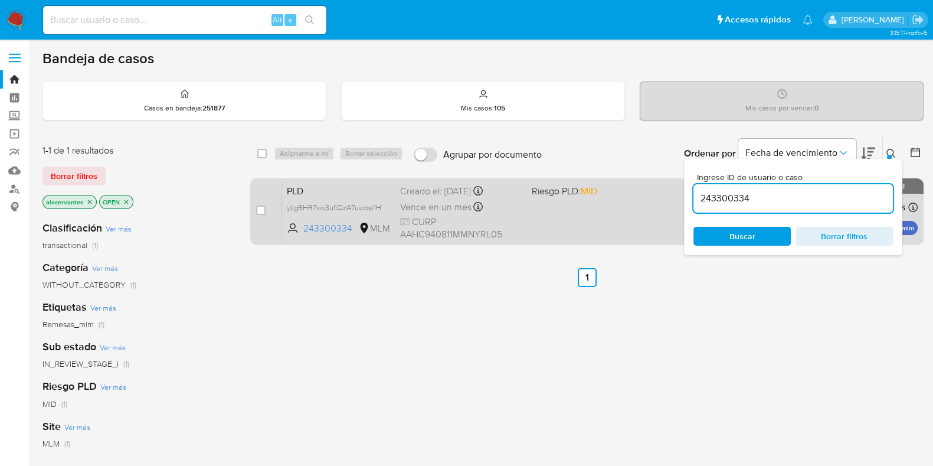
click at [531, 201] on div "PLD yLgBHR7xw3ufiQzA7uwbsi1H 243300334 MLM Riesgo PLD: MID Creado el: [DATE] Cr…" at bounding box center [599, 211] width 635 height 60
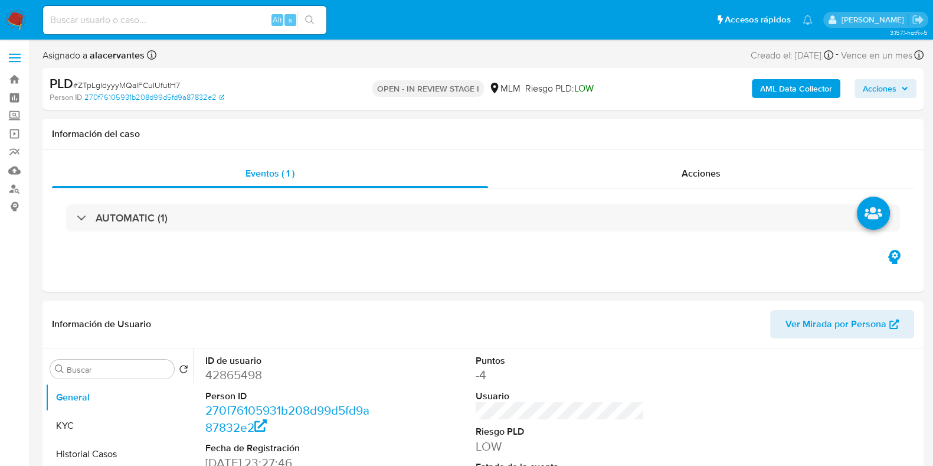
select select "10"
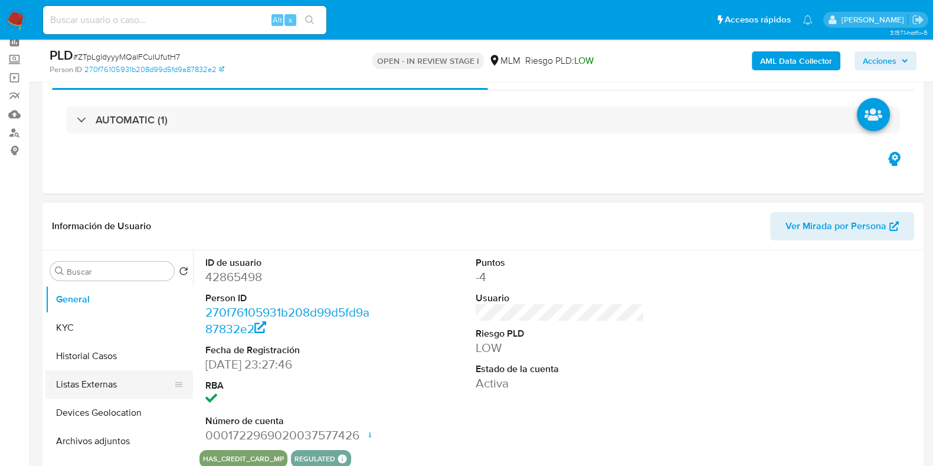
scroll to position [147, 0]
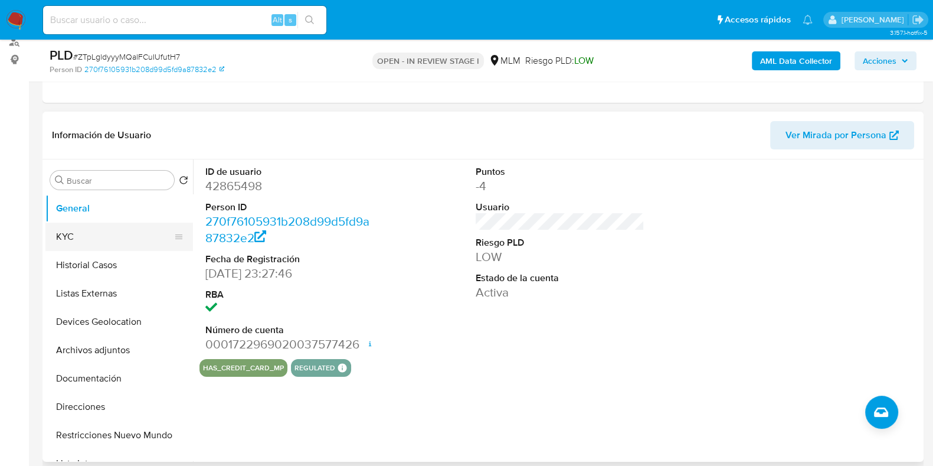
click at [65, 240] on button "KYC" at bounding box center [114, 236] width 138 height 28
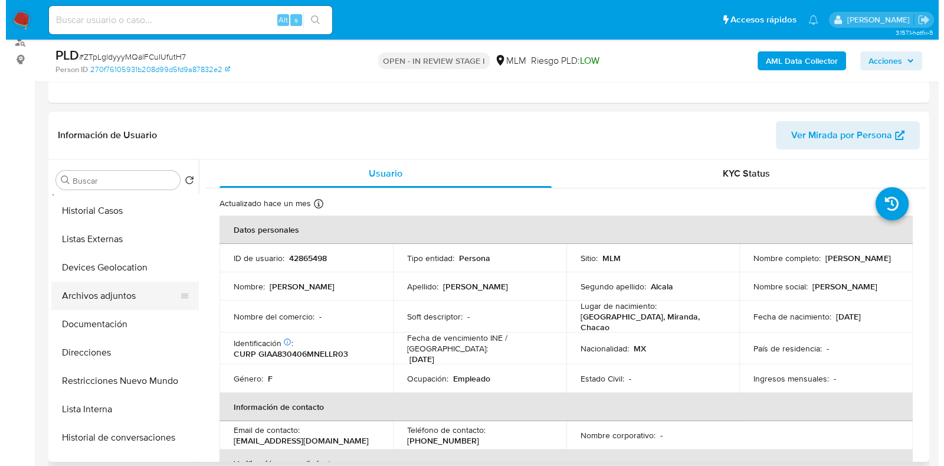
scroll to position [73, 0]
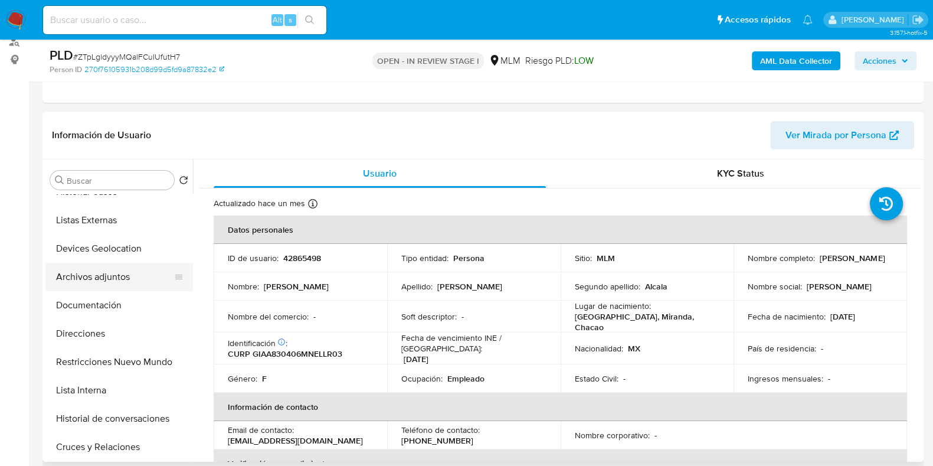
click at [106, 283] on button "Archivos adjuntos" at bounding box center [114, 277] width 138 height 28
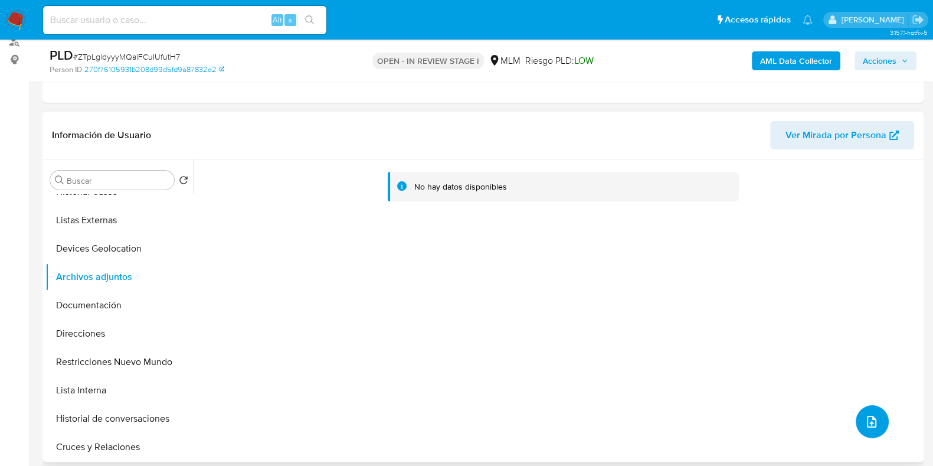
click at [879, 420] on button "upload-file" at bounding box center [872, 421] width 33 height 33
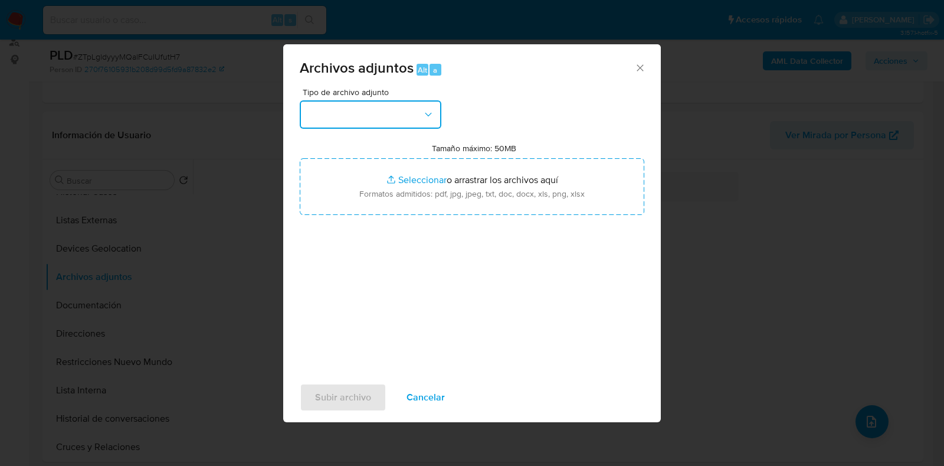
click at [427, 104] on button "button" at bounding box center [371, 114] width 142 height 28
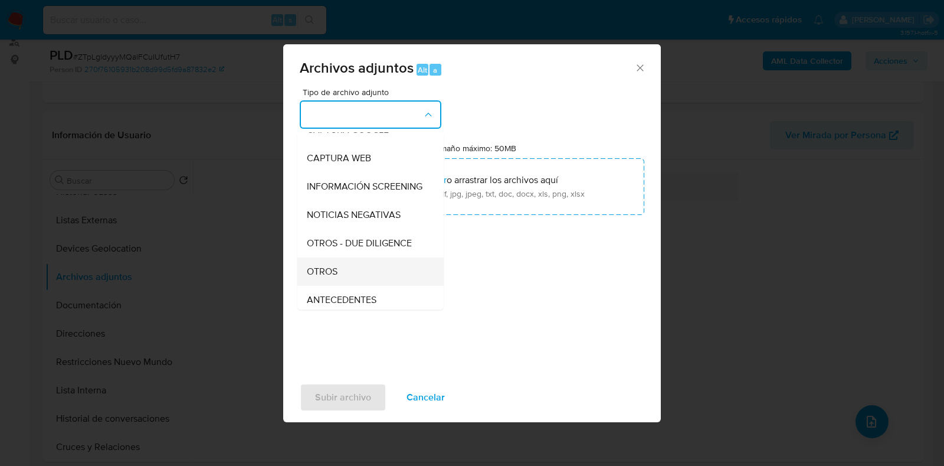
click at [353, 284] on div "OTROS" at bounding box center [367, 271] width 120 height 28
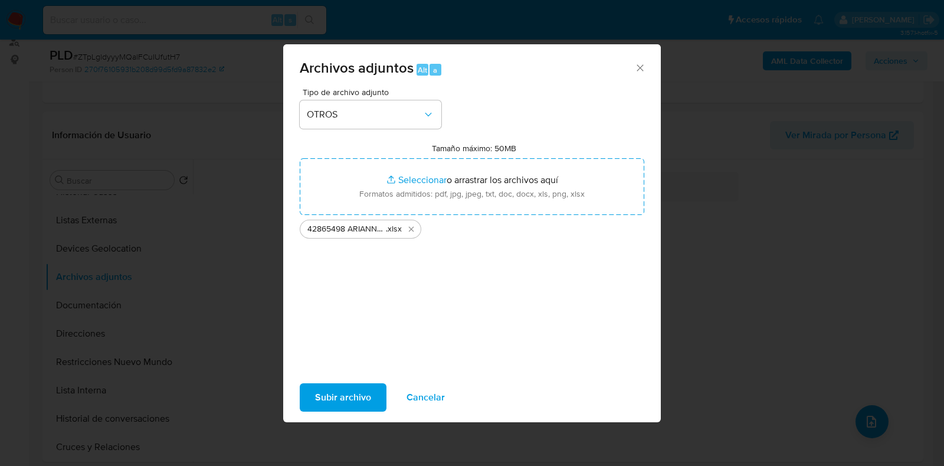
click at [352, 391] on span "Subir archivo" at bounding box center [343, 397] width 56 height 26
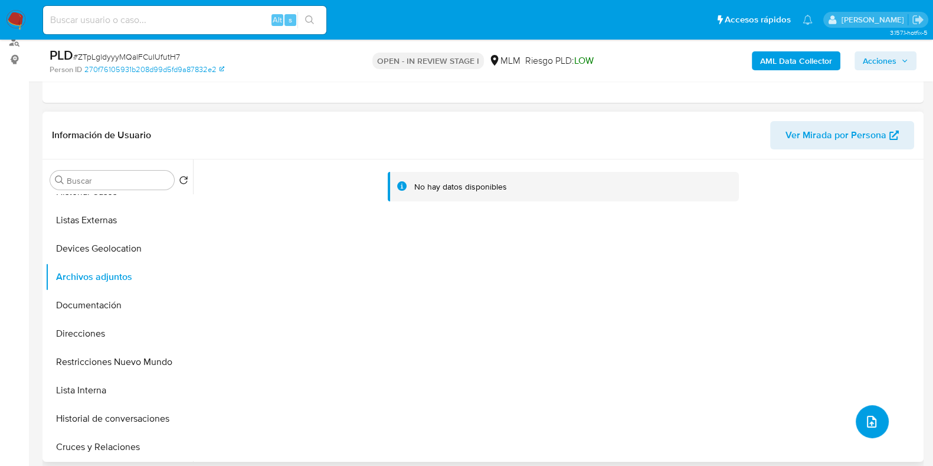
click at [872, 423] on icon "upload-file" at bounding box center [871, 421] width 14 height 14
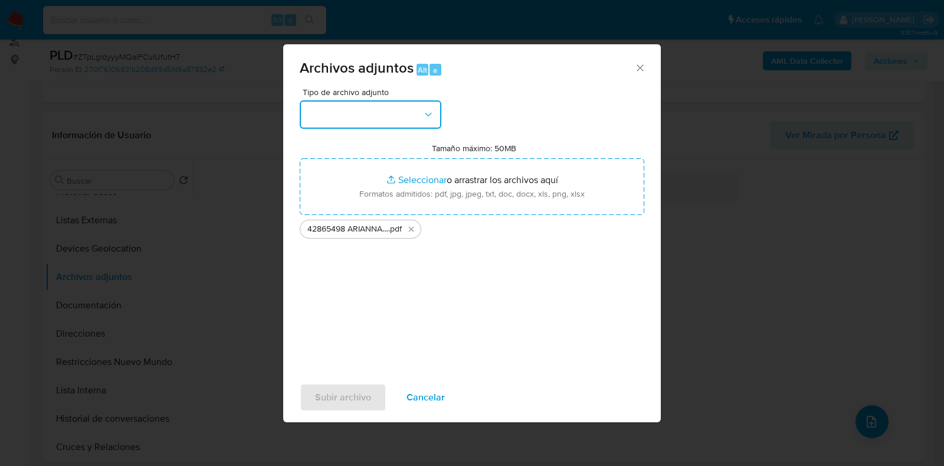
click at [425, 121] on button "button" at bounding box center [371, 114] width 142 height 28
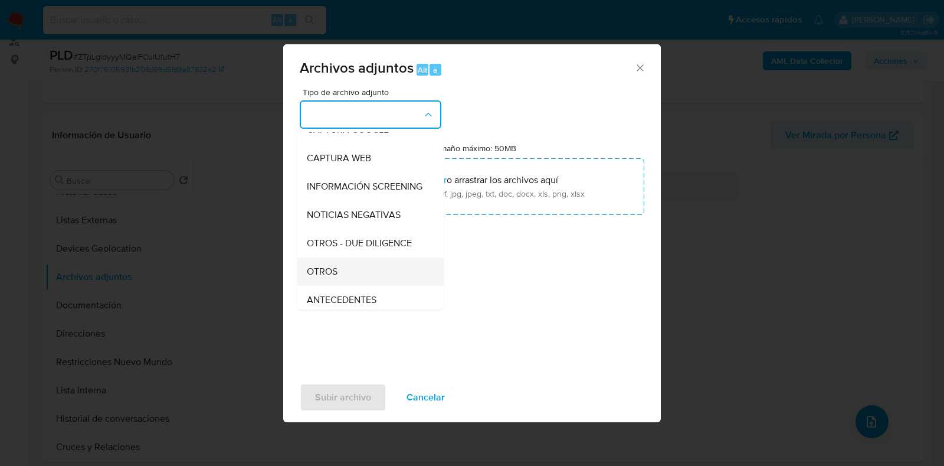
click at [361, 276] on div "OTROS" at bounding box center [367, 271] width 120 height 28
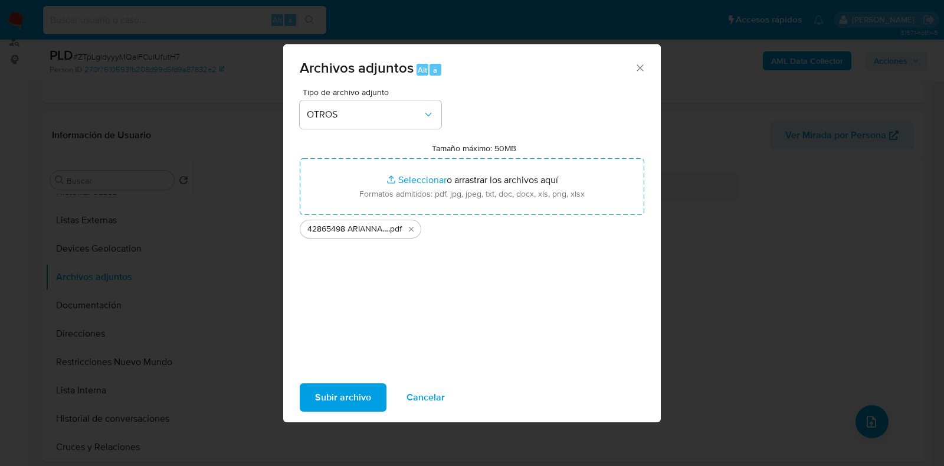
click at [336, 399] on span "Subir archivo" at bounding box center [343, 397] width 56 height 26
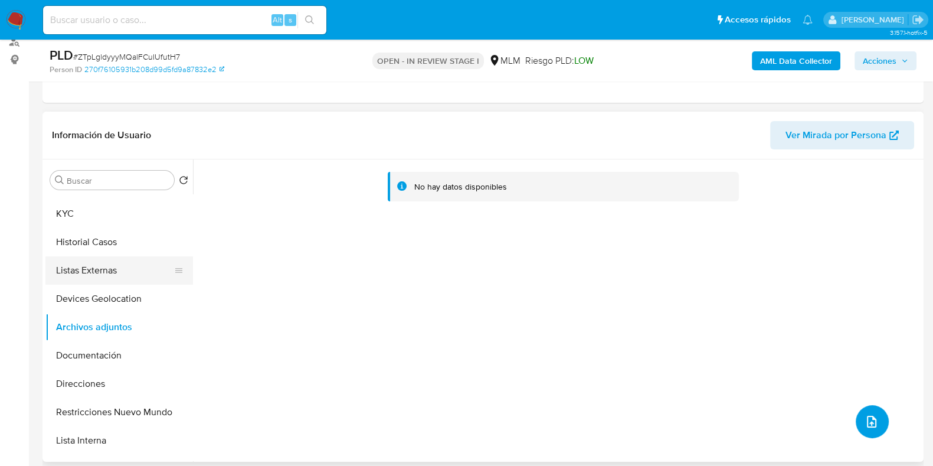
scroll to position [0, 0]
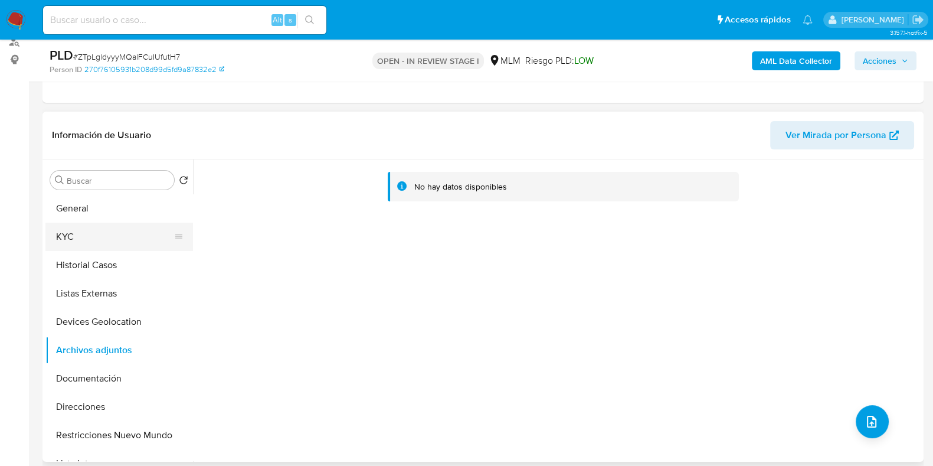
click at [110, 241] on button "KYC" at bounding box center [114, 236] width 138 height 28
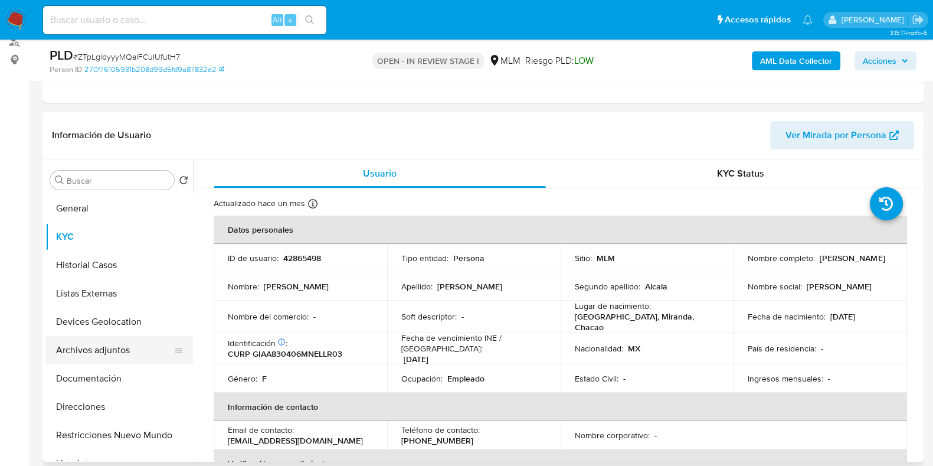
click at [106, 351] on button "Archivos adjuntos" at bounding box center [114, 350] width 138 height 28
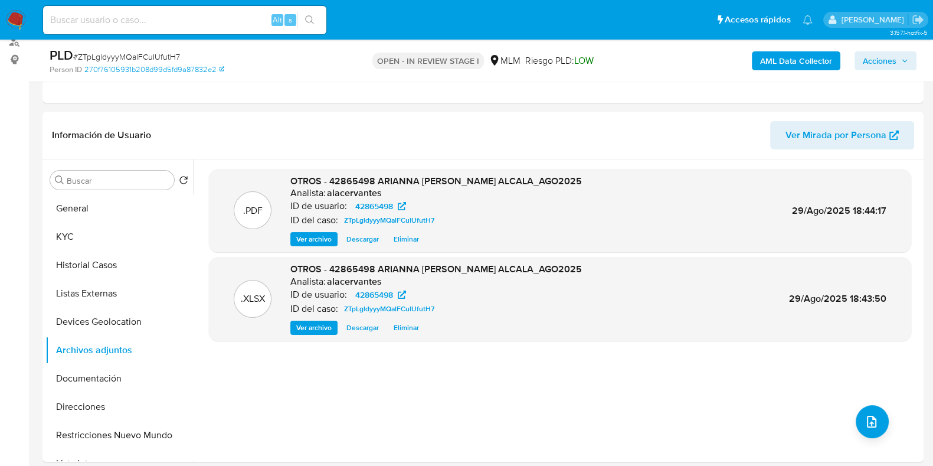
click at [867, 57] on span "Acciones" at bounding box center [880, 60] width 34 height 19
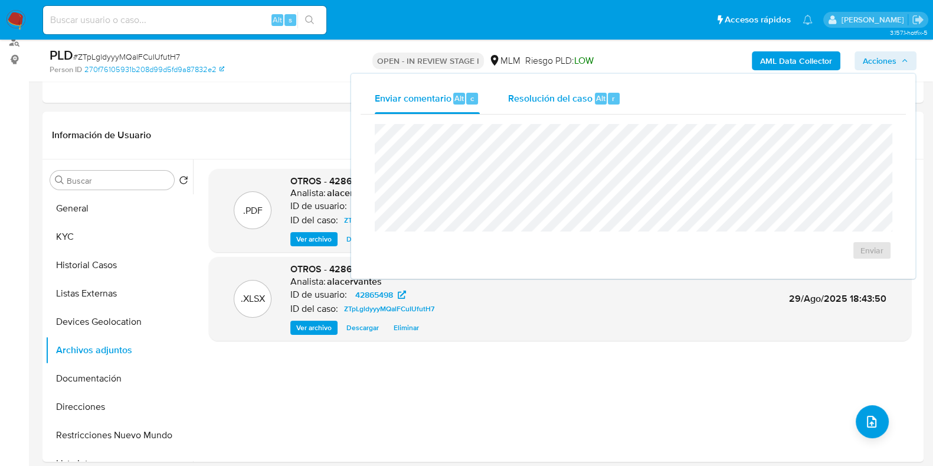
click at [549, 101] on span "Resolución del caso" at bounding box center [550, 98] width 84 height 14
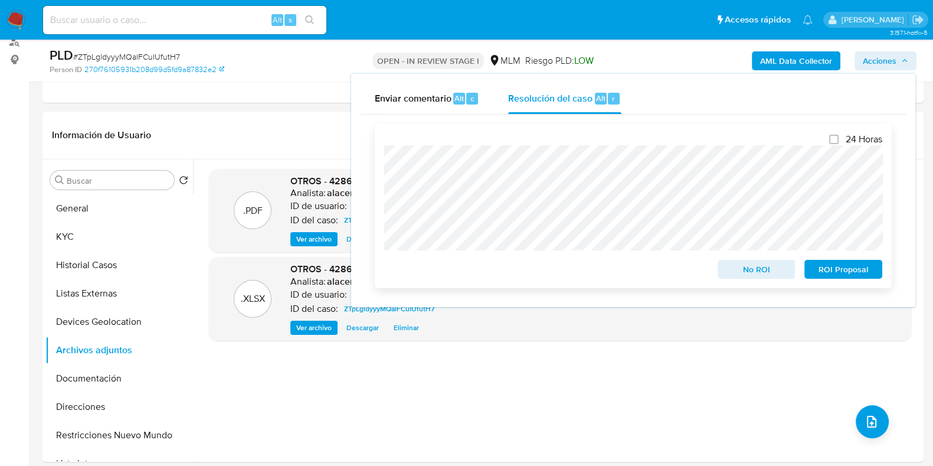
click at [752, 270] on span "No ROI" at bounding box center [756, 269] width 61 height 17
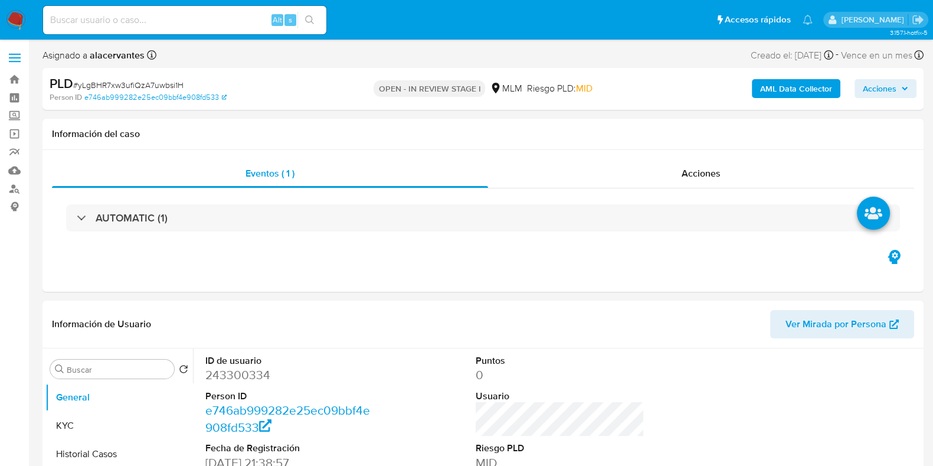
select select "10"
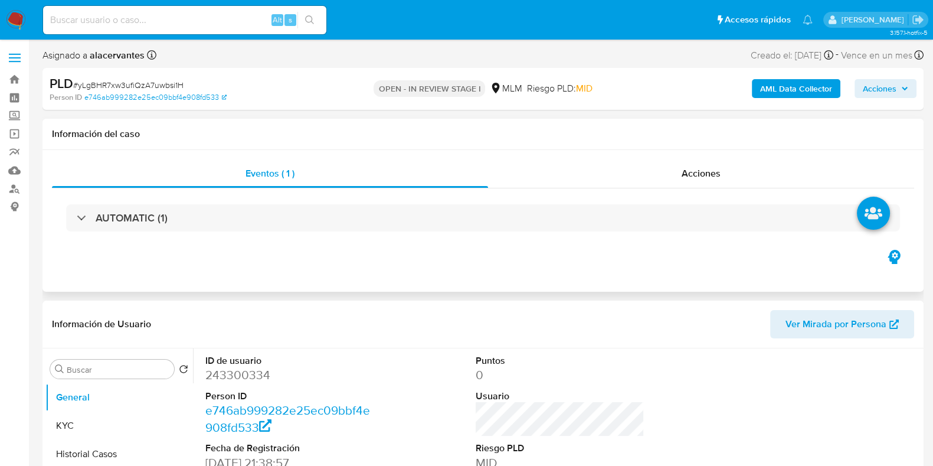
select select "10"
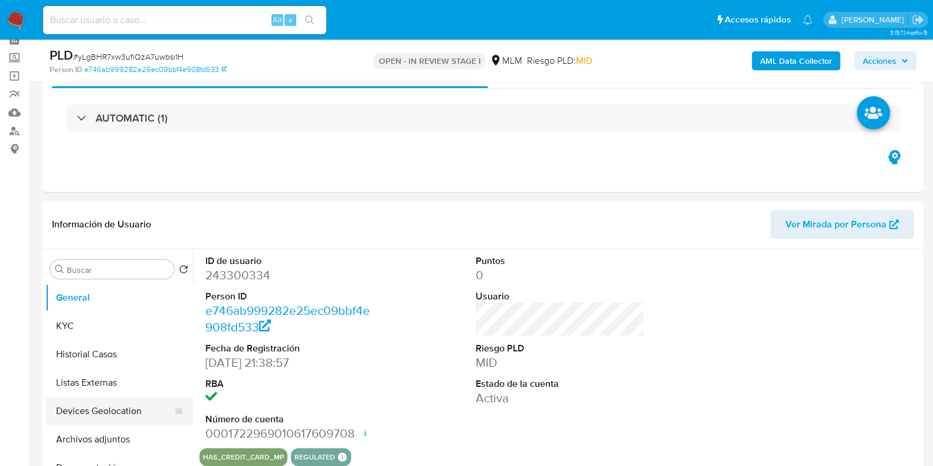
scroll to position [147, 0]
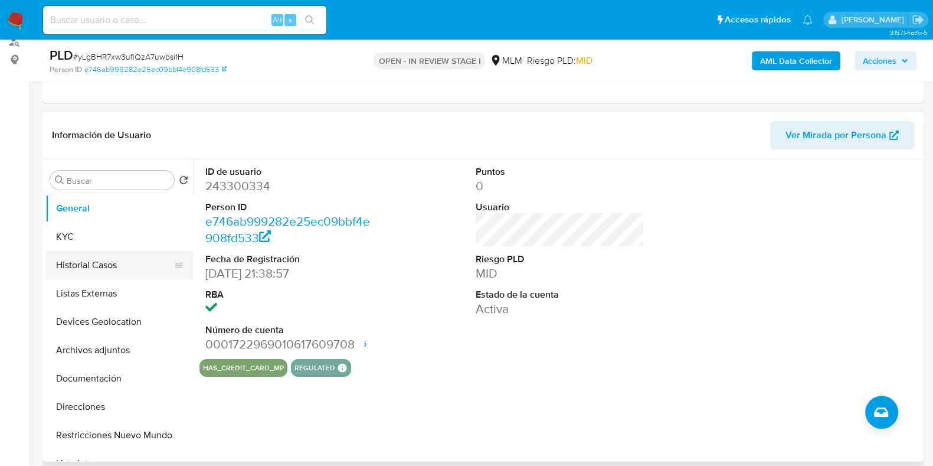
click at [99, 266] on button "Historial Casos" at bounding box center [114, 265] width 138 height 28
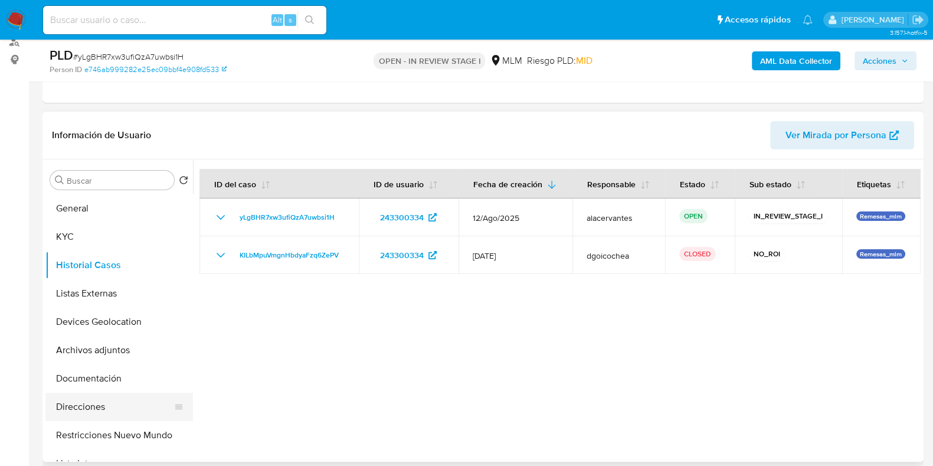
click at [121, 397] on button "Direcciones" at bounding box center [114, 406] width 138 height 28
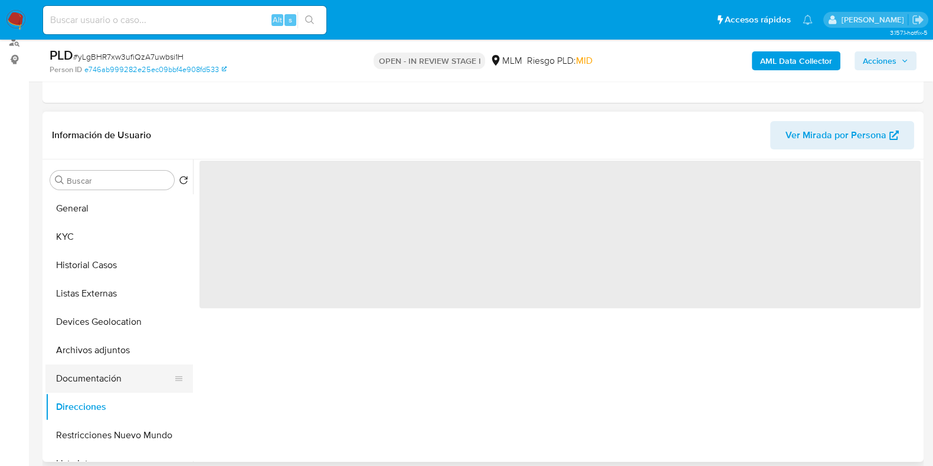
click at [114, 375] on button "Documentación" at bounding box center [114, 378] width 138 height 28
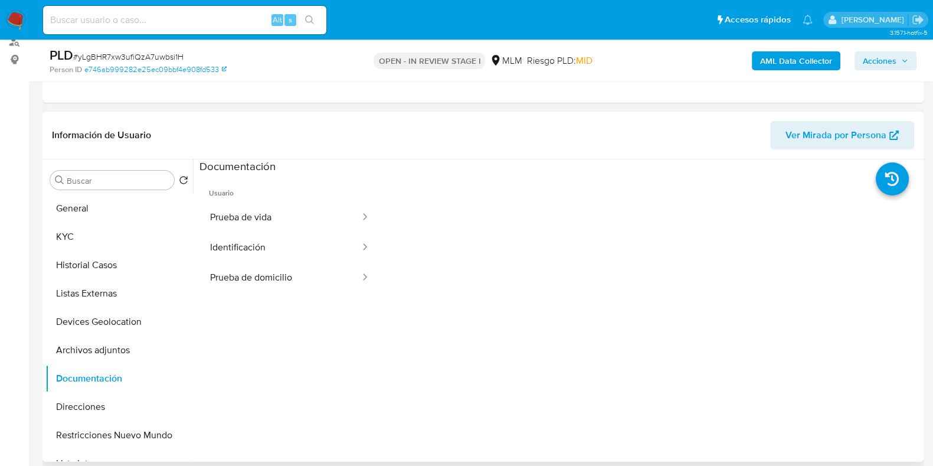
click at [293, 302] on ul "Usuario Prueba de vida Identificación Prueba de domicilio" at bounding box center [289, 344] width 181 height 340
click at [294, 284] on button "Prueba de domicilio" at bounding box center [280, 278] width 162 height 30
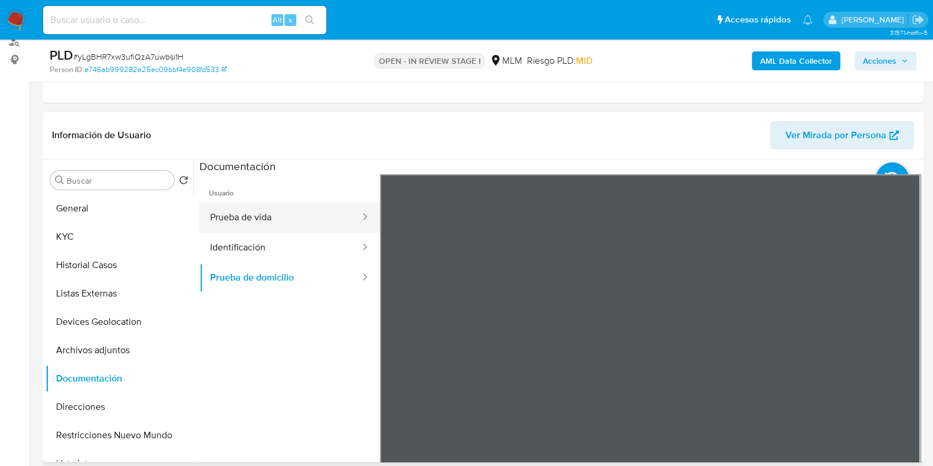
click at [312, 221] on button "Prueba de vida" at bounding box center [280, 217] width 162 height 30
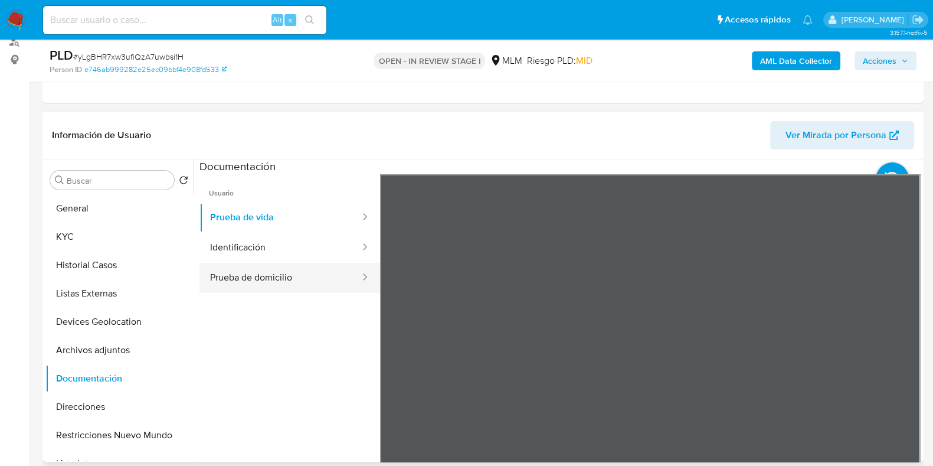
click at [281, 280] on button "Prueba de domicilio" at bounding box center [280, 278] width 162 height 30
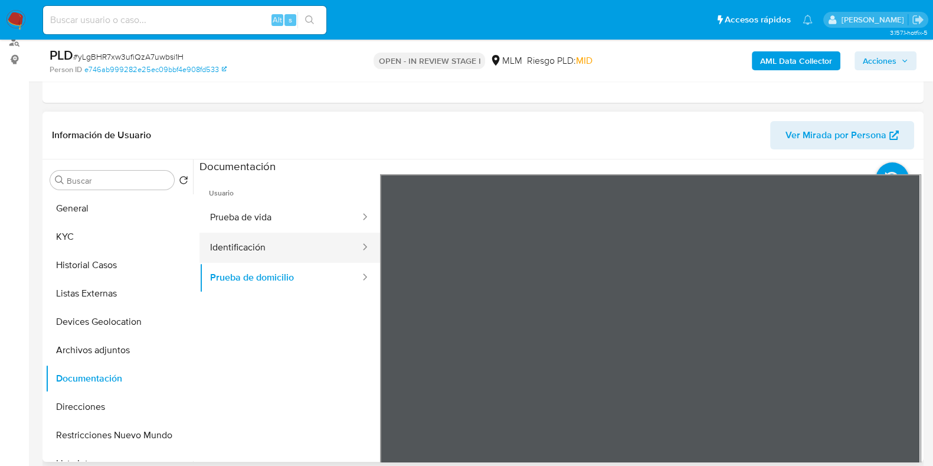
click at [297, 243] on button "Identificación" at bounding box center [280, 247] width 162 height 30
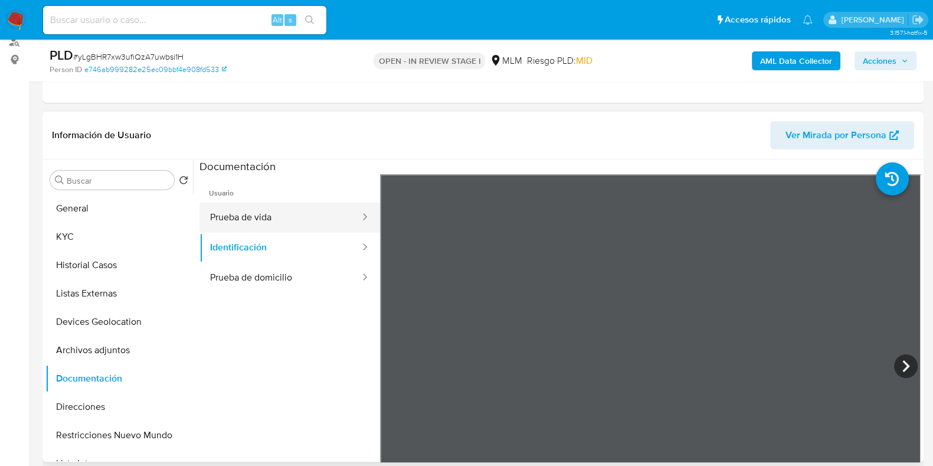
click at [307, 228] on button "Prueba de vida" at bounding box center [280, 217] width 162 height 30
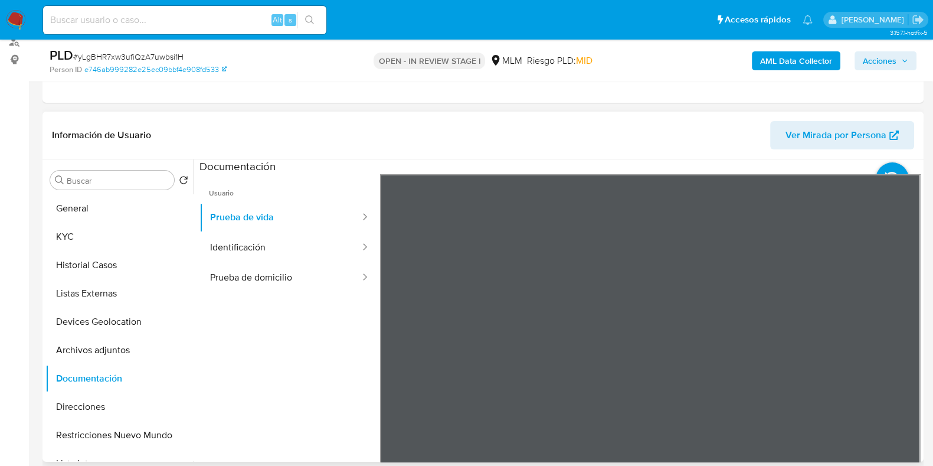
drag, startPoint x: 325, startPoint y: 255, endPoint x: 375, endPoint y: 250, distance: 49.8
click at [325, 255] on button "Identificación" at bounding box center [280, 247] width 162 height 30
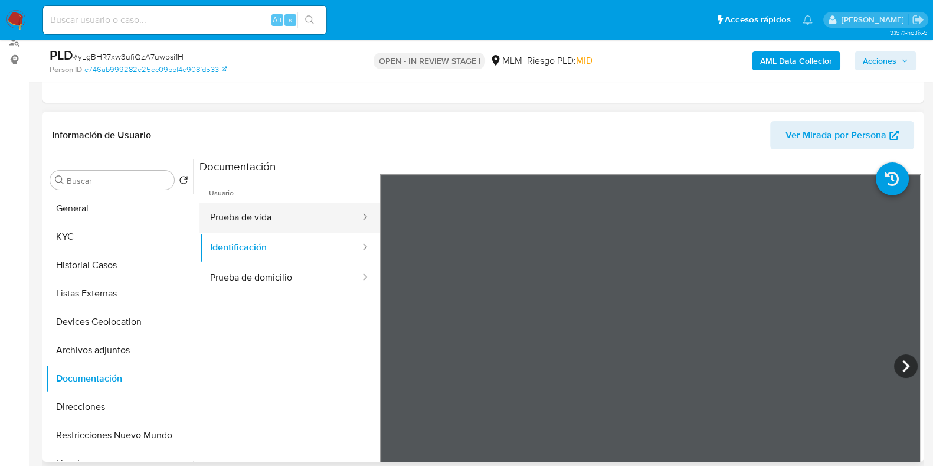
click at [298, 220] on button "Prueba de vida" at bounding box center [280, 217] width 162 height 30
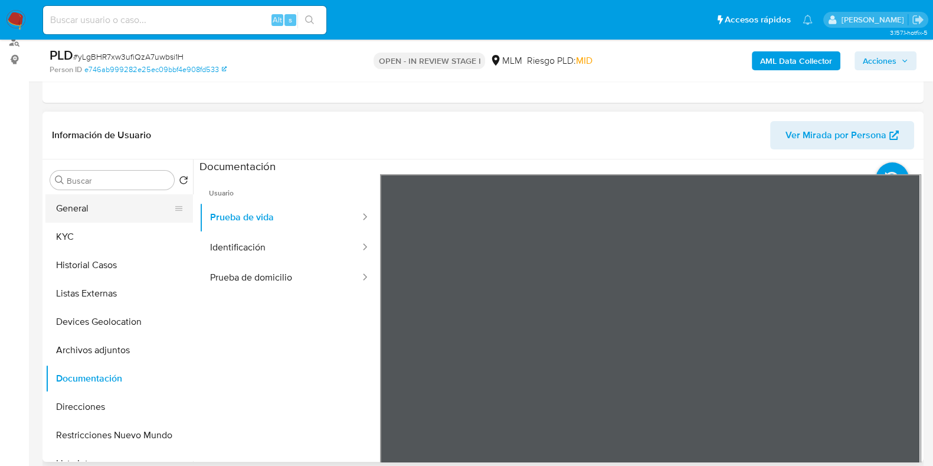
click at [94, 221] on button "General" at bounding box center [114, 208] width 138 height 28
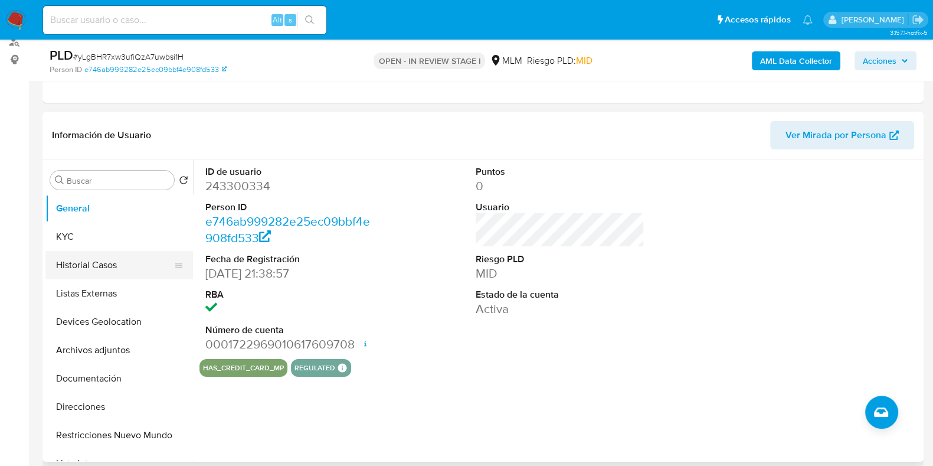
click at [81, 264] on button "Historial Casos" at bounding box center [114, 265] width 138 height 28
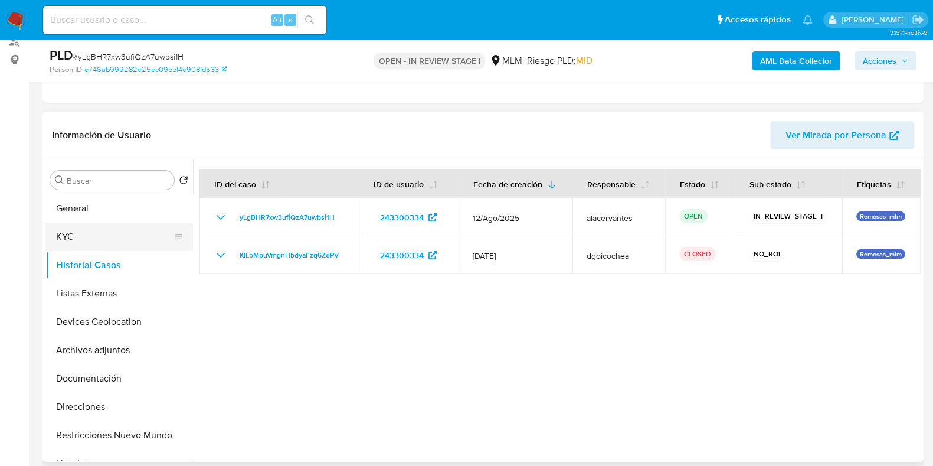
click at [113, 238] on button "KYC" at bounding box center [114, 236] width 138 height 28
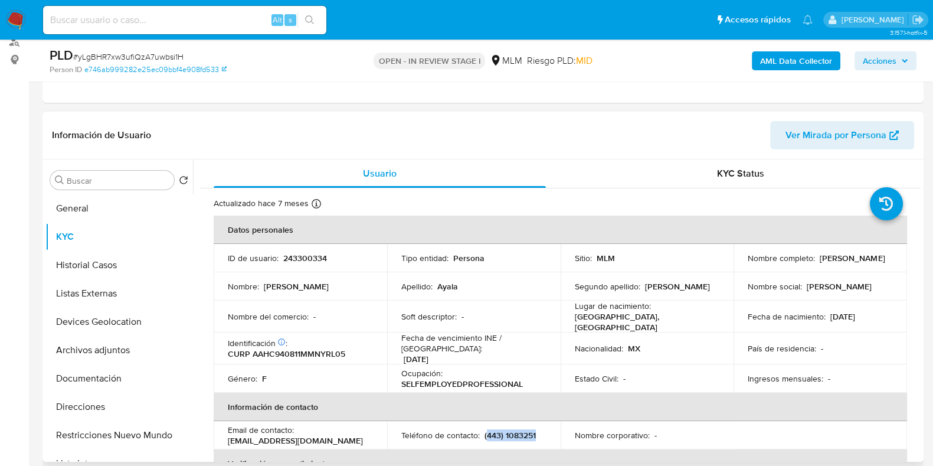
drag, startPoint x: 485, startPoint y: 426, endPoint x: 537, endPoint y: 427, distance: 51.9
click at [537, 430] on div "Teléfono de contacto : (443) 1083251" at bounding box center [473, 435] width 145 height 11
copy p "443) 1083251"
click at [274, 435] on p "moreliacat@gmail.com" at bounding box center [295, 440] width 135 height 11
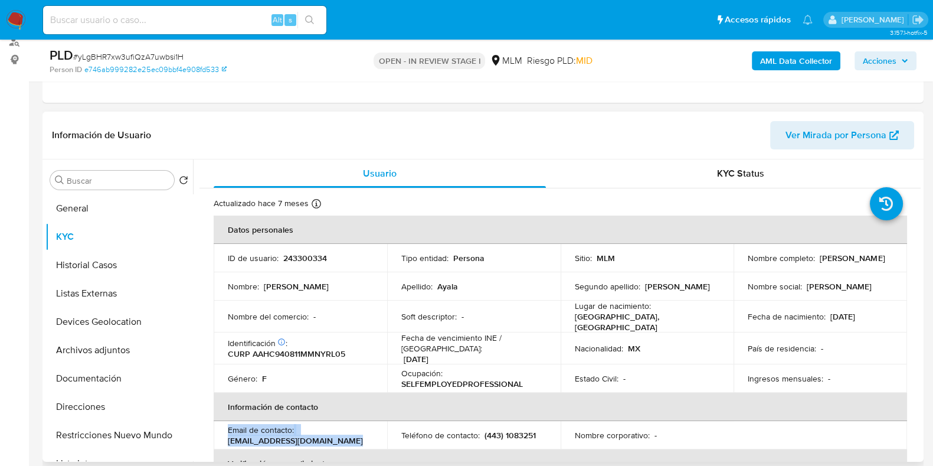
click at [274, 435] on p "moreliacat@gmail.com" at bounding box center [295, 440] width 135 height 11
copy div "Email de contacto : moreliacat@gmail.com"
click at [307, 435] on p "moreliacat@gmail.com" at bounding box center [295, 440] width 135 height 11
click at [313, 434] on div "Email de contacto : moreliacat@gmail.com" at bounding box center [300, 434] width 145 height 21
drag, startPoint x: 312, startPoint y: 433, endPoint x: 228, endPoint y: 434, distance: 84.4
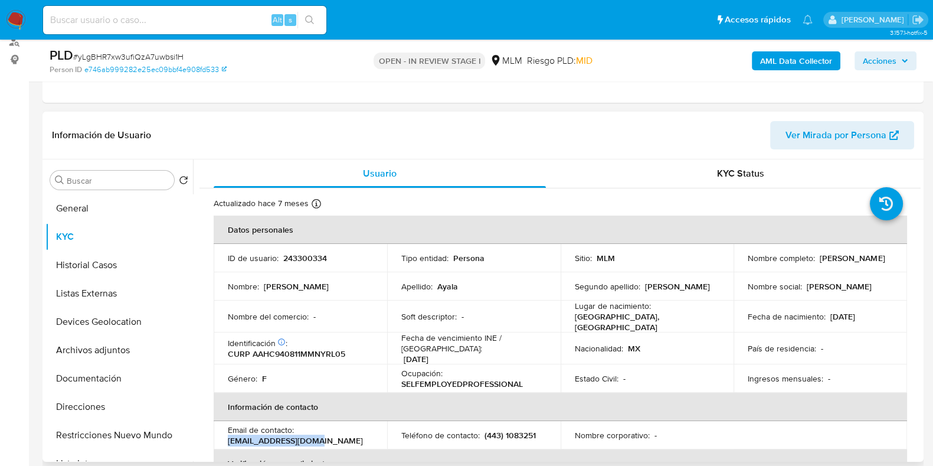
click at [228, 434] on div "Email de contacto : moreliacat@gmail.com" at bounding box center [300, 434] width 145 height 21
copy p "moreliacat@gmail.com"
click at [96, 211] on button "General" at bounding box center [114, 208] width 138 height 28
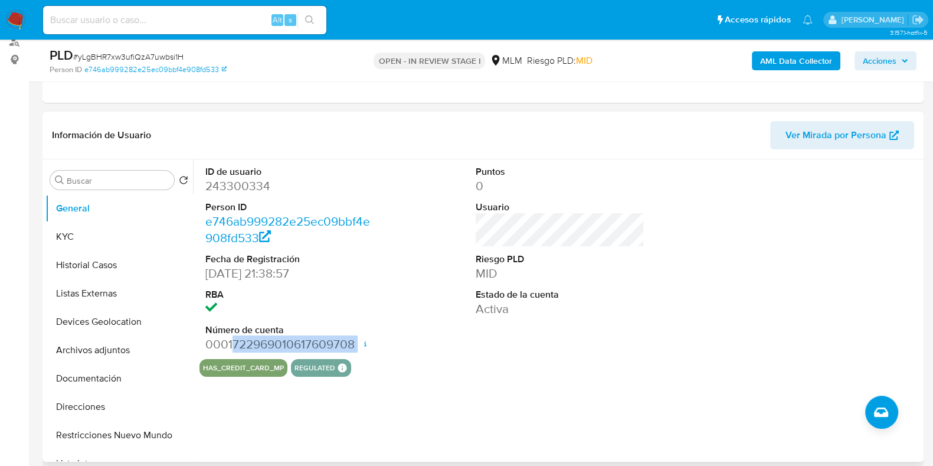
drag, startPoint x: 233, startPoint y: 345, endPoint x: 353, endPoint y: 355, distance: 120.8
click at [353, 355] on div "ID de usuario 243300334 Person ID e746ab999282e25ec09bbf4e908fd533 Fecha de Reg…" at bounding box center [289, 258] width 181 height 199
copy dd "722969010617609708"
click at [117, 289] on button "Listas Externas" at bounding box center [114, 293] width 138 height 28
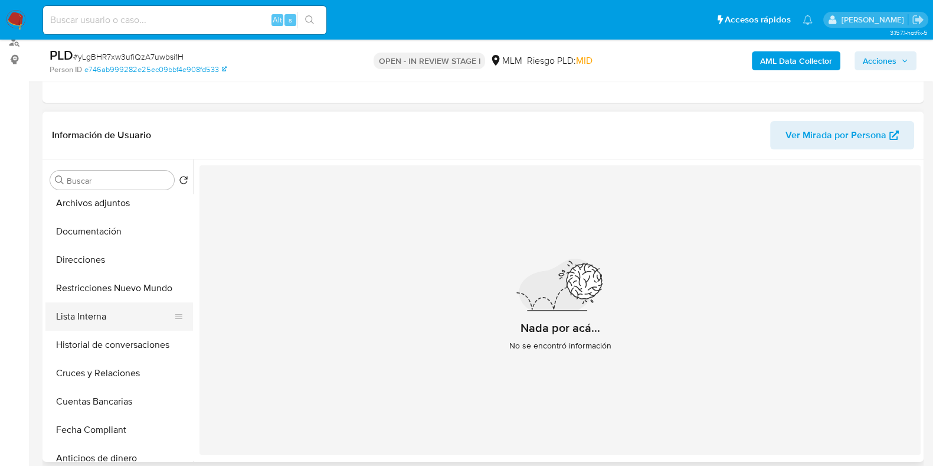
click at [100, 317] on button "Lista Interna" at bounding box center [114, 316] width 138 height 28
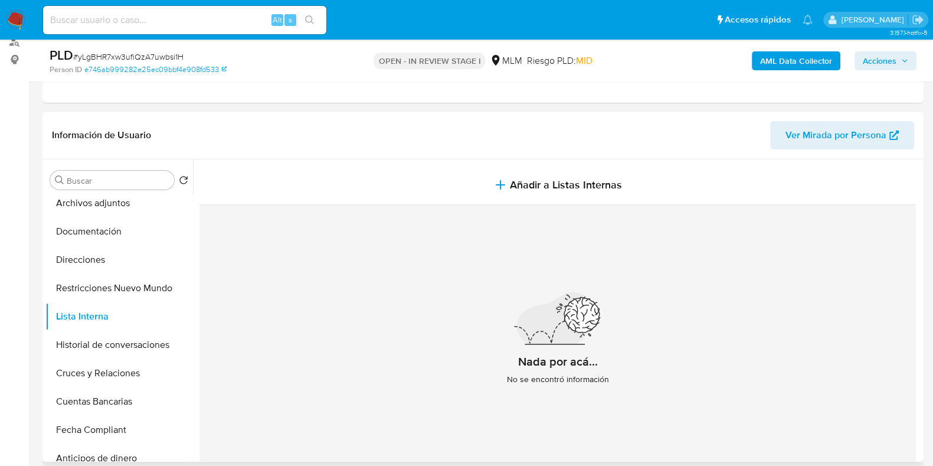
scroll to position [0, 0]
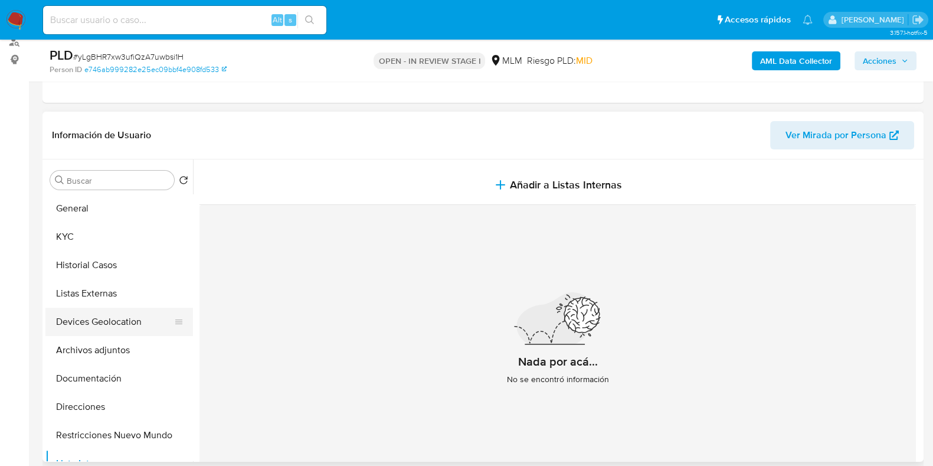
click at [121, 325] on button "Devices Geolocation" at bounding box center [114, 321] width 138 height 28
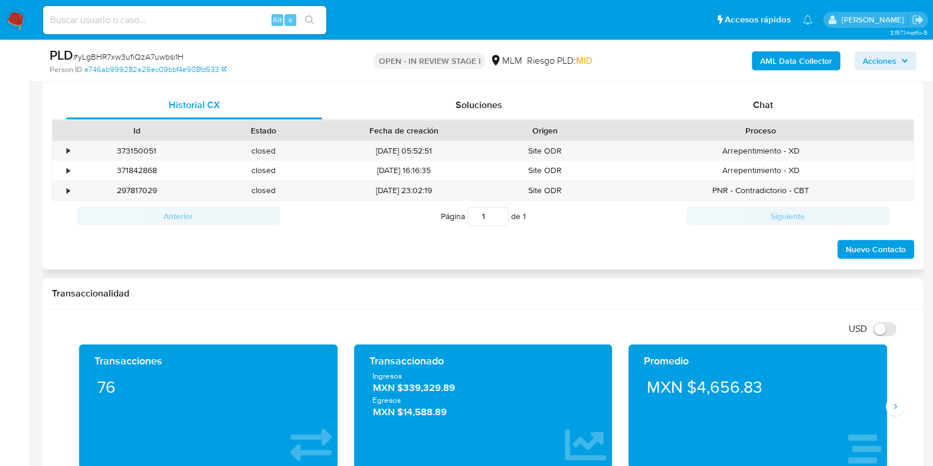
scroll to position [589, 0]
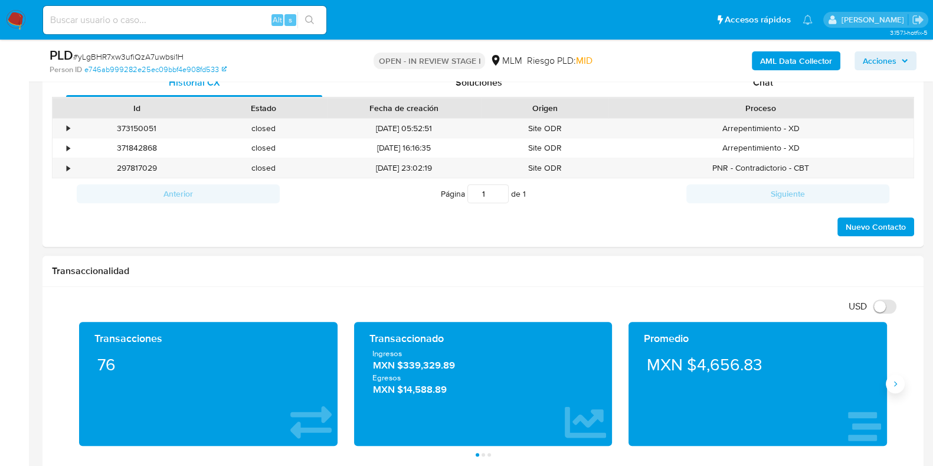
click at [901, 385] on button "Siguiente" at bounding box center [895, 383] width 19 height 19
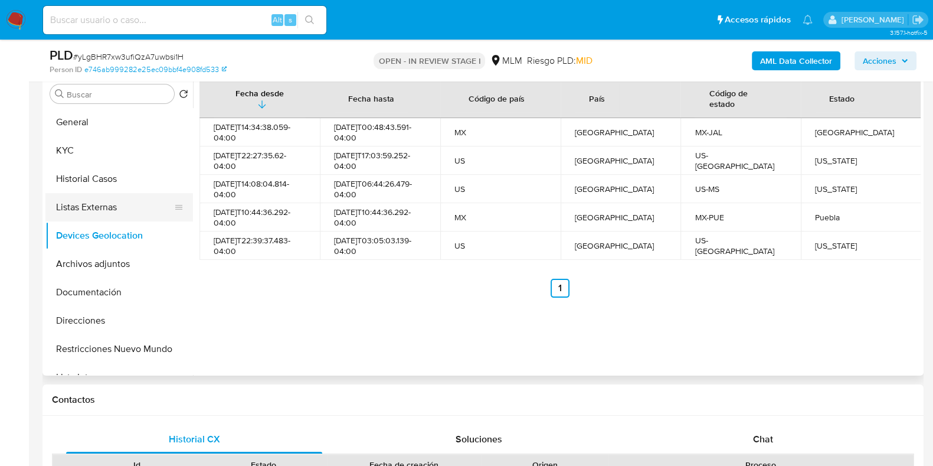
scroll to position [221, 0]
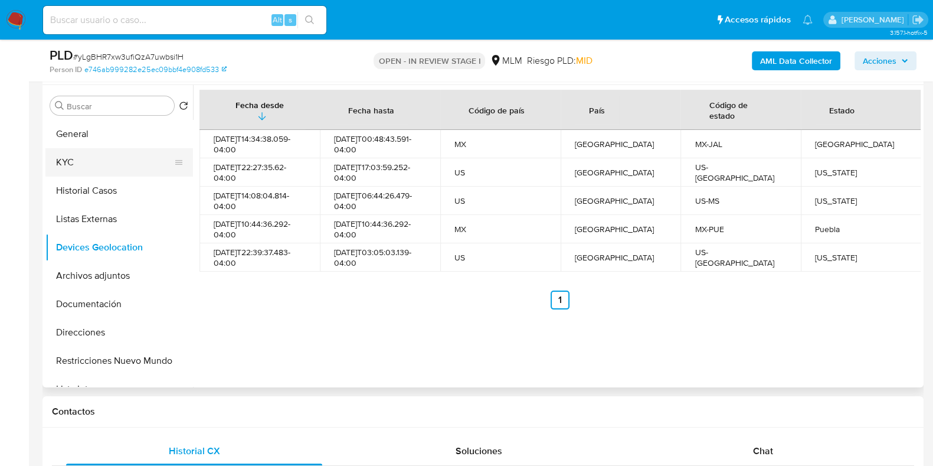
click at [112, 155] on button "KYC" at bounding box center [114, 162] width 138 height 28
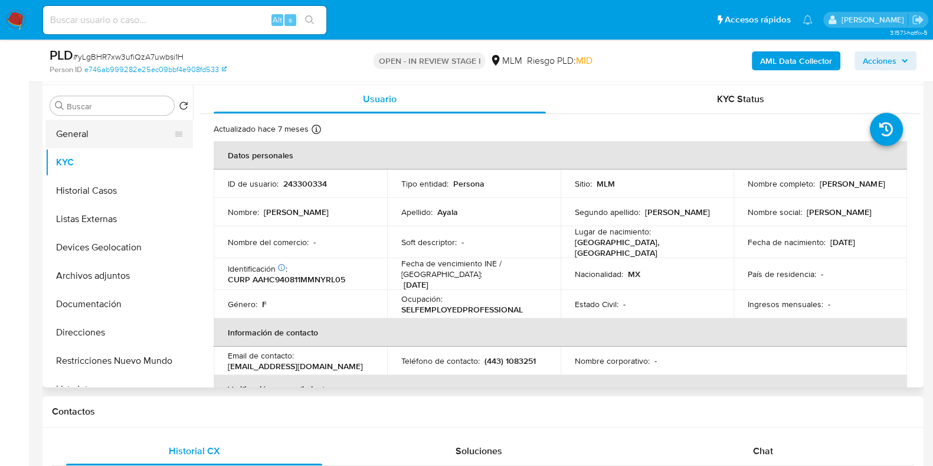
click at [97, 137] on button "General" at bounding box center [114, 134] width 138 height 28
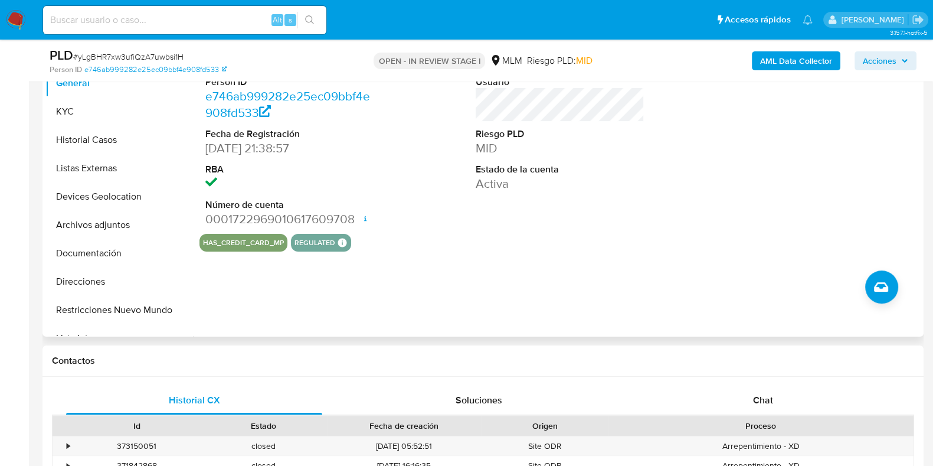
scroll to position [294, 0]
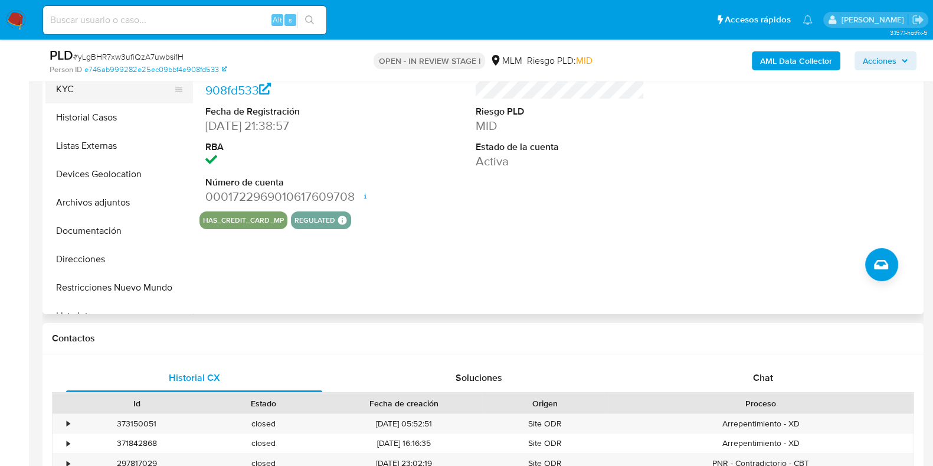
click at [94, 94] on button "KYC" at bounding box center [114, 89] width 138 height 28
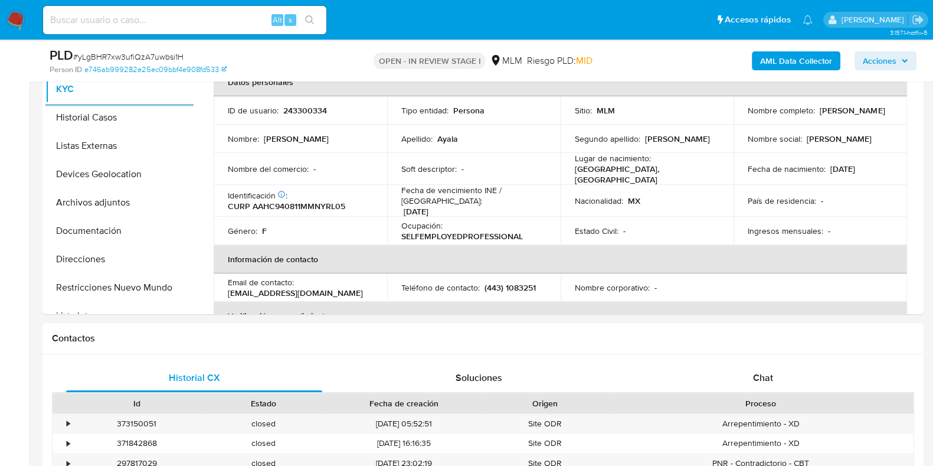
click at [45, 75] on button "KYC" at bounding box center [119, 89] width 148 height 28
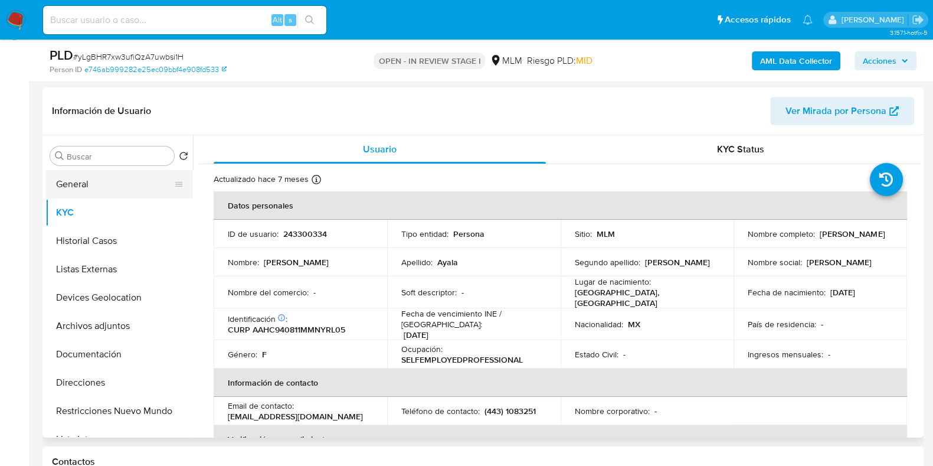
scroll to position [147, 0]
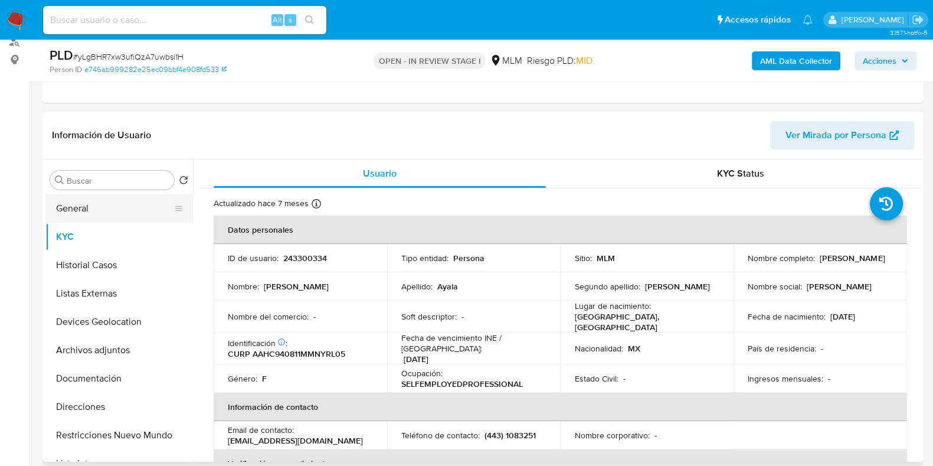
click at [118, 199] on button "General" at bounding box center [114, 208] width 138 height 28
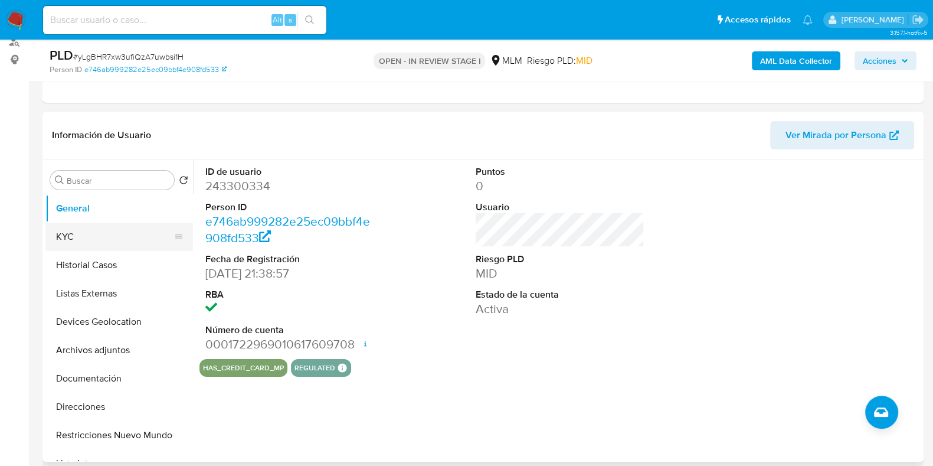
click at [109, 238] on button "KYC" at bounding box center [114, 236] width 138 height 28
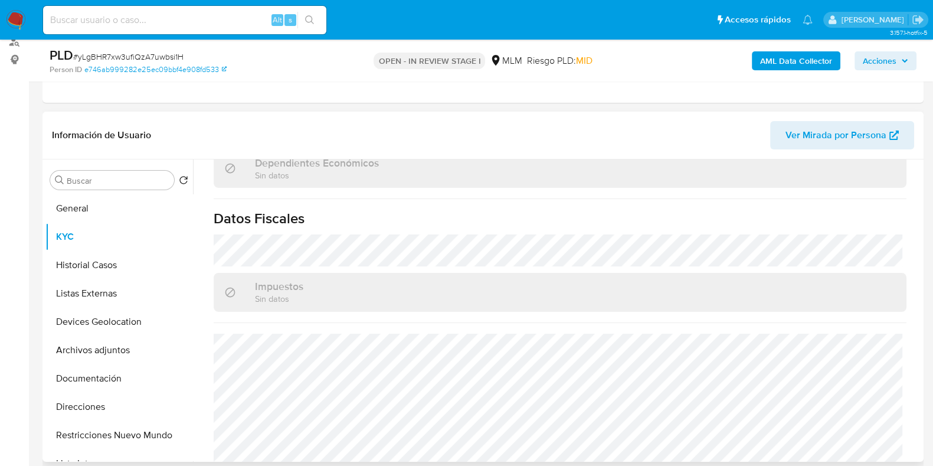
scroll to position [730, 0]
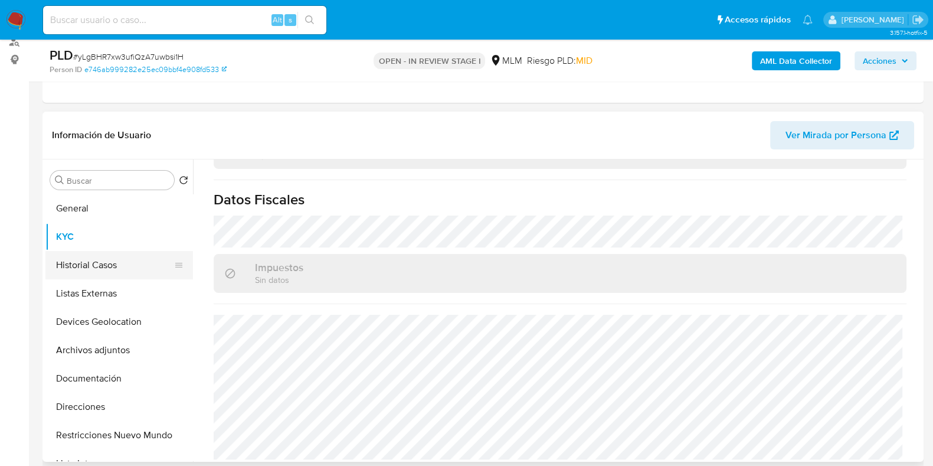
click at [89, 271] on button "Historial Casos" at bounding box center [114, 265] width 138 height 28
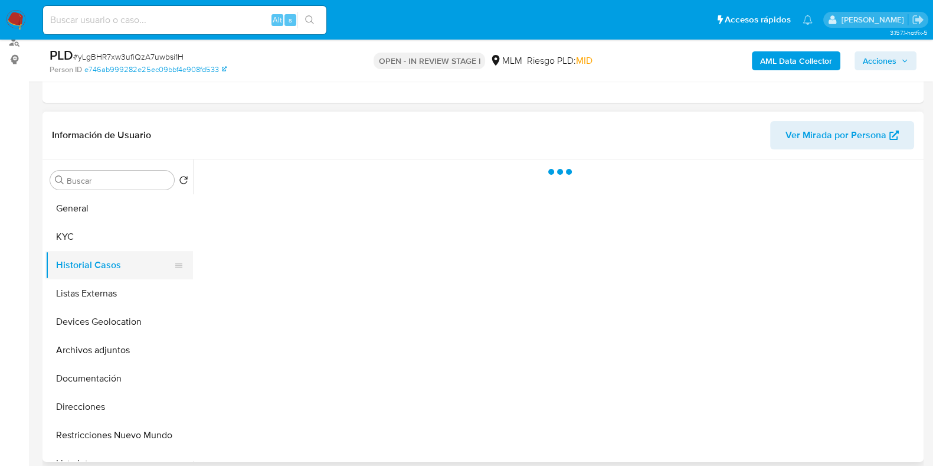
scroll to position [0, 0]
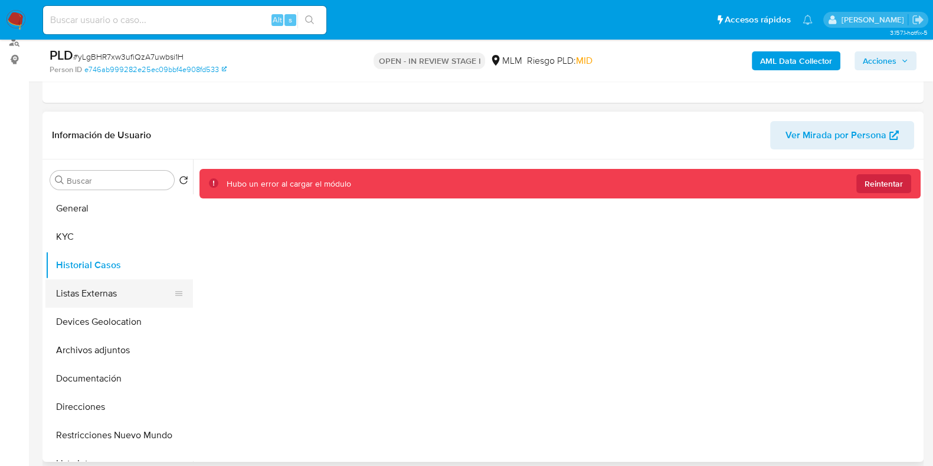
click at [108, 294] on button "Listas Externas" at bounding box center [114, 293] width 138 height 28
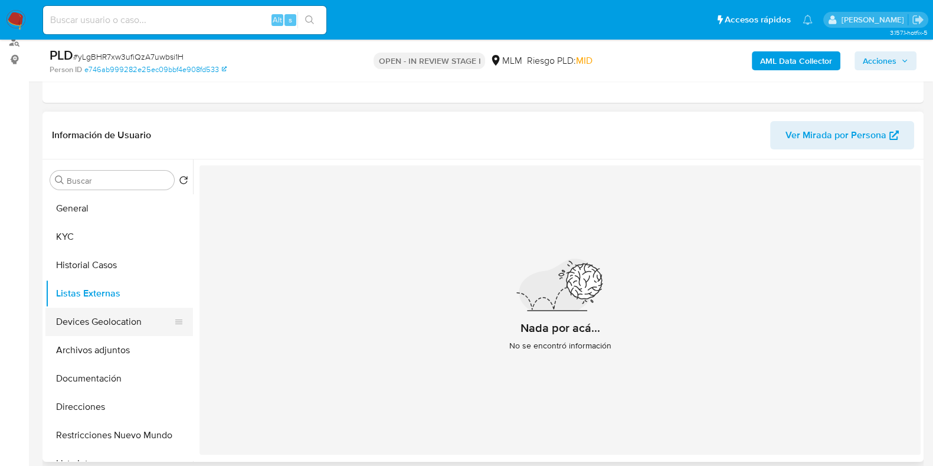
click at [114, 320] on button "Devices Geolocation" at bounding box center [114, 321] width 138 height 28
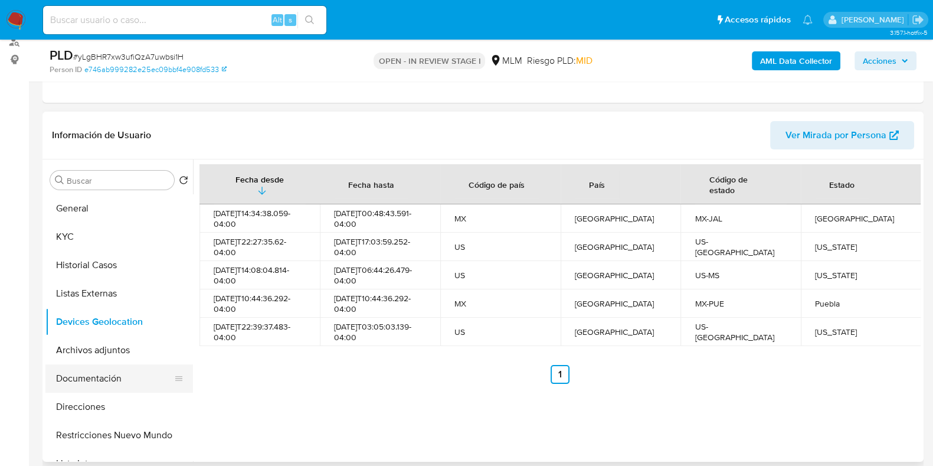
click at [131, 375] on button "Documentación" at bounding box center [114, 378] width 138 height 28
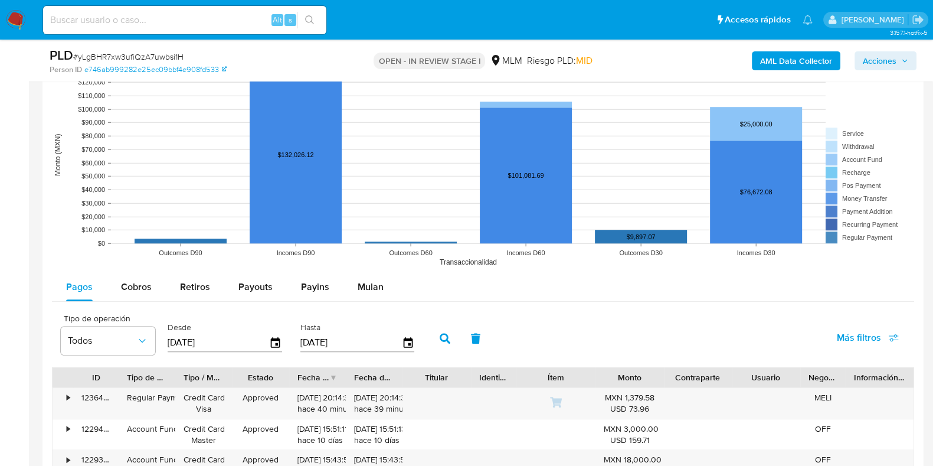
scroll to position [1106, 0]
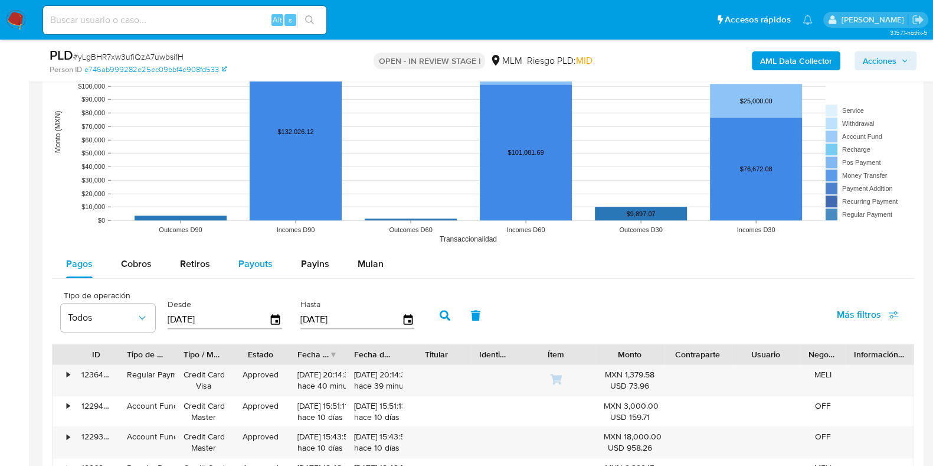
click at [132, 263] on span "Cobros" at bounding box center [136, 264] width 31 height 14
select select "10"
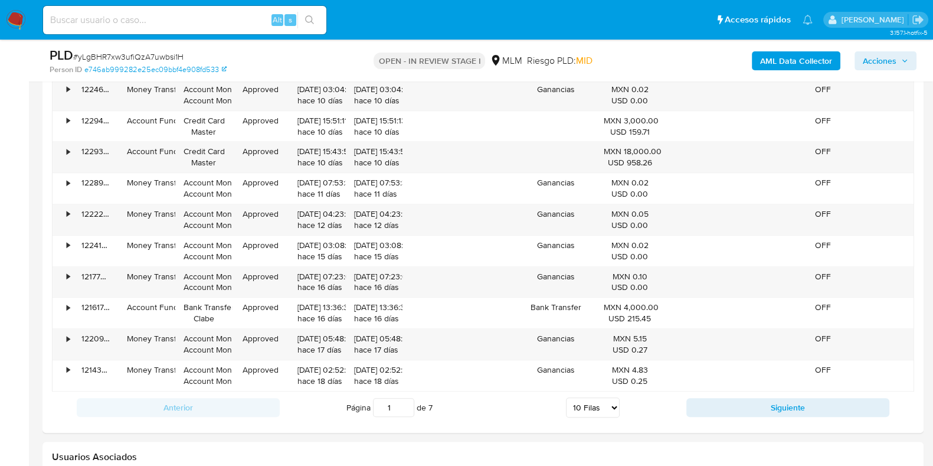
scroll to position [1475, 0]
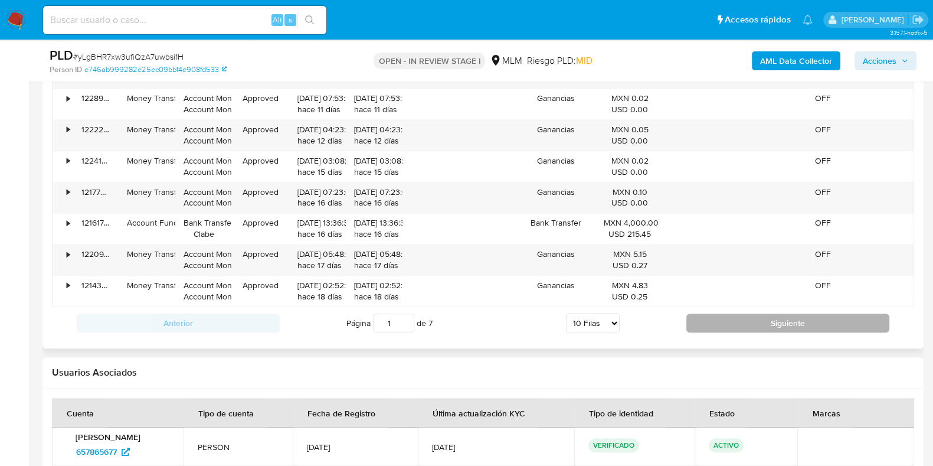
click at [802, 322] on button "Siguiente" at bounding box center [787, 322] width 203 height 19
type input "2"
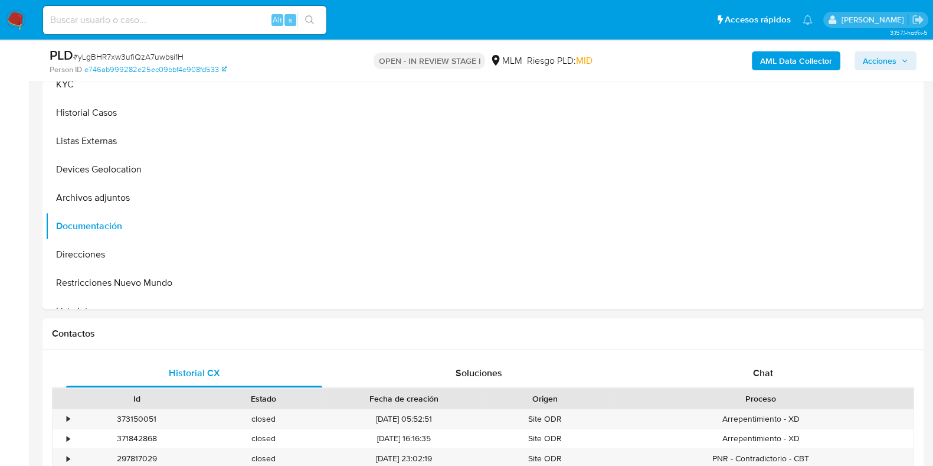
scroll to position [221, 0]
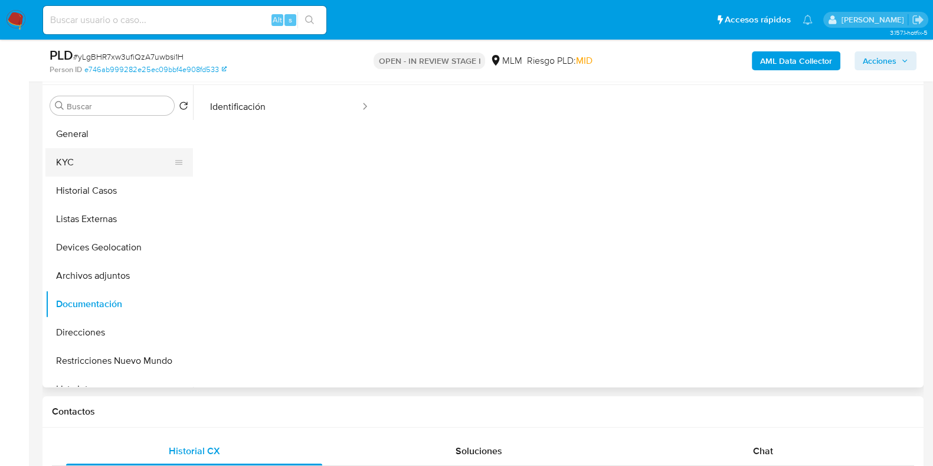
click at [129, 159] on button "KYC" at bounding box center [114, 162] width 138 height 28
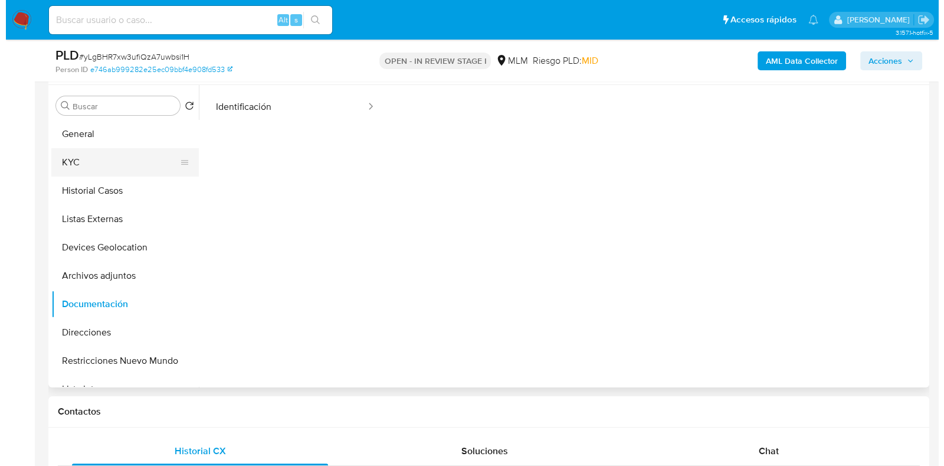
scroll to position [0, 0]
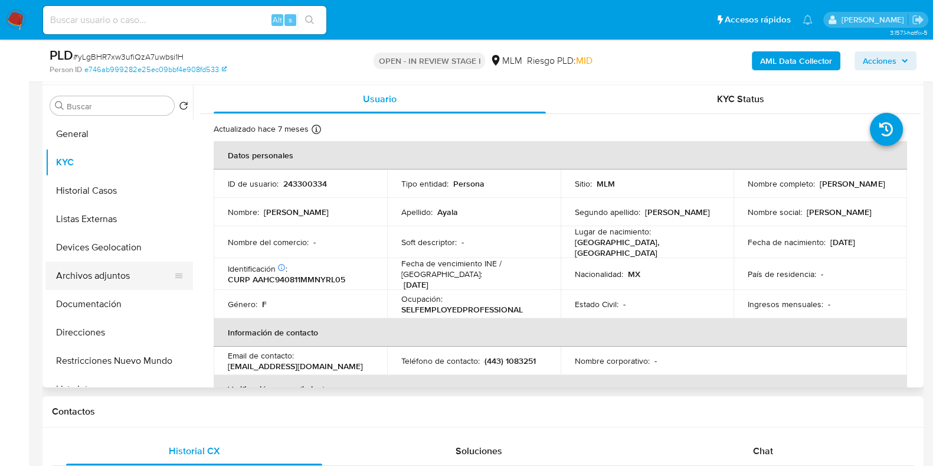
click at [125, 273] on button "Archivos adjuntos" at bounding box center [114, 275] width 138 height 28
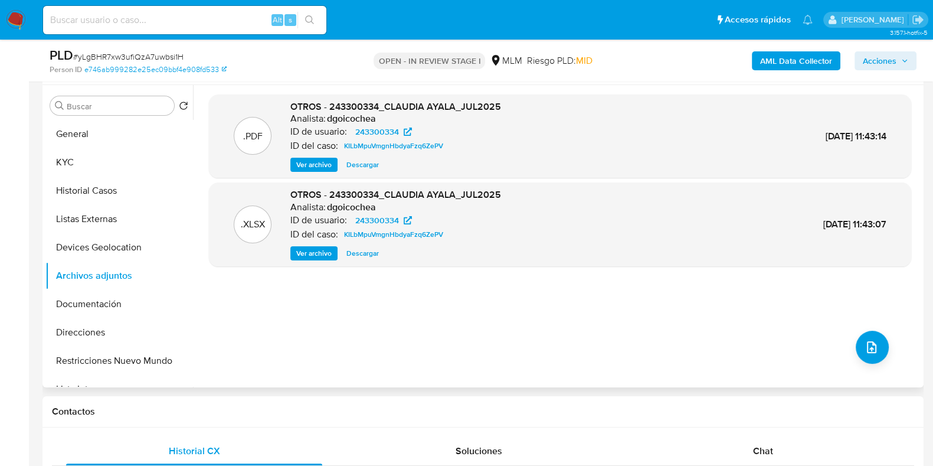
click at [588, 313] on div ".PDF OTROS - 243300334_CLAUDIA AYALA_JUL2025 Analista: dgoicochea ID de usuario…" at bounding box center [560, 235] width 702 height 283
click at [874, 346] on button "upload-file" at bounding box center [872, 346] width 33 height 33
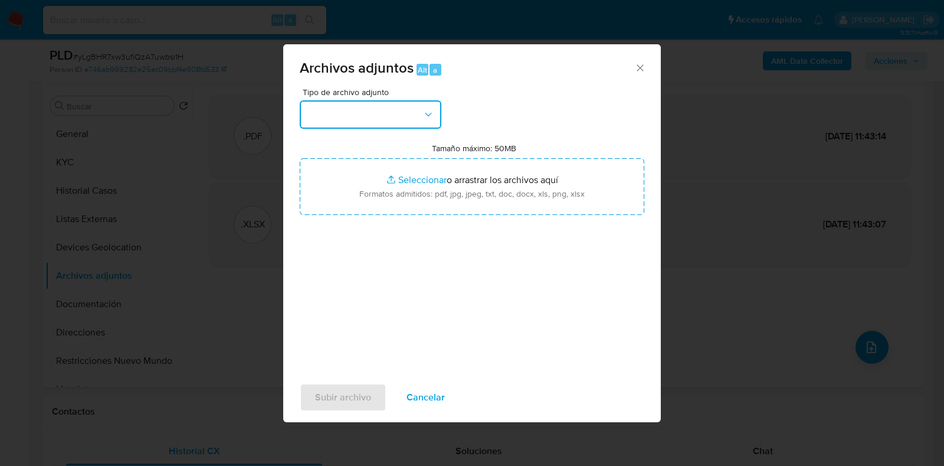
click at [373, 125] on button "button" at bounding box center [371, 114] width 142 height 28
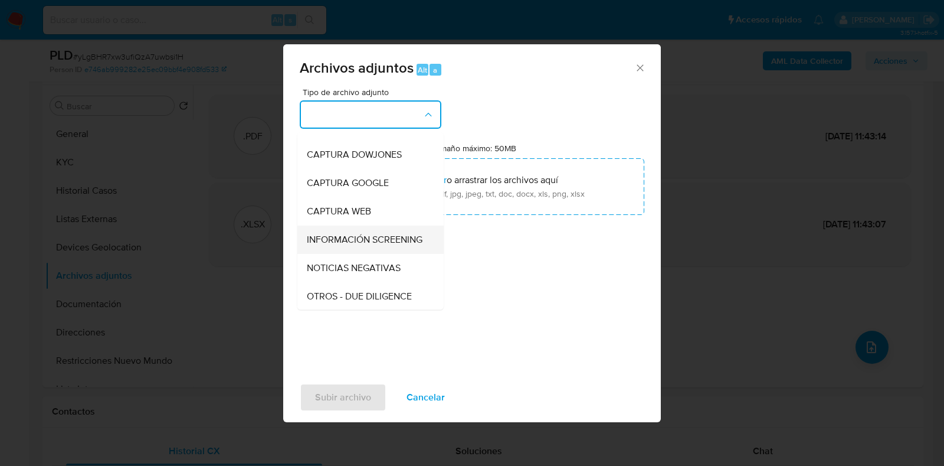
scroll to position [73, 0]
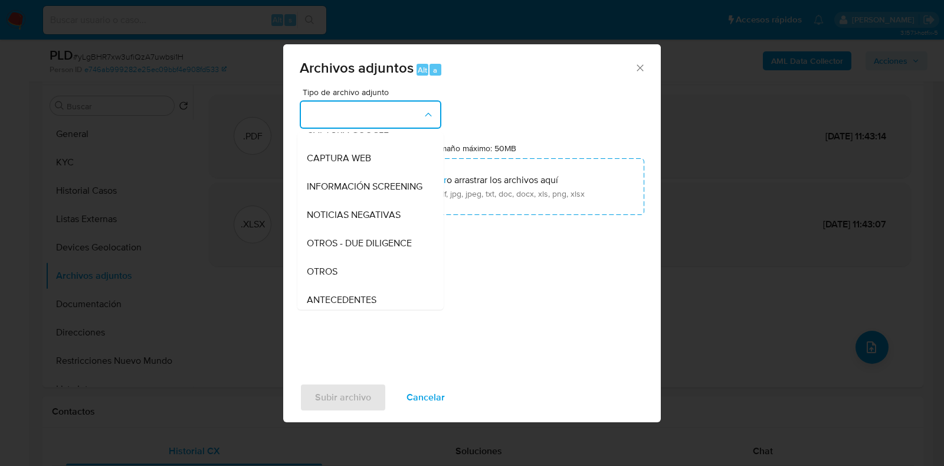
click at [351, 281] on div "OTROS" at bounding box center [367, 271] width 120 height 28
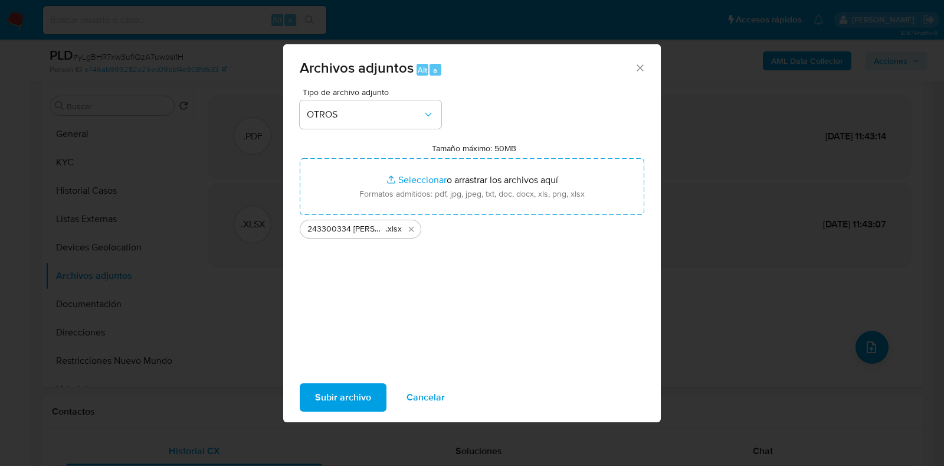
click at [353, 386] on span "Subir archivo" at bounding box center [343, 397] width 56 height 26
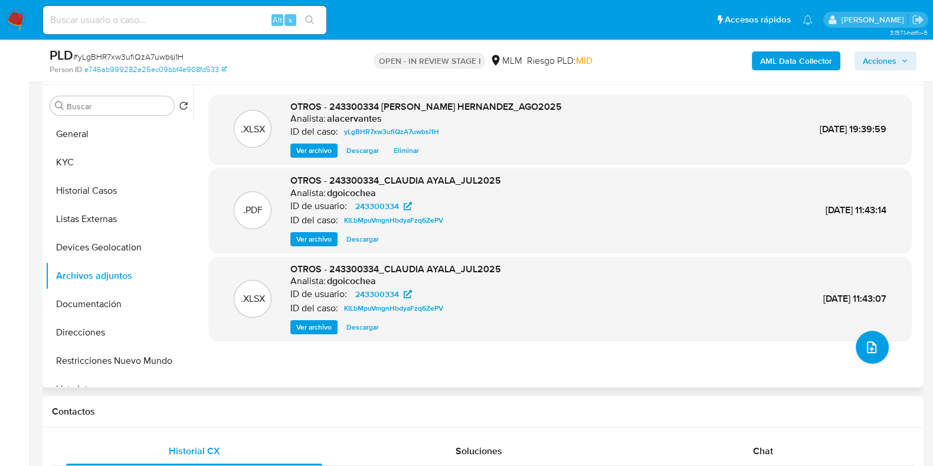
click at [867, 355] on button "upload-file" at bounding box center [872, 346] width 33 height 33
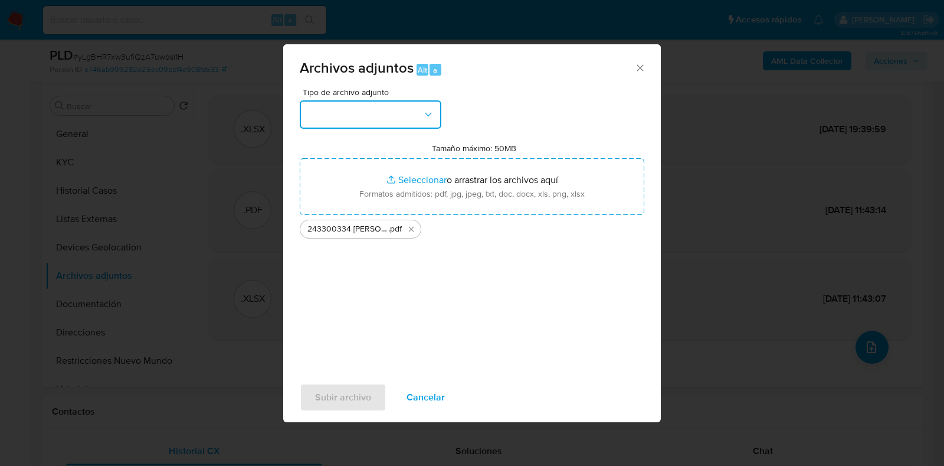
click at [353, 116] on button "button" at bounding box center [371, 114] width 142 height 28
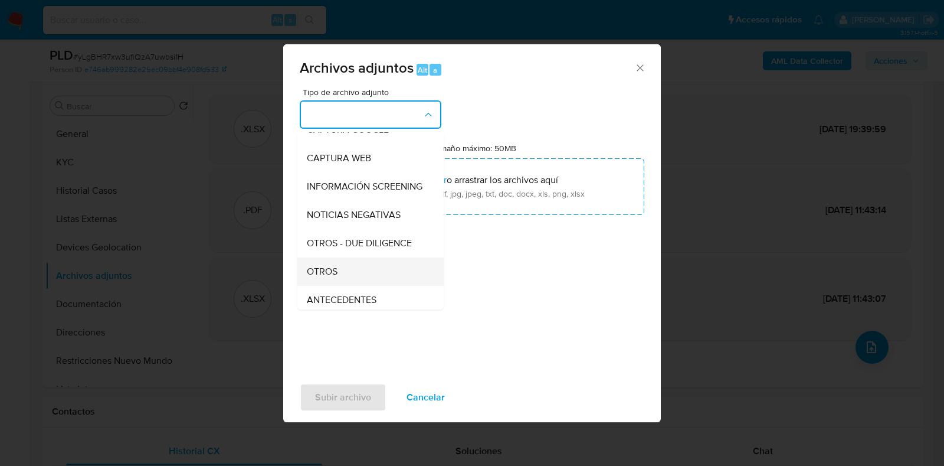
click at [361, 277] on div "OTROS" at bounding box center [367, 271] width 120 height 28
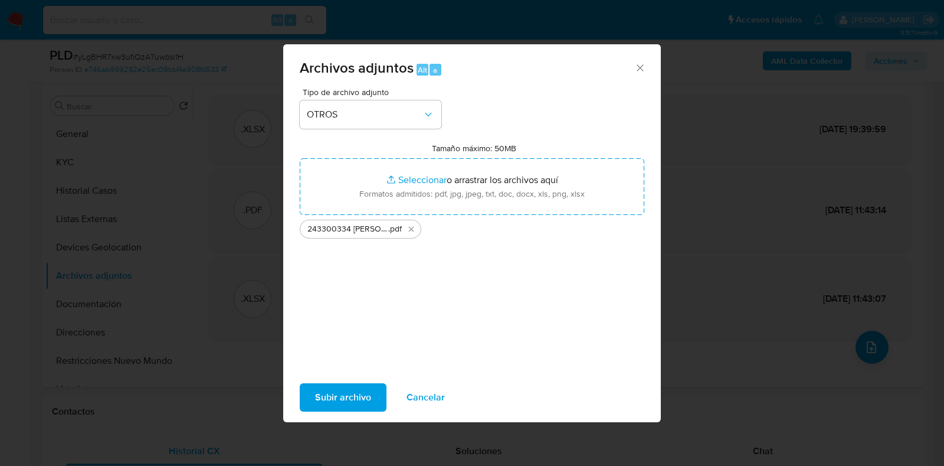
click at [340, 391] on span "Subir archivo" at bounding box center [343, 397] width 56 height 26
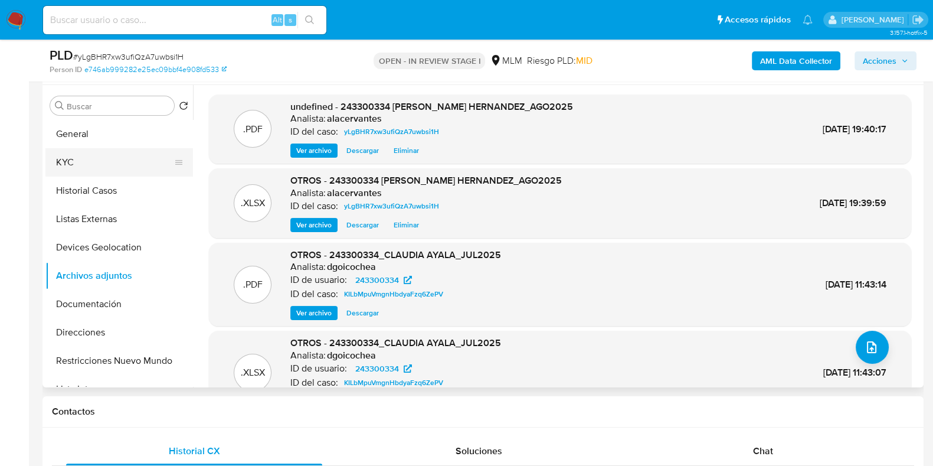
click at [115, 166] on button "KYC" at bounding box center [114, 162] width 138 height 28
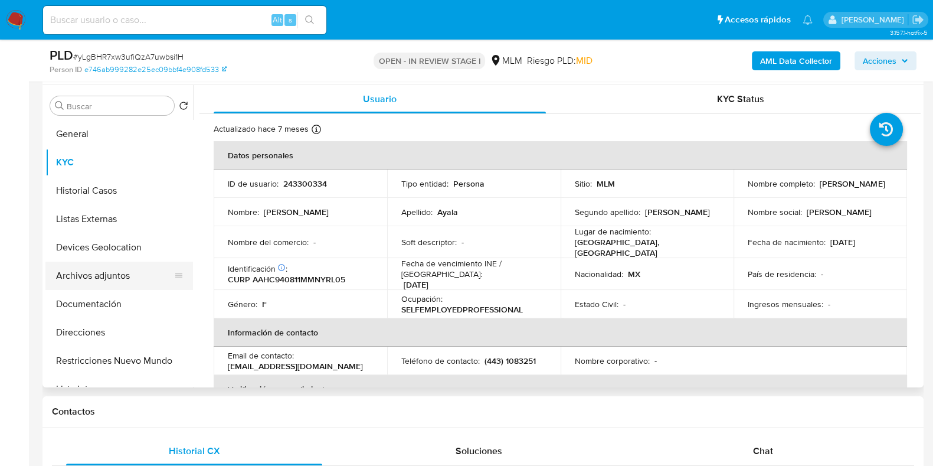
click at [103, 279] on button "Archivos adjuntos" at bounding box center [114, 275] width 138 height 28
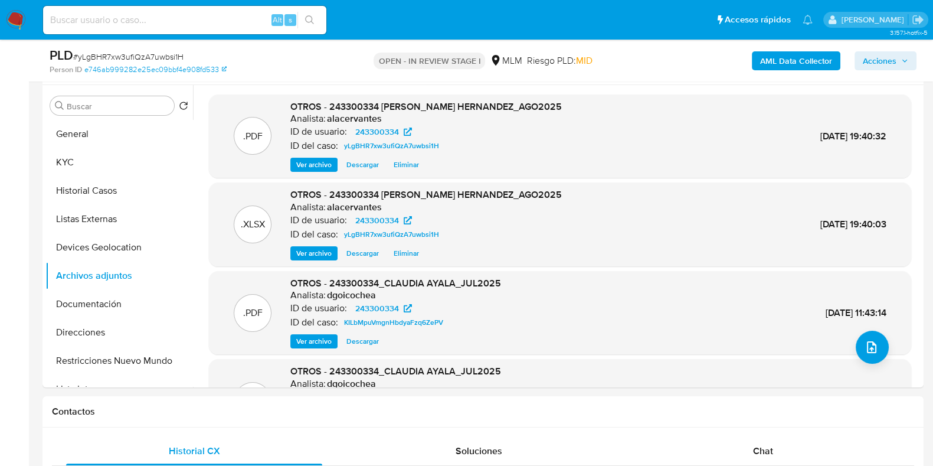
click at [883, 54] on span "Acciones" at bounding box center [880, 60] width 34 height 19
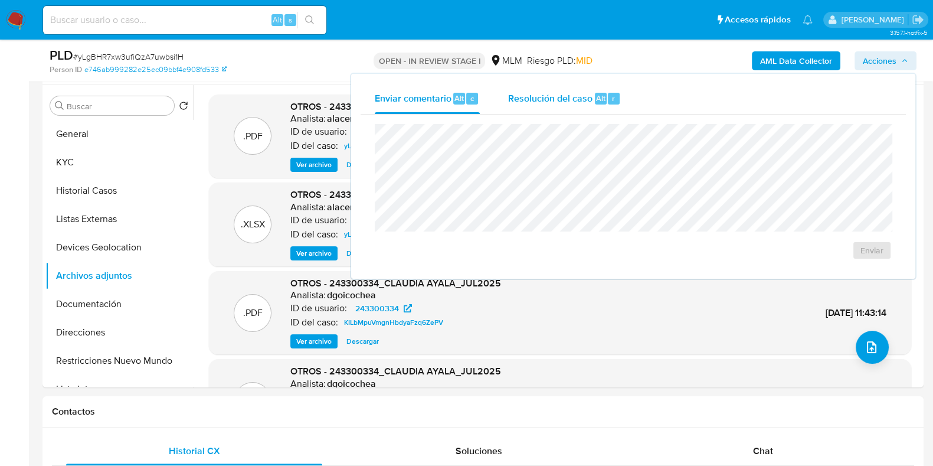
click at [599, 110] on div "Resolución del caso Alt r" at bounding box center [564, 98] width 113 height 31
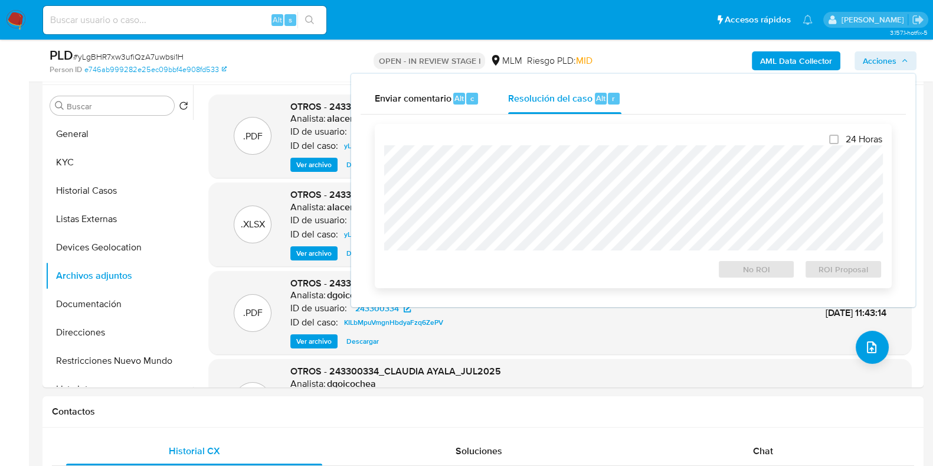
drag, startPoint x: 407, startPoint y: 125, endPoint x: 413, endPoint y: 143, distance: 19.2
click at [407, 125] on div "24 Horas No ROI ROI Proposal" at bounding box center [633, 206] width 517 height 164
click at [769, 267] on span "No ROI" at bounding box center [756, 269] width 61 height 17
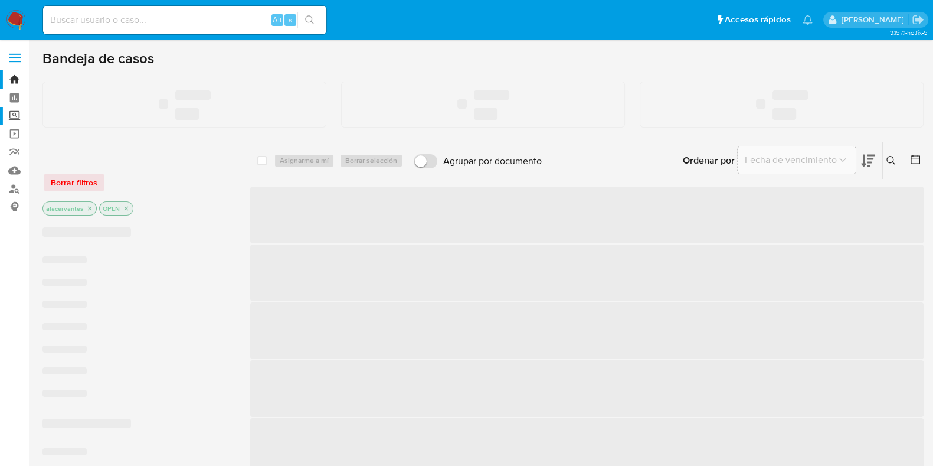
click at [11, 117] on label "Screening" at bounding box center [70, 116] width 140 height 18
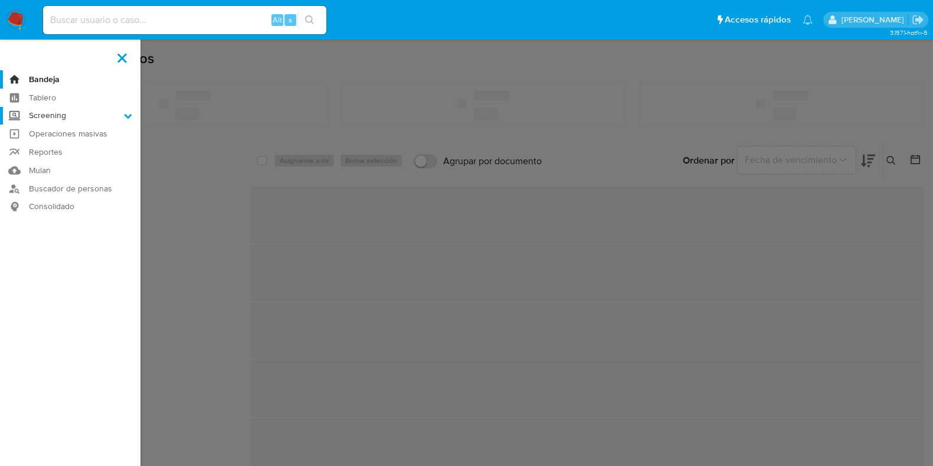
click at [0, 0] on input "Screening" at bounding box center [0, 0] width 0 height 0
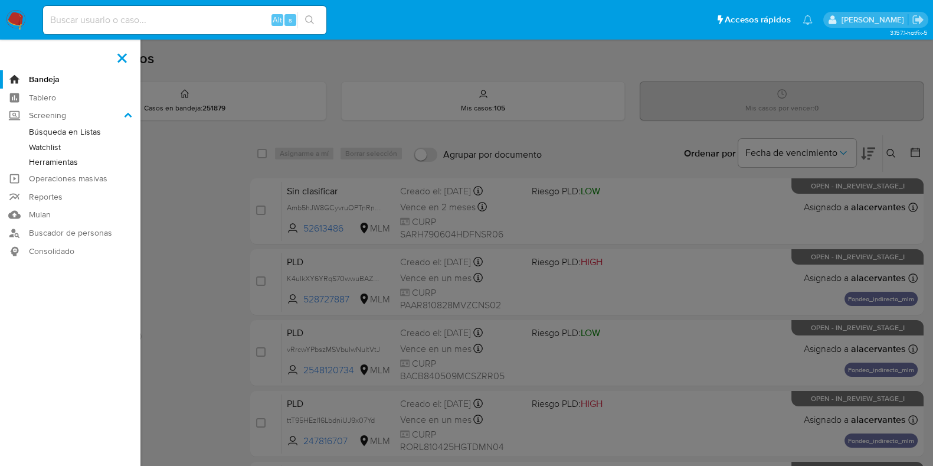
click at [70, 158] on link "Herramientas" at bounding box center [70, 162] width 140 height 15
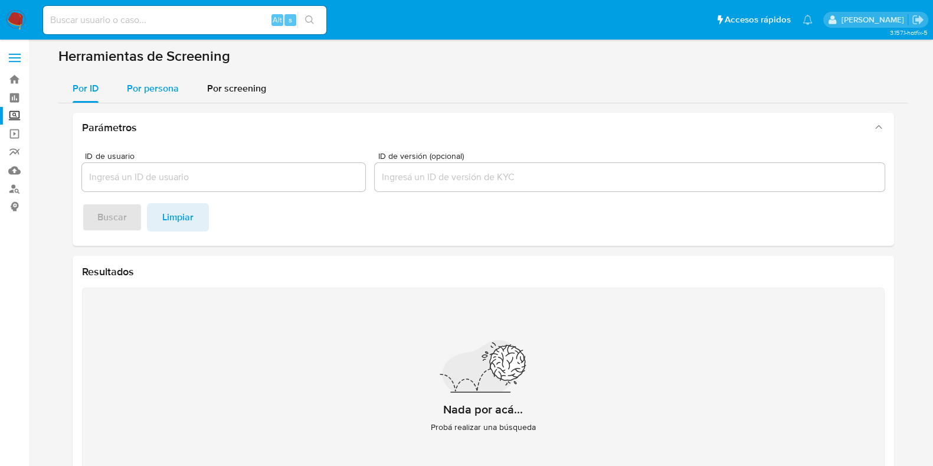
click at [162, 93] on span "Por persona" at bounding box center [153, 88] width 52 height 14
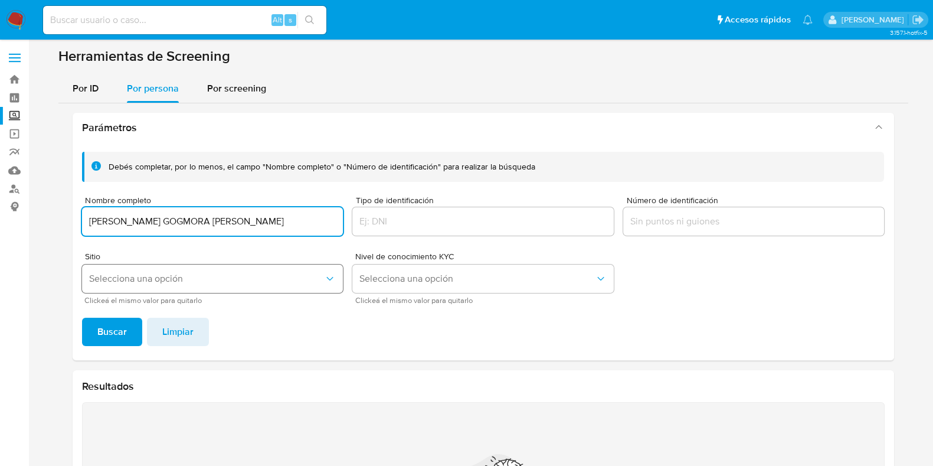
click at [121, 292] on button "Selecciona una opción" at bounding box center [212, 278] width 261 height 28
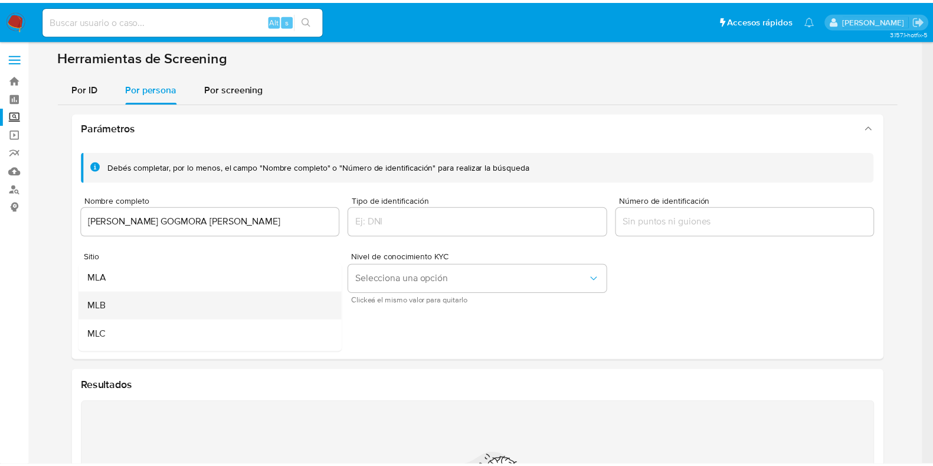
scroll to position [73, 0]
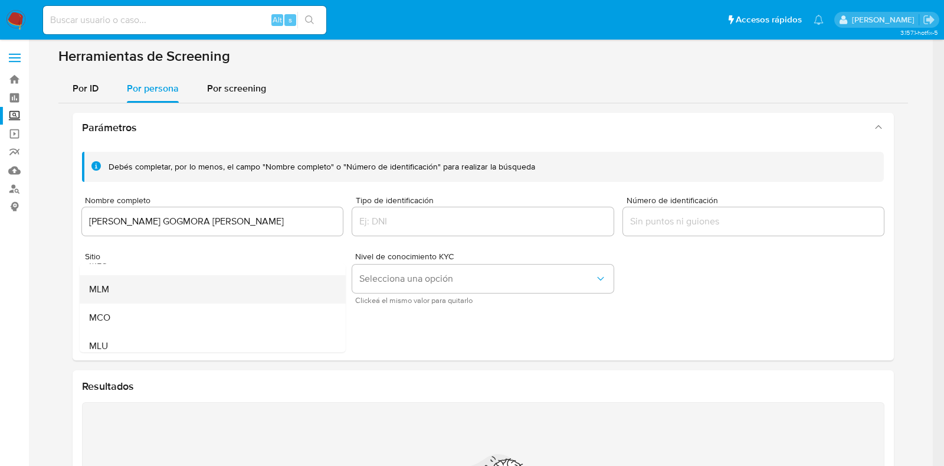
click at [130, 285] on div "MLM" at bounding box center [209, 289] width 240 height 28
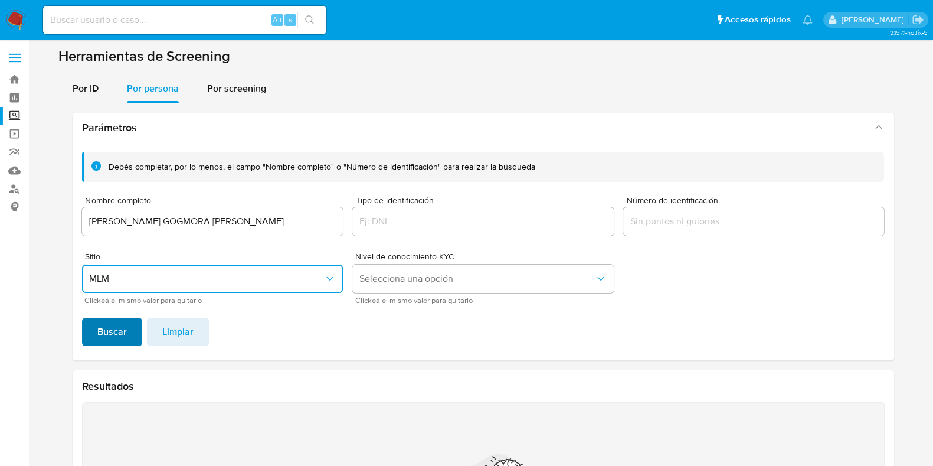
click at [123, 333] on span "Buscar" at bounding box center [112, 332] width 30 height 26
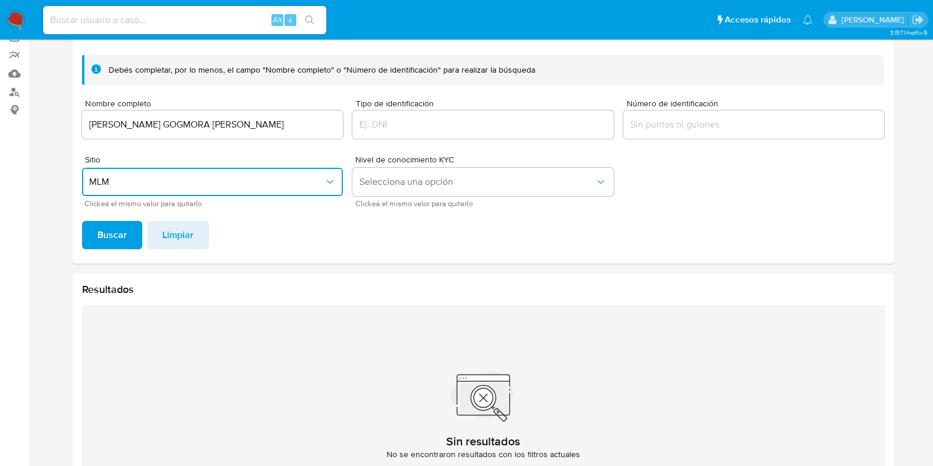
scroll to position [94, 0]
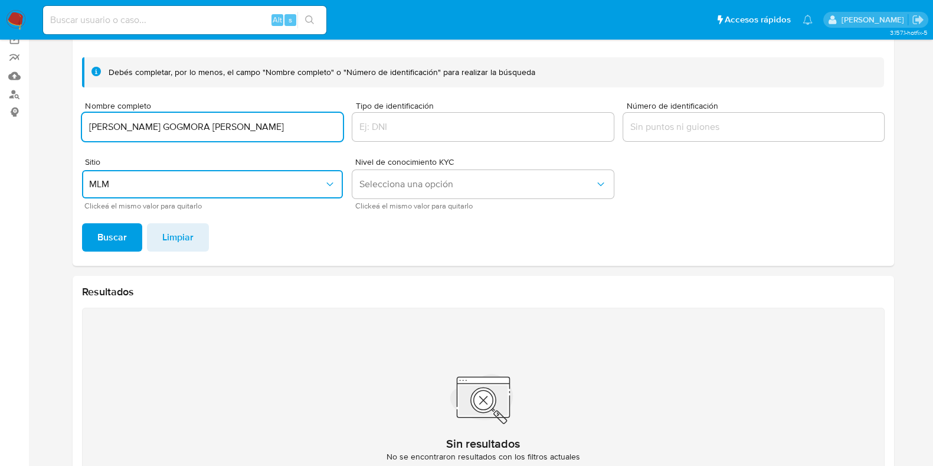
click at [153, 127] on input "ROGELIO GOGMORA NAVA" at bounding box center [212, 126] width 261 height 15
type input "ROGELIO GOMORA NAVA"
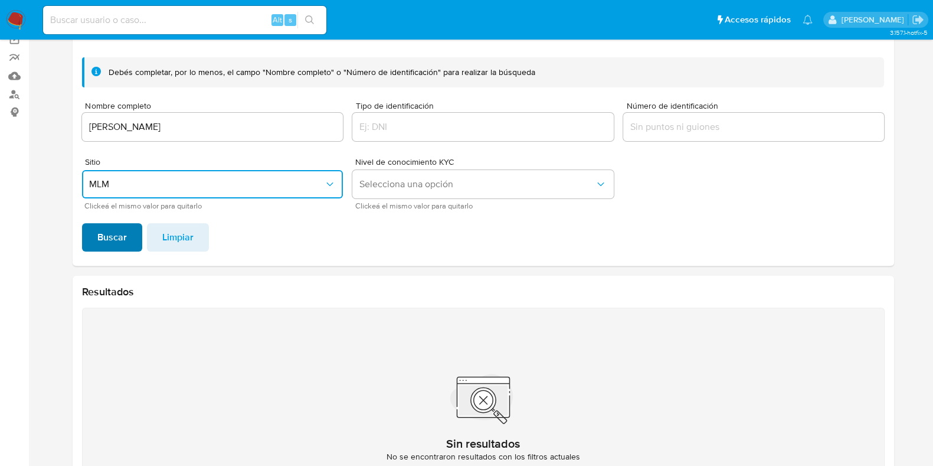
click at [89, 246] on button "Buscar" at bounding box center [112, 237] width 60 height 28
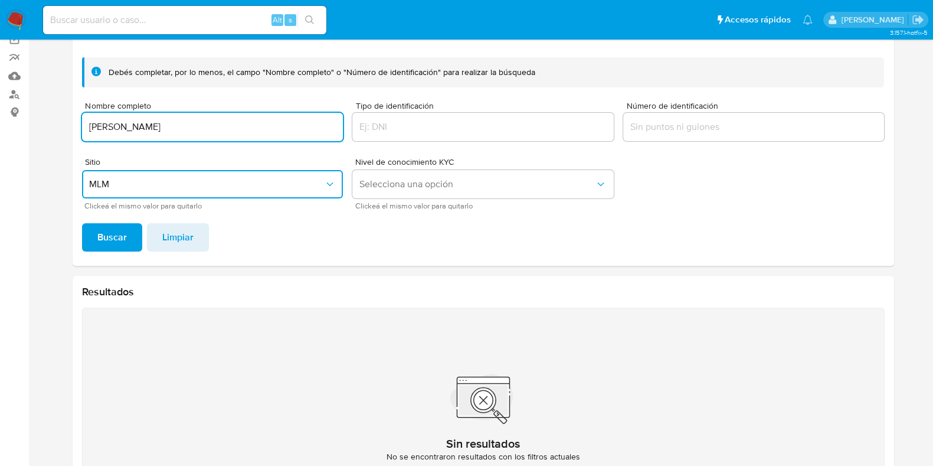
click at [221, 128] on input "ROGELIO GOMORA NAVA" at bounding box center [212, 126] width 261 height 15
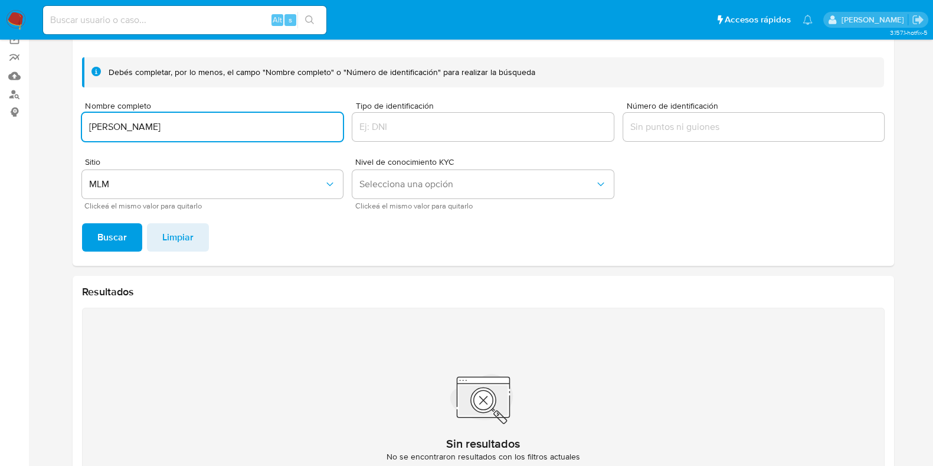
click at [8, 17] on img at bounding box center [16, 20] width 20 height 20
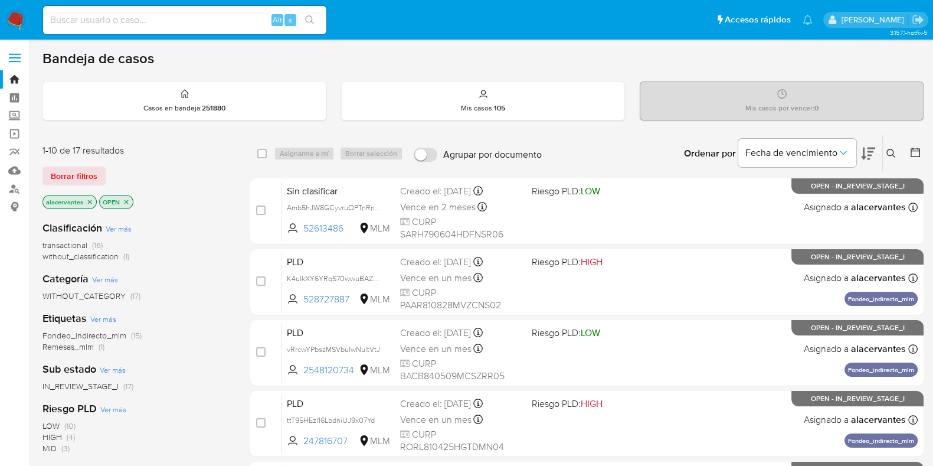
click at [115, 257] on span "without_classification" at bounding box center [80, 256] width 76 height 12
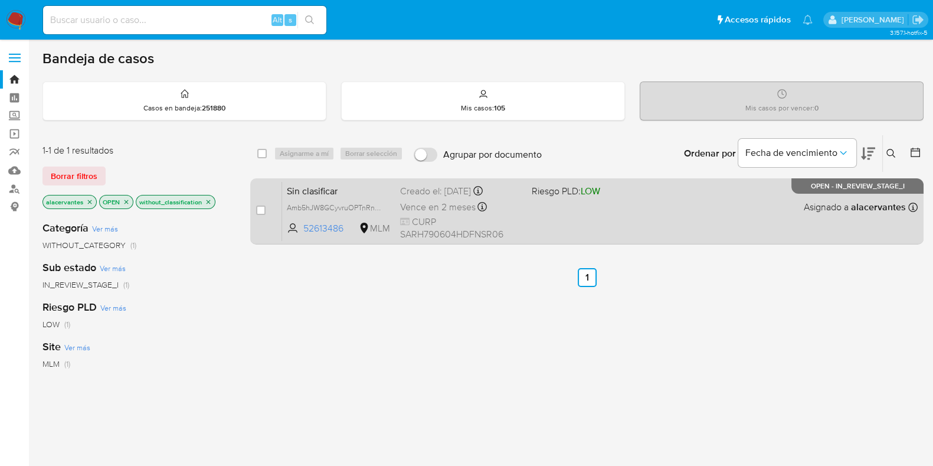
click at [587, 219] on div "Sin clasificar Amb5hJW8GCyvruOPTnRncyrw 52613486 MLM Riesgo PLD: LOW Creado el:…" at bounding box center [599, 211] width 635 height 60
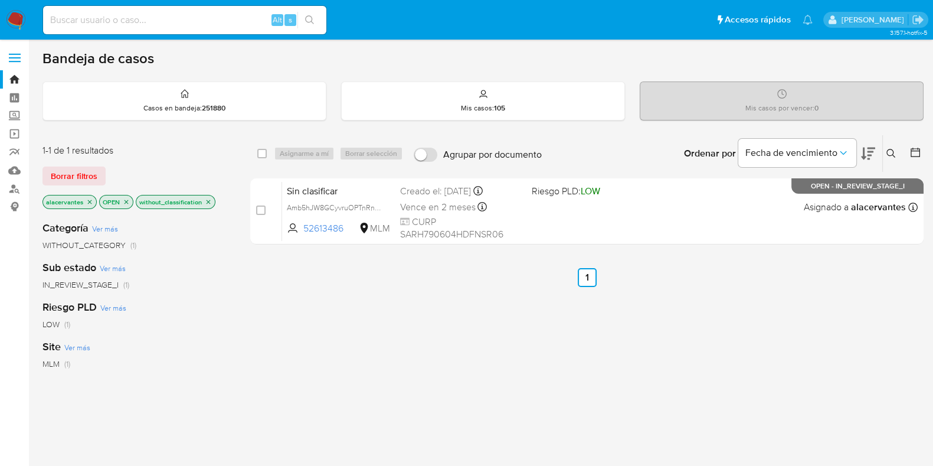
click at [18, 24] on img at bounding box center [16, 20] width 20 height 20
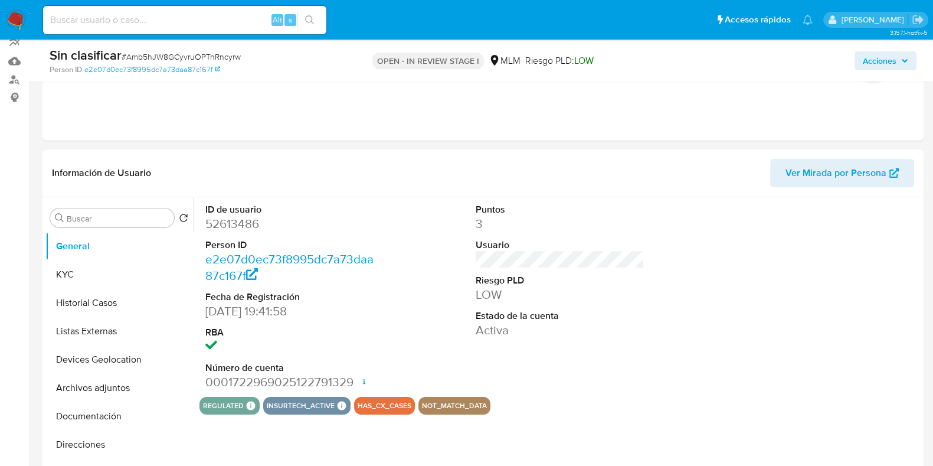
scroll to position [147, 0]
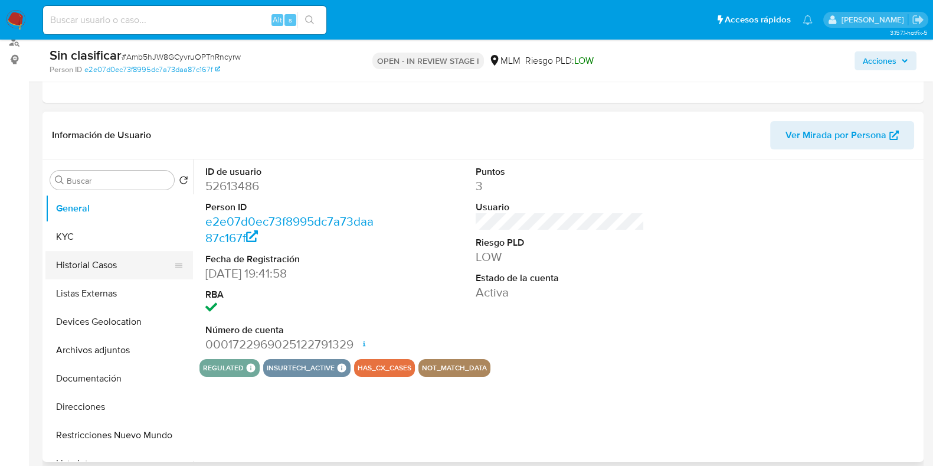
click at [97, 269] on button "Historial Casos" at bounding box center [114, 265] width 138 height 28
select select "10"
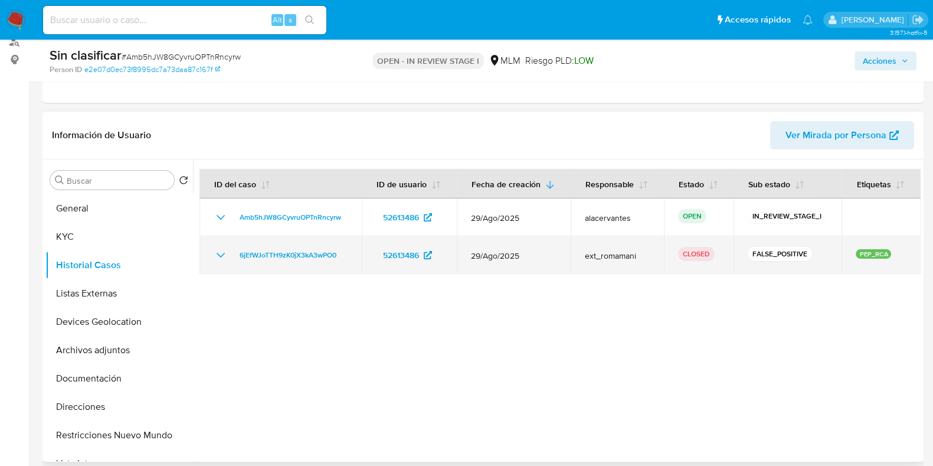
click at [218, 253] on icon "Mostrar/Ocultar" at bounding box center [221, 255] width 8 height 5
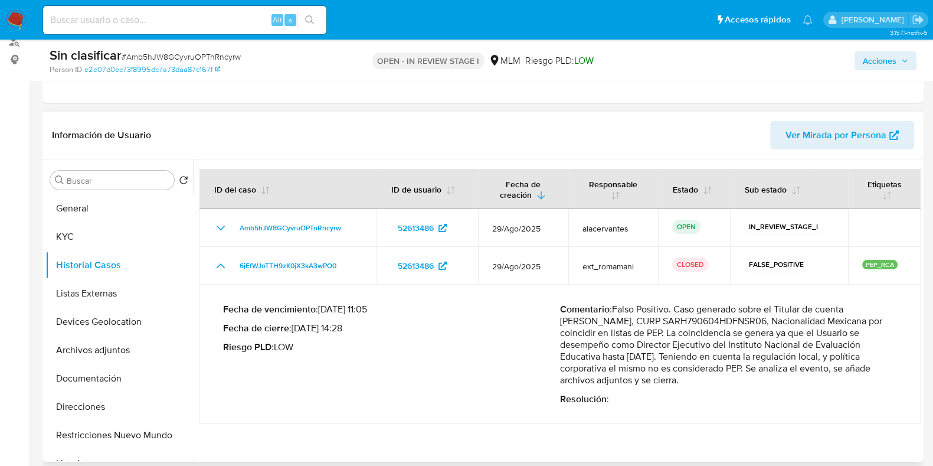
drag, startPoint x: 612, startPoint y: 309, endPoint x: 766, endPoint y: 376, distance: 168.1
click at [766, 376] on p "Comentario : Falso Positivo. Caso generado sobre el Titular de cuenta Harvey Sp…" at bounding box center [728, 344] width 337 height 83
click at [888, 65] on span "Acciones" at bounding box center [880, 60] width 34 height 19
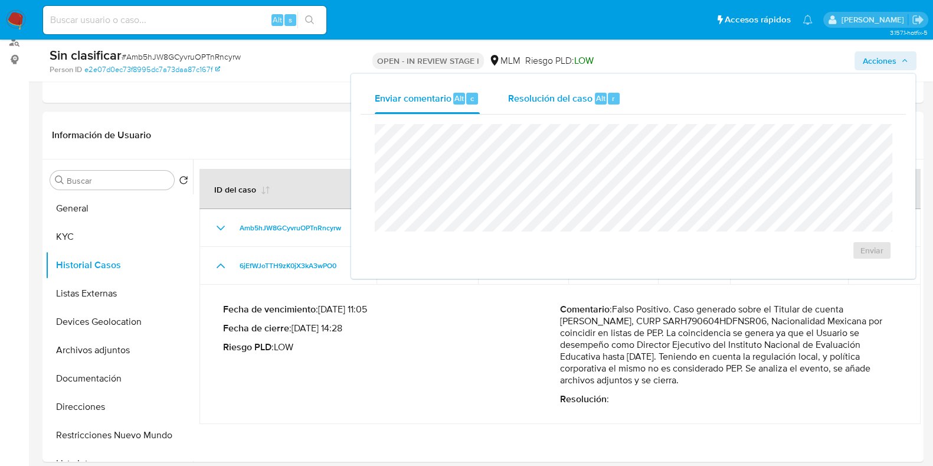
click at [596, 99] on span "Alt" at bounding box center [600, 98] width 9 height 11
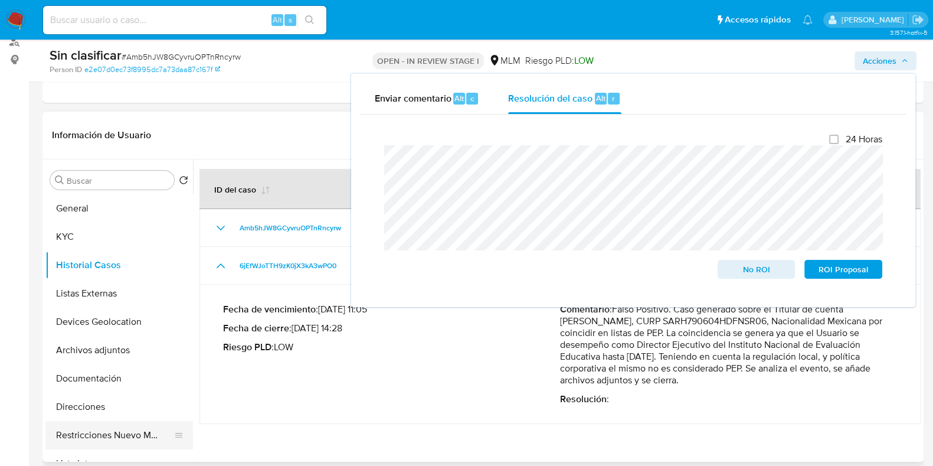
click at [147, 440] on button "Restricciones Nuevo Mundo" at bounding box center [114, 435] width 138 height 28
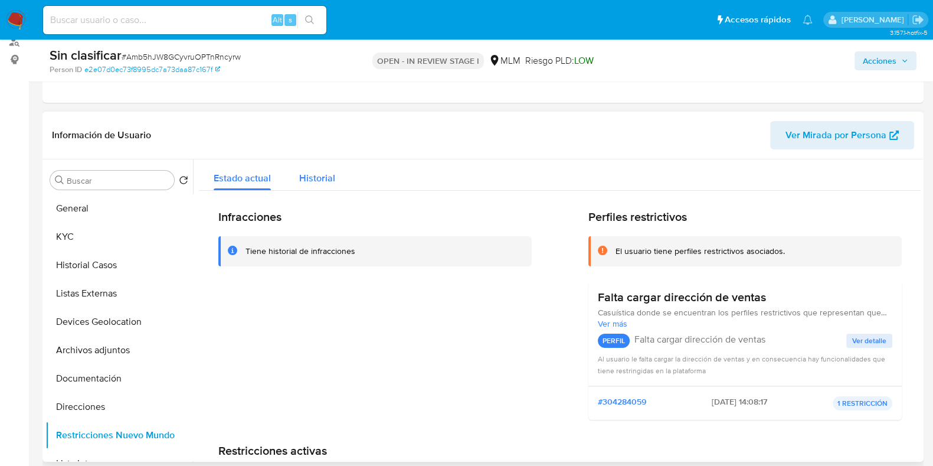
click at [325, 183] on span "Historial" at bounding box center [317, 178] width 36 height 14
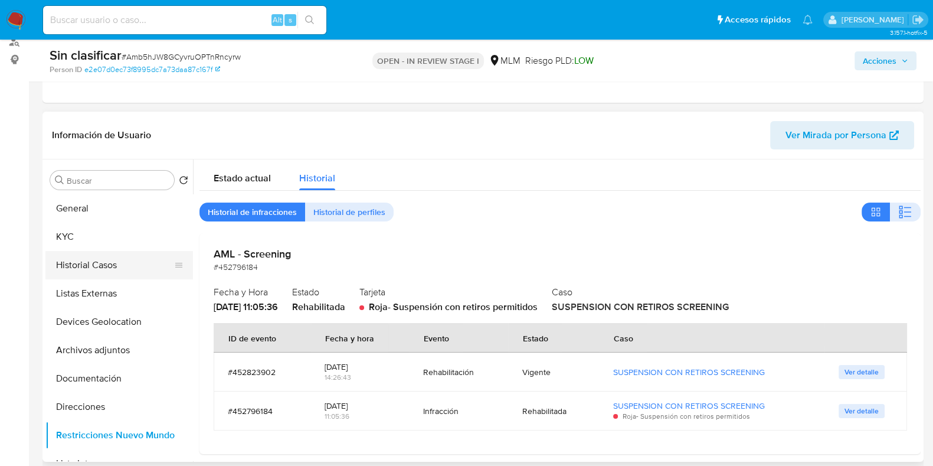
click at [115, 264] on button "Historial Casos" at bounding box center [114, 265] width 138 height 28
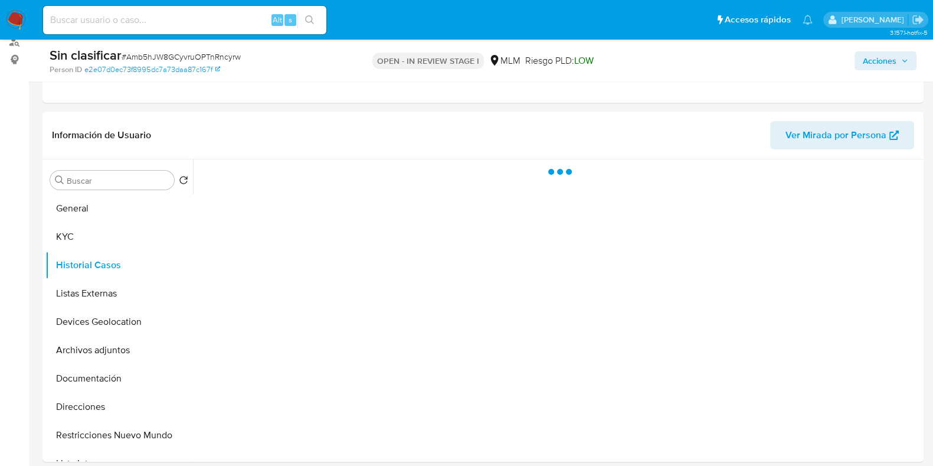
click at [882, 57] on span "Acciones" at bounding box center [880, 60] width 34 height 19
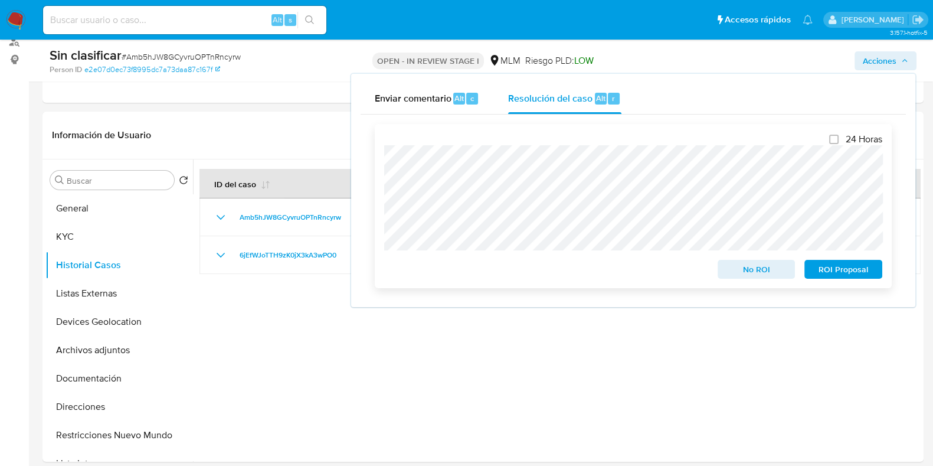
click at [741, 277] on span "No ROI" at bounding box center [756, 269] width 61 height 17
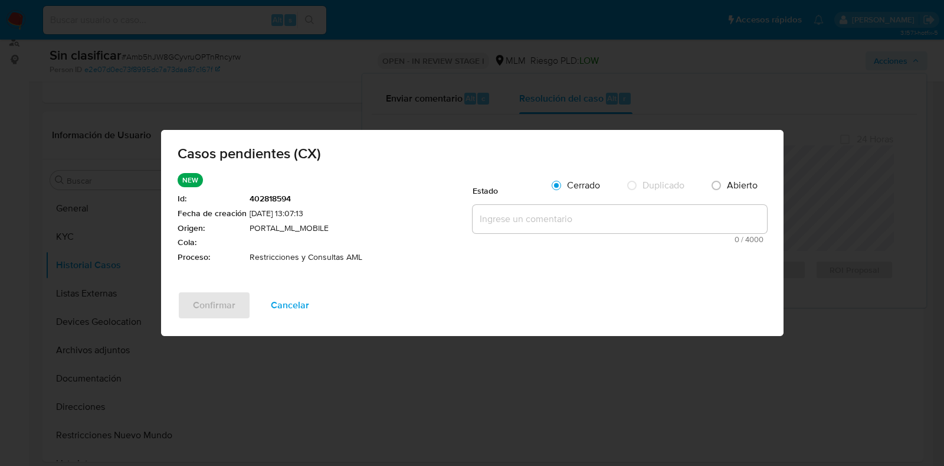
click at [306, 306] on span "Cancelar" at bounding box center [290, 305] width 38 height 26
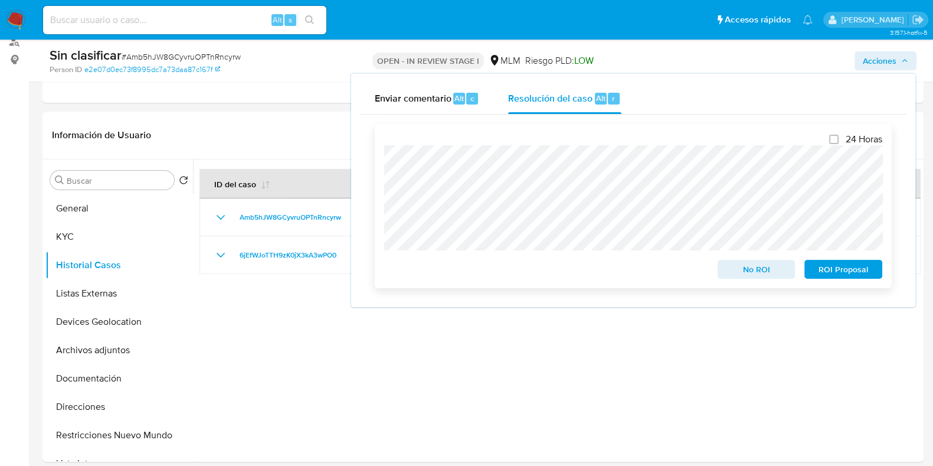
click at [758, 260] on div "No ROI" at bounding box center [756, 267] width 87 height 24
click at [757, 268] on span "No ROI" at bounding box center [756, 269] width 61 height 17
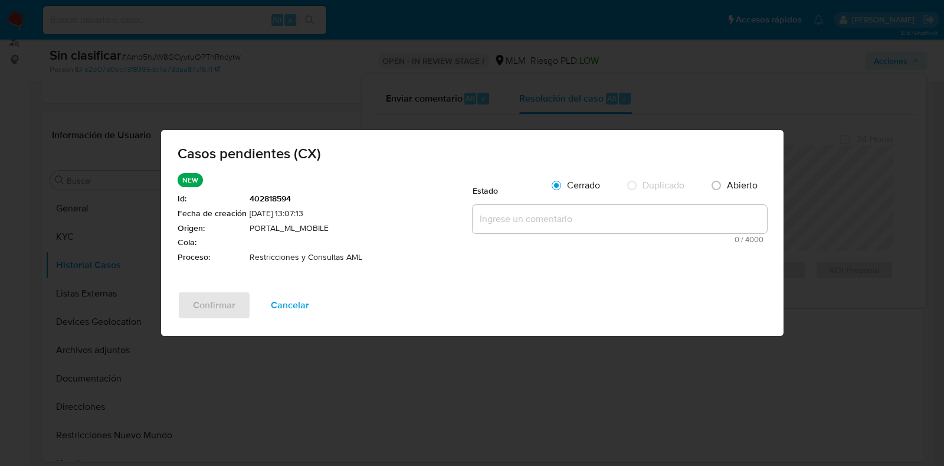
click at [575, 222] on textarea at bounding box center [620, 219] width 294 height 28
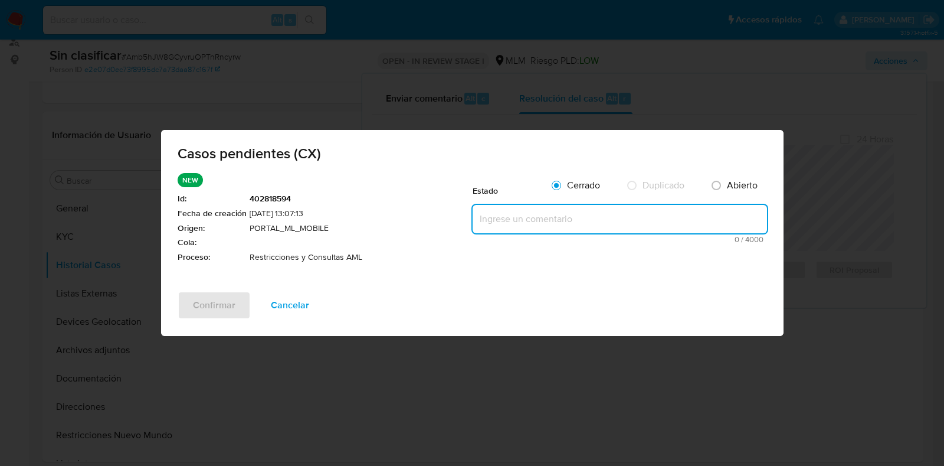
paste textarea "Se realiza validación de caso generado por CX. Se identifica caso previo conclu…"
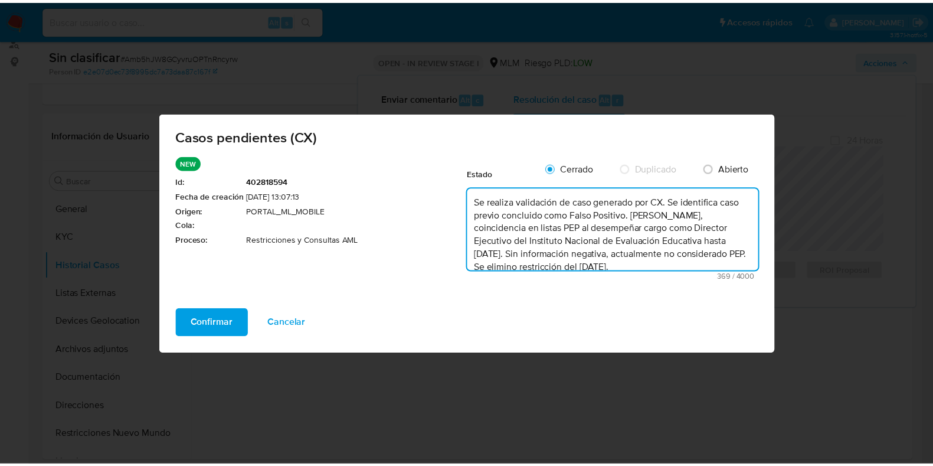
scroll to position [17, 0]
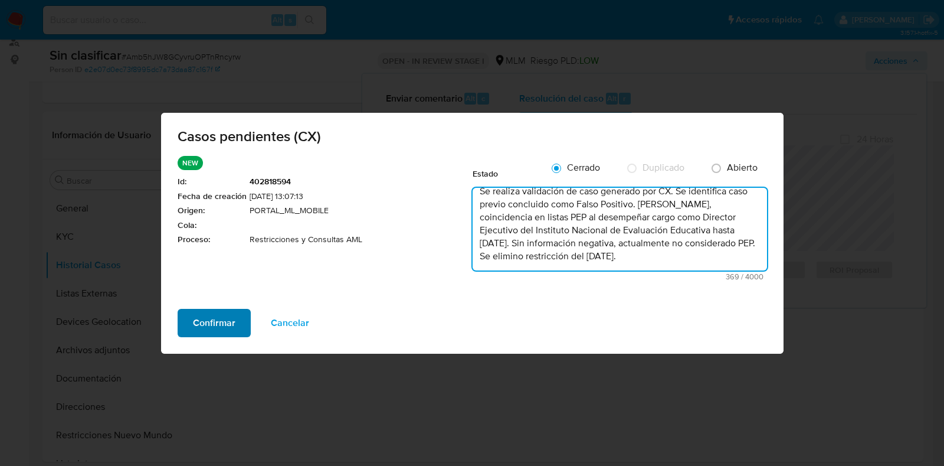
type textarea "Se realiza validación de caso generado por CX. Se identifica caso previo conclu…"
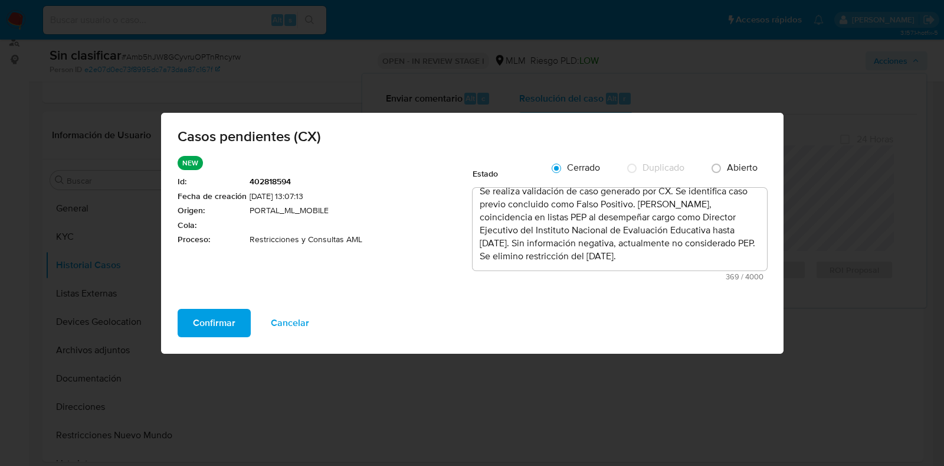
click at [219, 330] on span "Confirmar" at bounding box center [214, 323] width 42 height 26
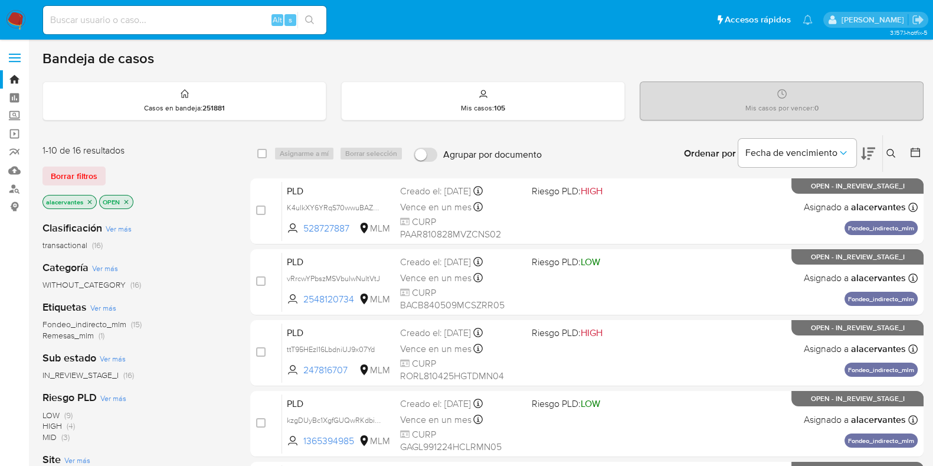
scroll to position [73, 0]
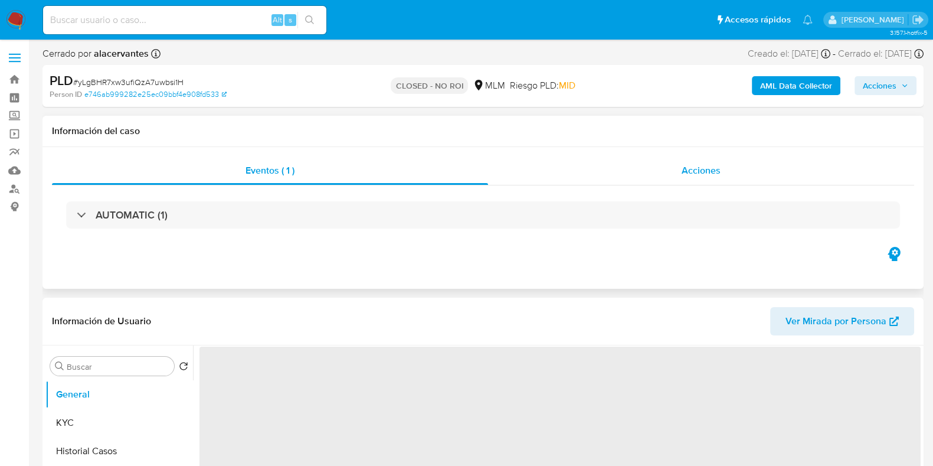
click at [705, 179] on div "Acciones" at bounding box center [701, 170] width 426 height 28
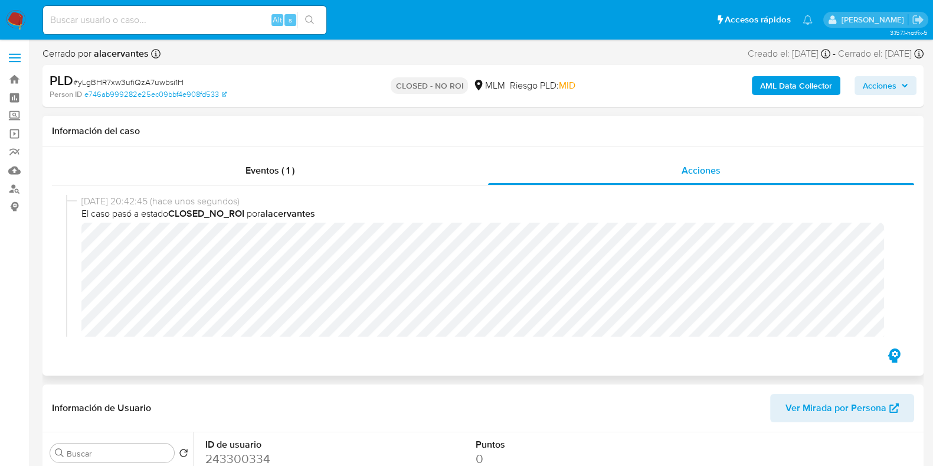
select select "10"
click at [22, 23] on img at bounding box center [16, 20] width 20 height 20
